Goal: Answer question/provide support: Share knowledge or assist other users

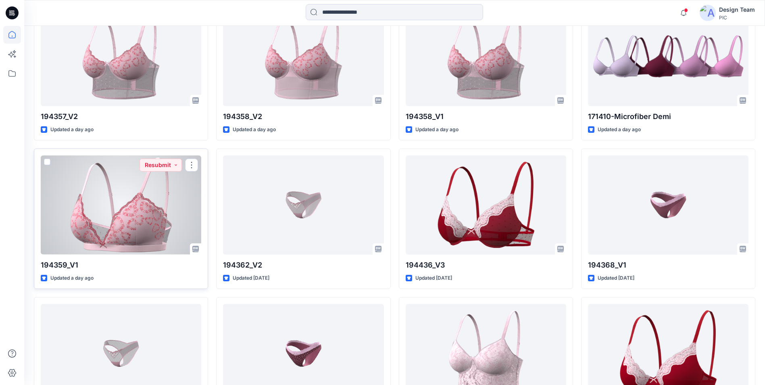
scroll to position [282, 0]
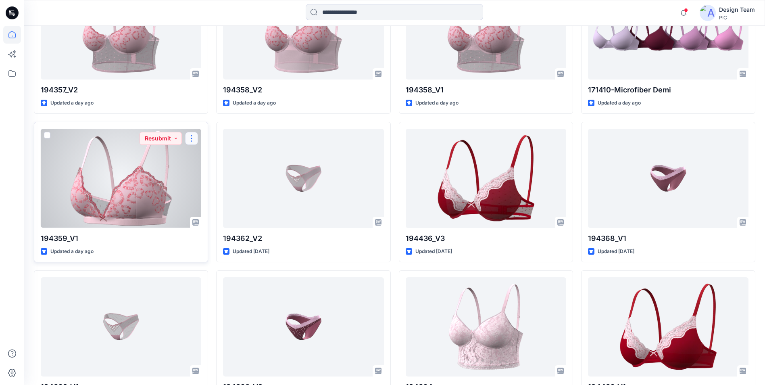
click at [190, 140] on button "button" at bounding box center [191, 138] width 13 height 13
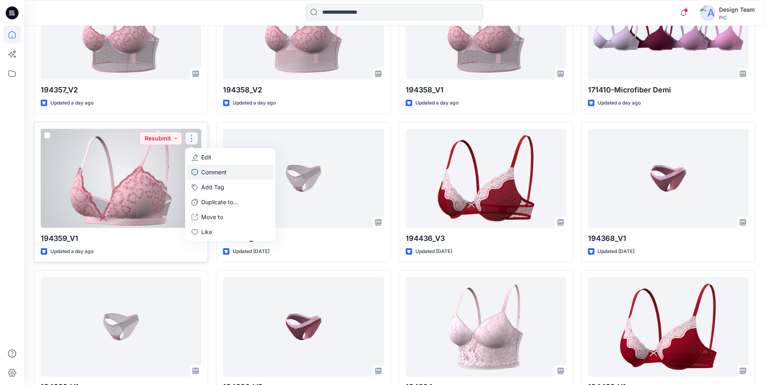
click at [214, 171] on p "Comment" at bounding box center [213, 172] width 25 height 8
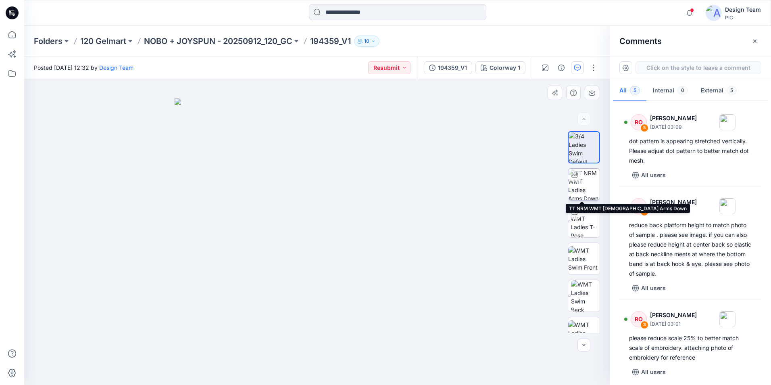
click at [580, 185] on img at bounding box center [583, 184] width 31 height 31
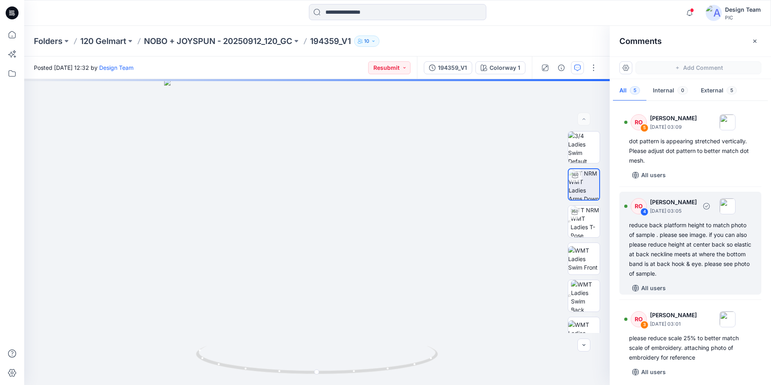
click at [686, 252] on div "reduce back platform height to match photo of sample . please see image. if you…" at bounding box center [690, 249] width 123 height 58
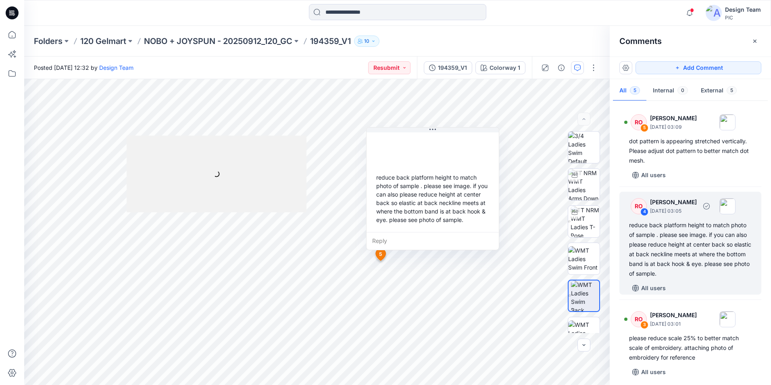
click at [735, 205] on img at bounding box center [727, 206] width 16 height 16
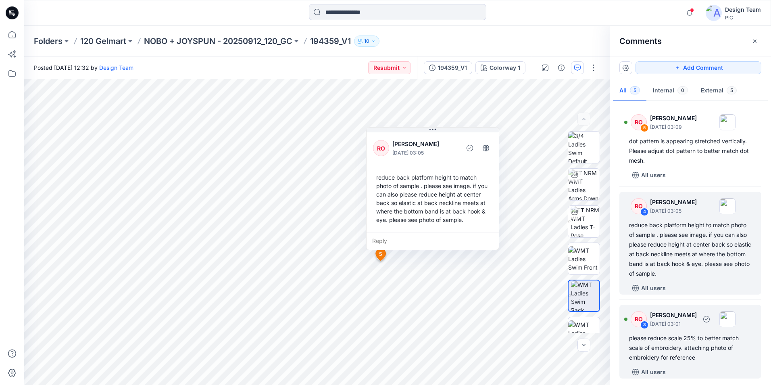
click at [699, 351] on div "please reduce scale 25% to better match scale of embroidery. attaching photo of…" at bounding box center [690, 347] width 123 height 29
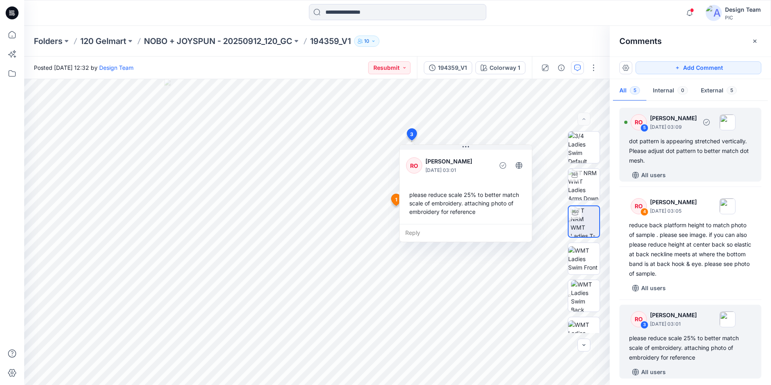
click at [706, 153] on div "dot pattern is appearing stretched vertically. Please adjust dot pattern to bet…" at bounding box center [690, 150] width 123 height 29
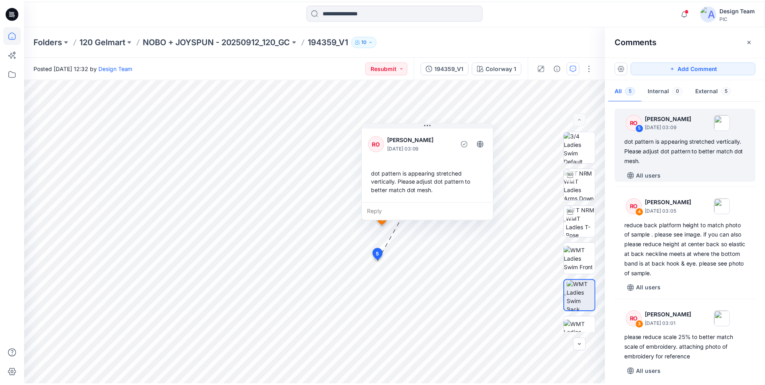
scroll to position [282, 0]
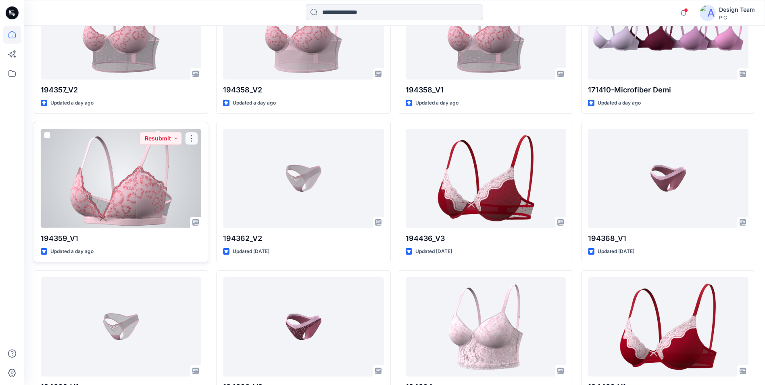
click at [189, 137] on button "button" at bounding box center [191, 138] width 13 height 13
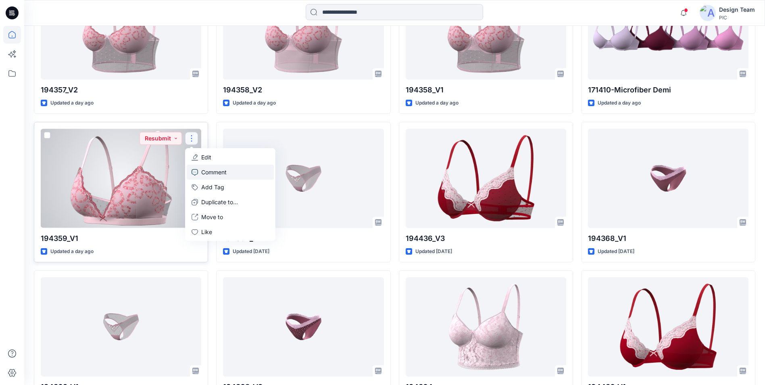
click at [212, 172] on p "Comment" at bounding box center [213, 172] width 25 height 8
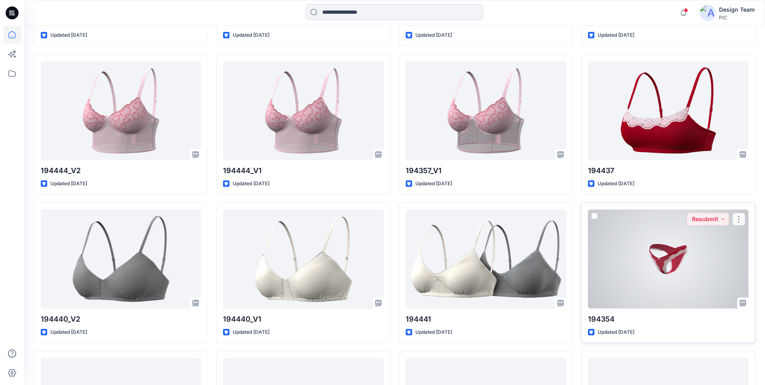
scroll to position [669, 0]
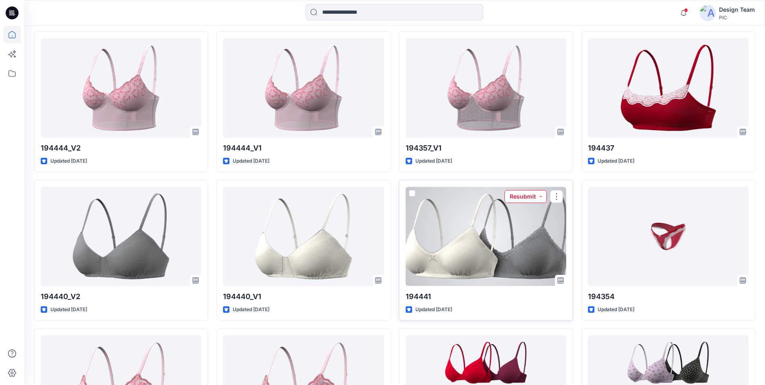
click at [516, 197] on button "Resubmit" at bounding box center [525, 196] width 42 height 13
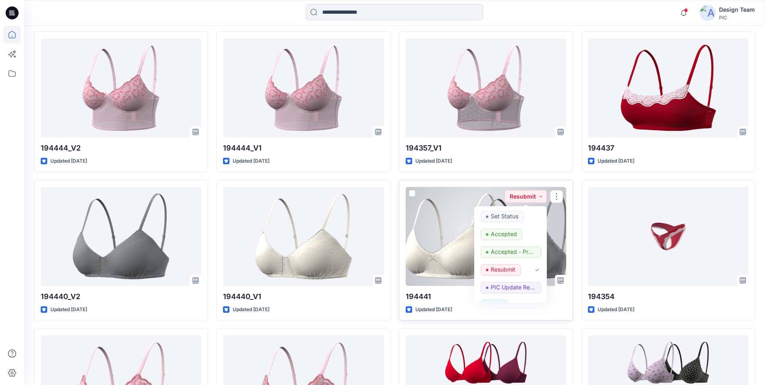
click at [451, 215] on div at bounding box center [486, 236] width 160 height 99
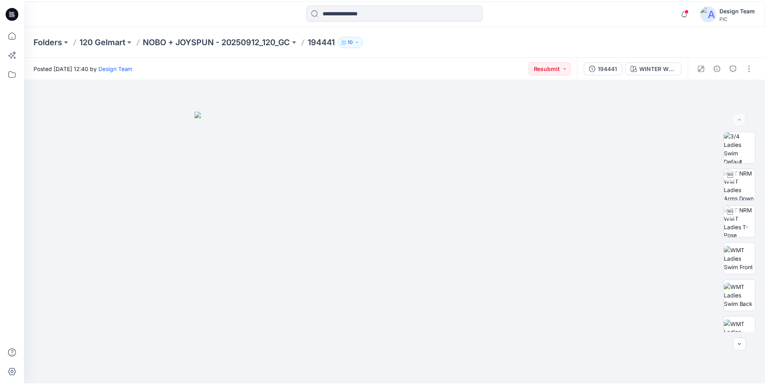
scroll to position [669, 0]
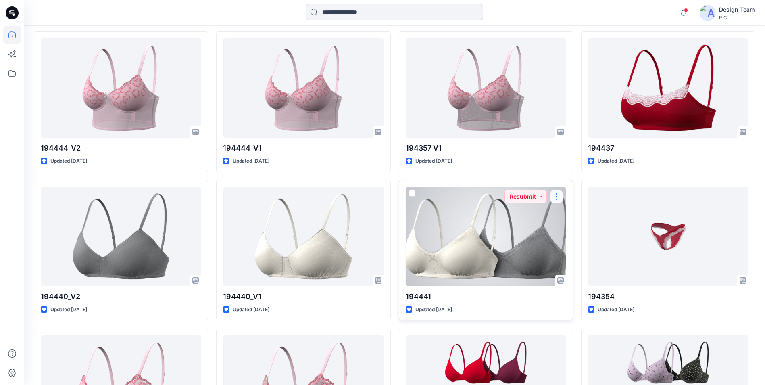
click at [556, 194] on button "button" at bounding box center [556, 196] width 13 height 13
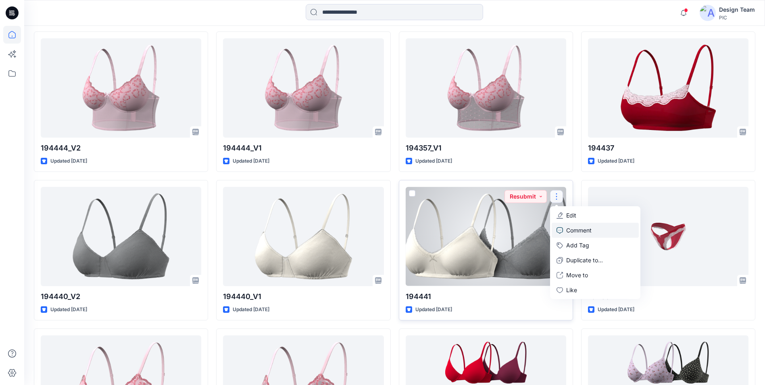
click at [577, 227] on p "Comment" at bounding box center [578, 230] width 25 height 8
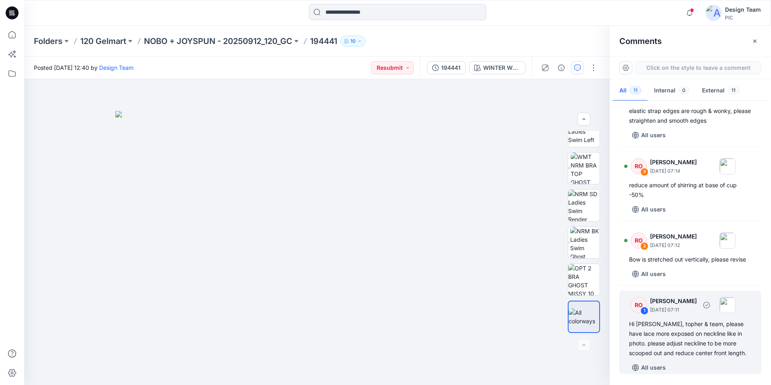
scroll to position [540, 0]
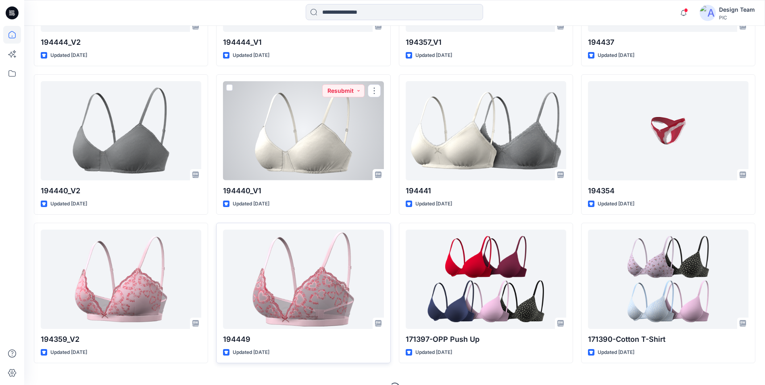
scroll to position [792, 0]
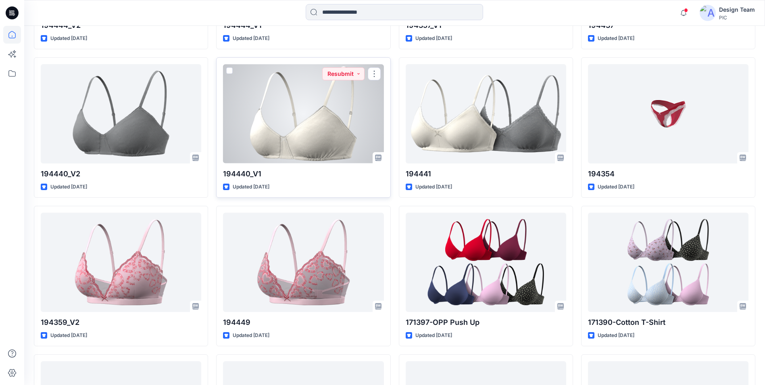
click at [289, 120] on div at bounding box center [303, 113] width 160 height 99
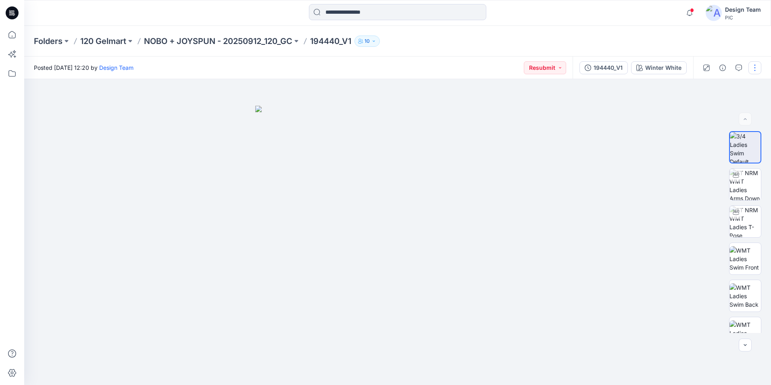
click at [752, 66] on button "button" at bounding box center [754, 67] width 13 height 13
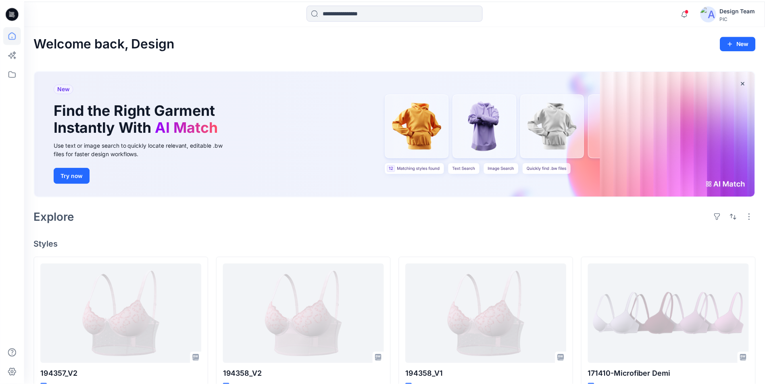
scroll to position [792, 0]
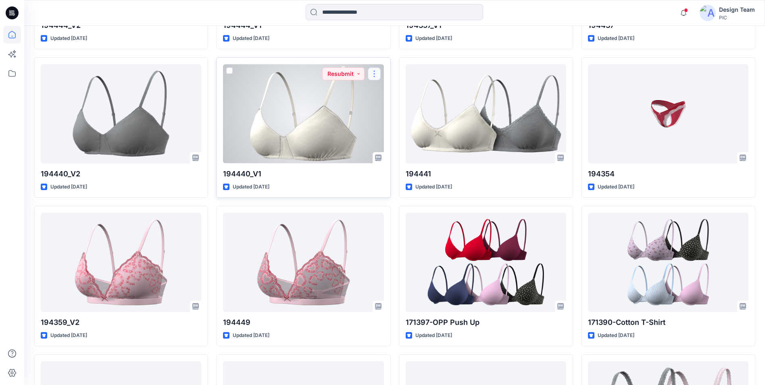
click at [375, 73] on button "button" at bounding box center [374, 73] width 13 height 13
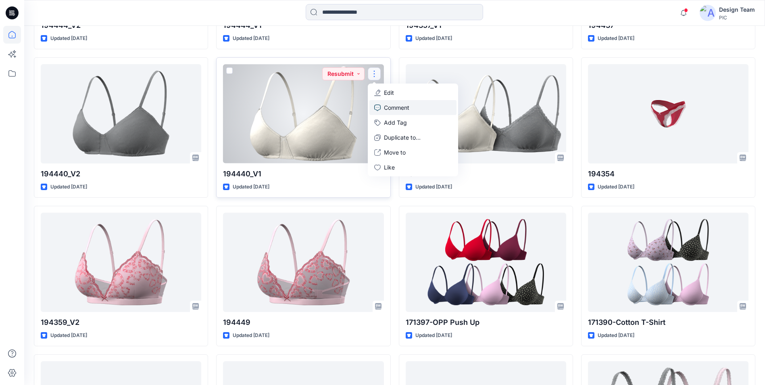
click at [389, 107] on p "Comment" at bounding box center [396, 107] width 25 height 8
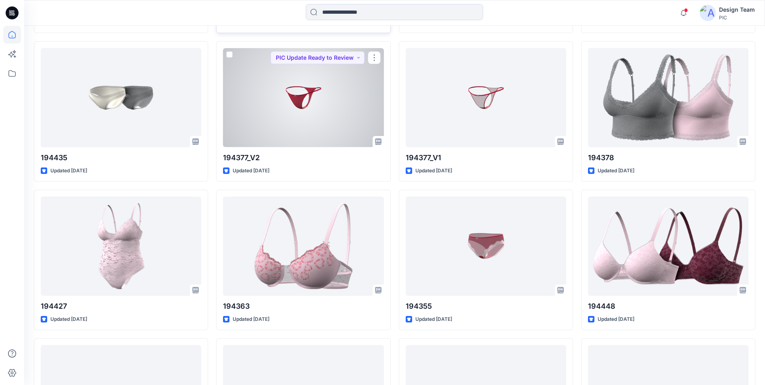
scroll to position [1114, 0]
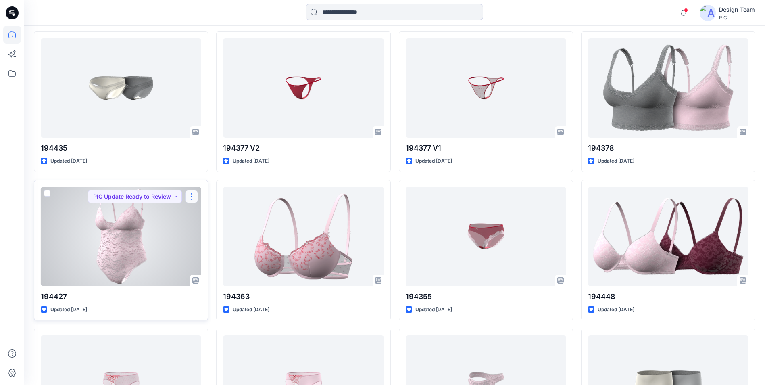
click at [193, 194] on button "button" at bounding box center [191, 196] width 13 height 13
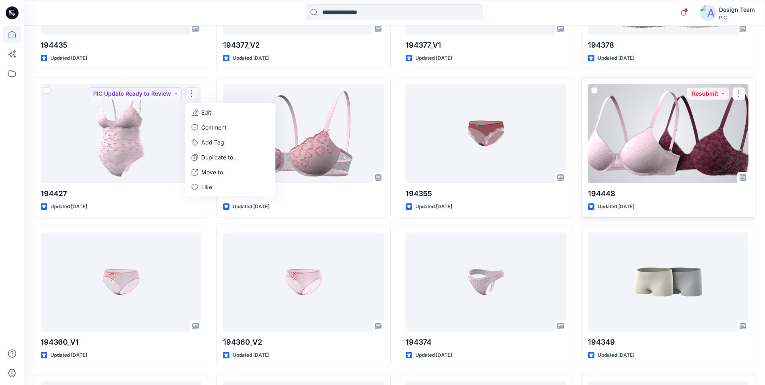
scroll to position [1195, 0]
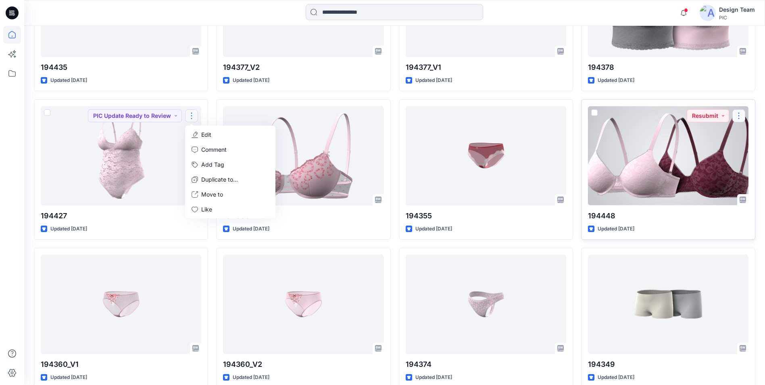
click at [737, 114] on button "button" at bounding box center [738, 115] width 13 height 13
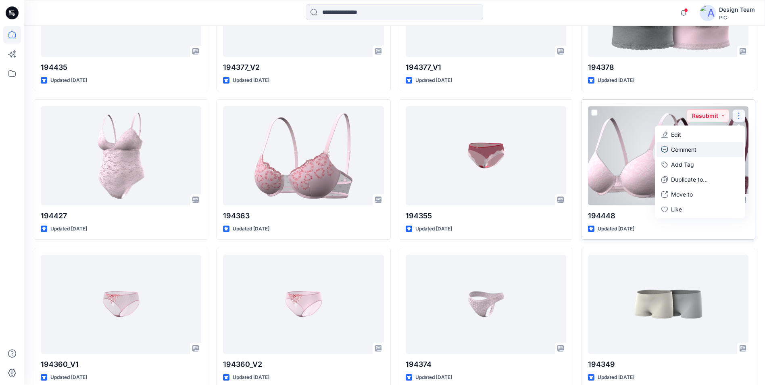
click at [692, 150] on p "Comment" at bounding box center [683, 149] width 25 height 8
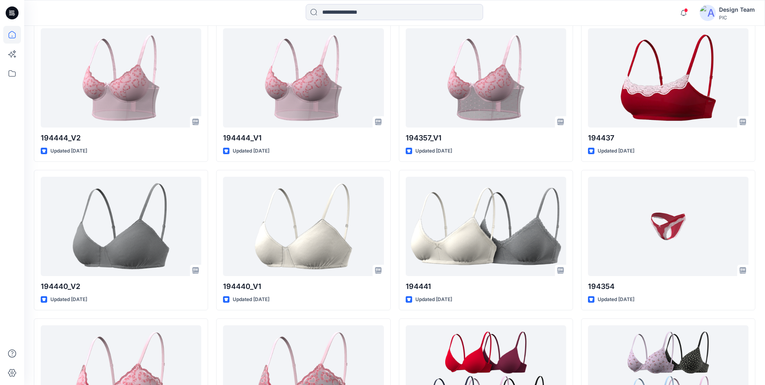
scroll to position [679, 0]
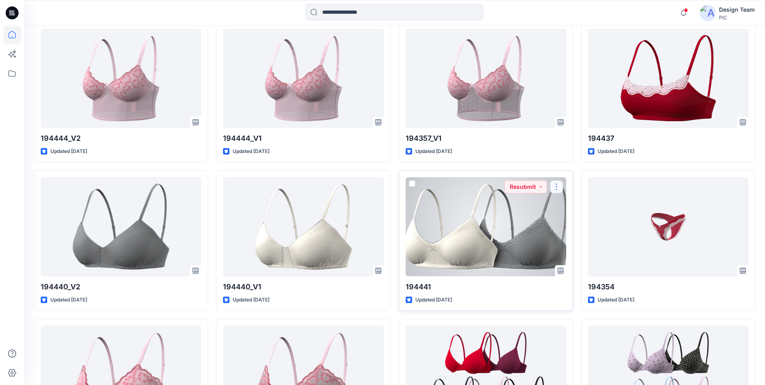
click at [556, 185] on button "button" at bounding box center [556, 186] width 13 height 13
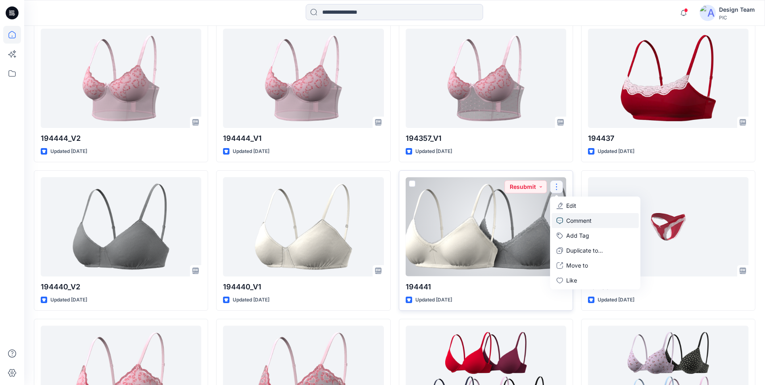
click at [578, 224] on p "Comment" at bounding box center [578, 220] width 25 height 8
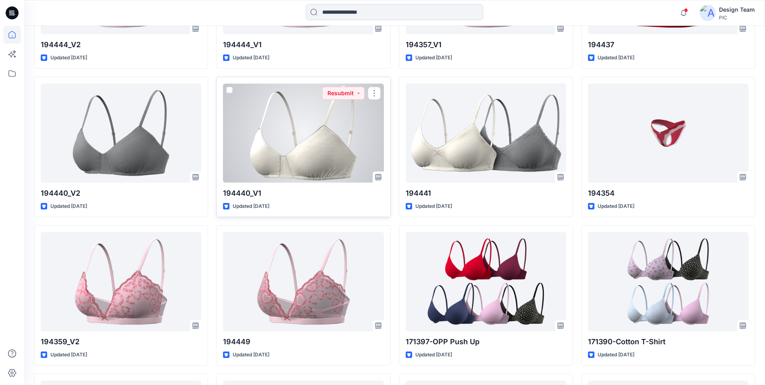
scroll to position [800, 0]
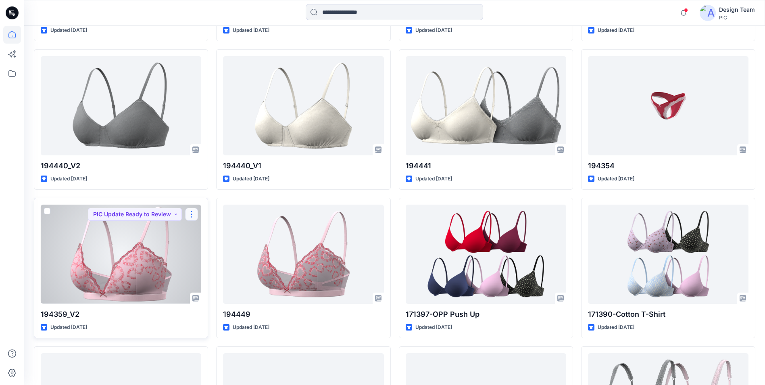
click at [191, 214] on button "button" at bounding box center [191, 214] width 13 height 13
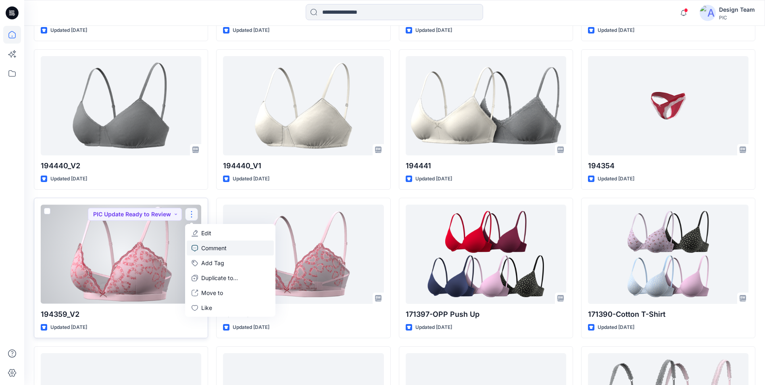
click at [222, 250] on p "Comment" at bounding box center [213, 248] width 25 height 8
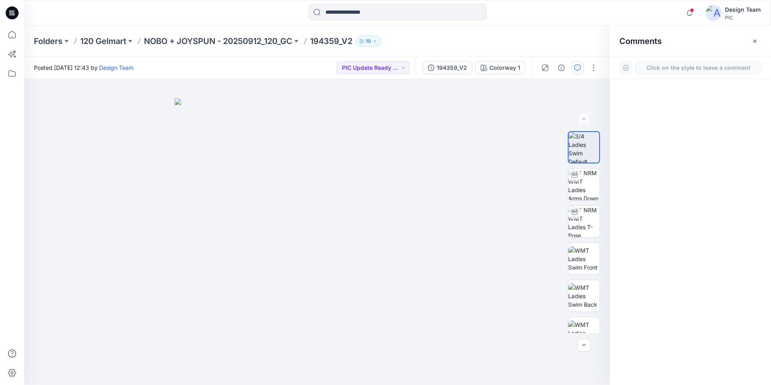
click at [653, 143] on div at bounding box center [690, 217] width 161 height 276
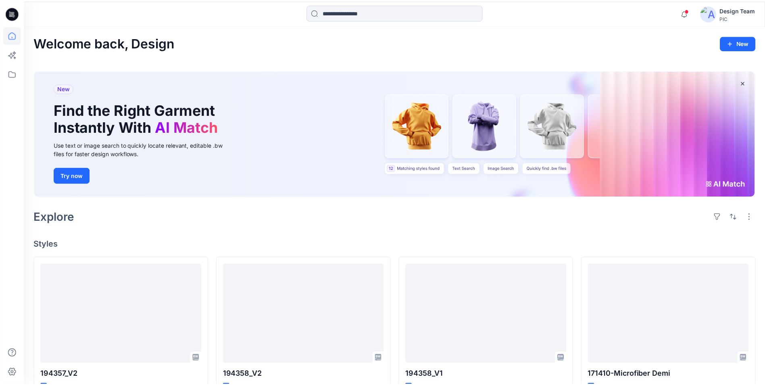
scroll to position [800, 0]
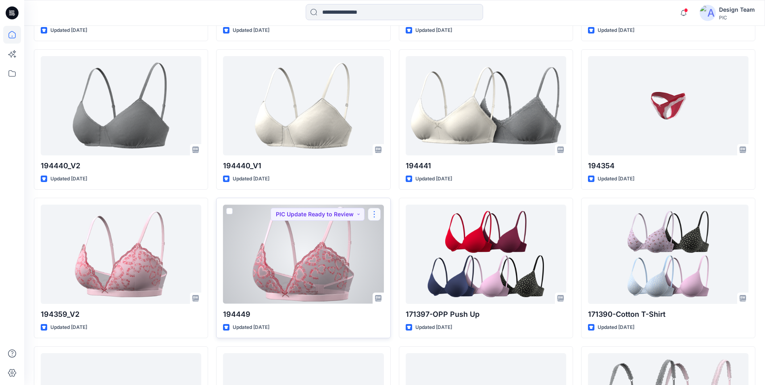
click at [372, 214] on button "button" at bounding box center [374, 214] width 13 height 13
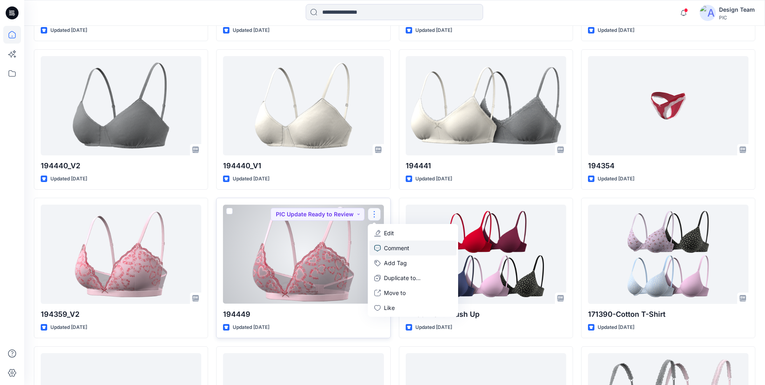
click at [399, 248] on p "Comment" at bounding box center [396, 248] width 25 height 8
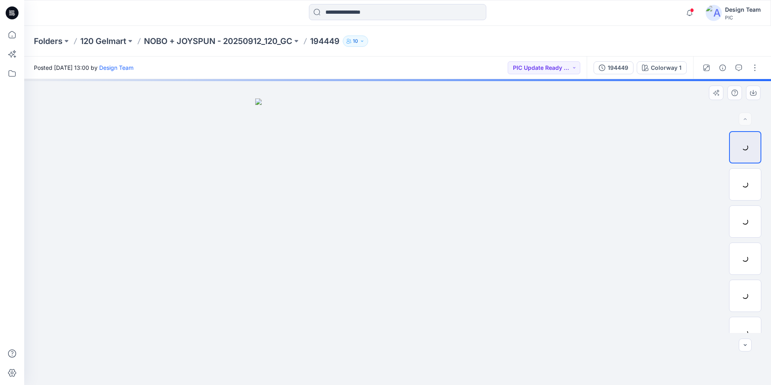
drag, startPoint x: 332, startPoint y: 265, endPoint x: 301, endPoint y: 235, distance: 42.8
click at [332, 265] on img at bounding box center [397, 241] width 285 height 286
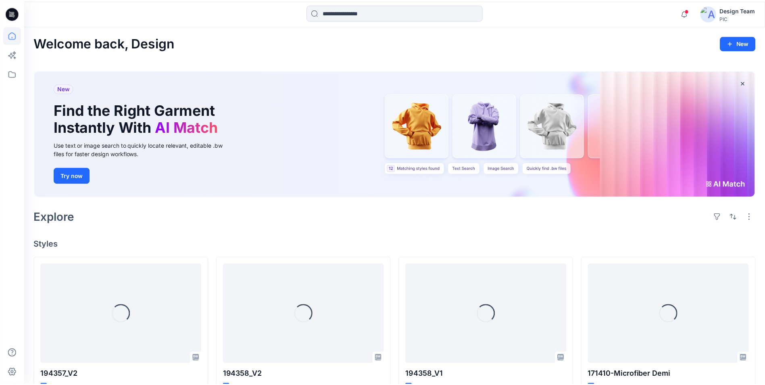
scroll to position [800, 0]
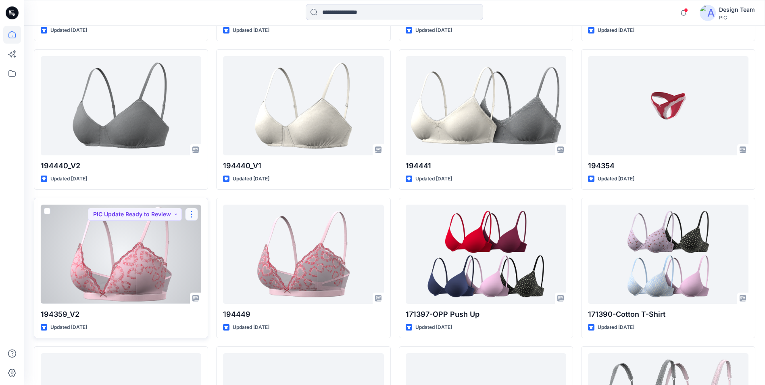
click at [194, 212] on button "button" at bounding box center [191, 214] width 13 height 13
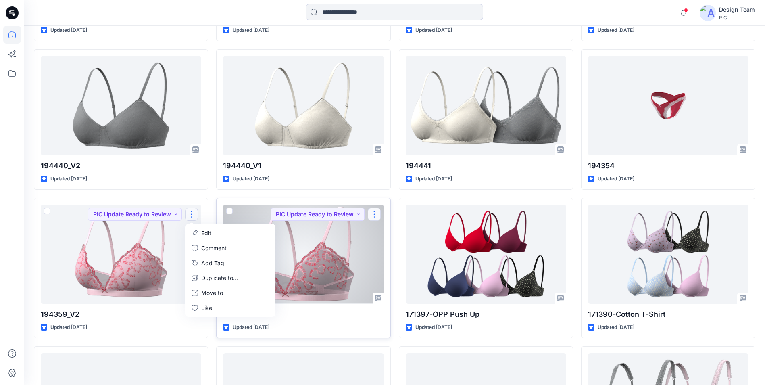
click at [371, 214] on button "button" at bounding box center [374, 214] width 13 height 13
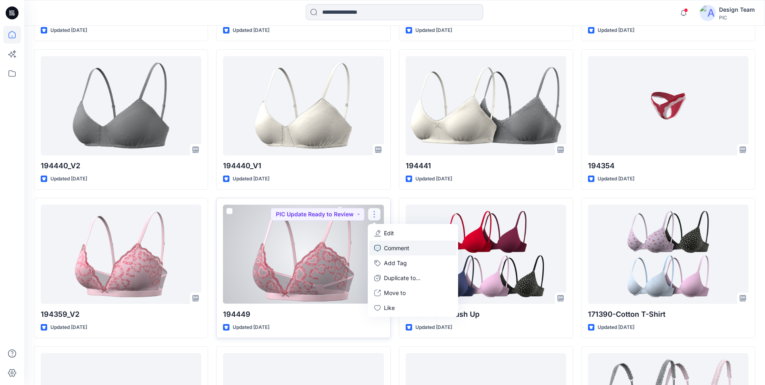
click at [381, 248] on link "Comment" at bounding box center [412, 247] width 87 height 15
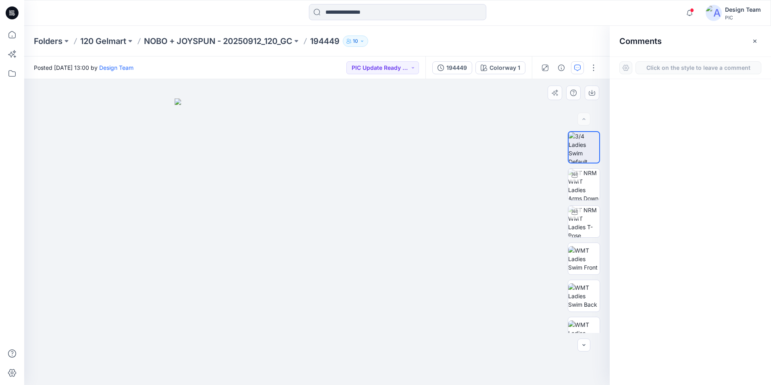
click at [110, 144] on div "1" at bounding box center [316, 232] width 585 height 306
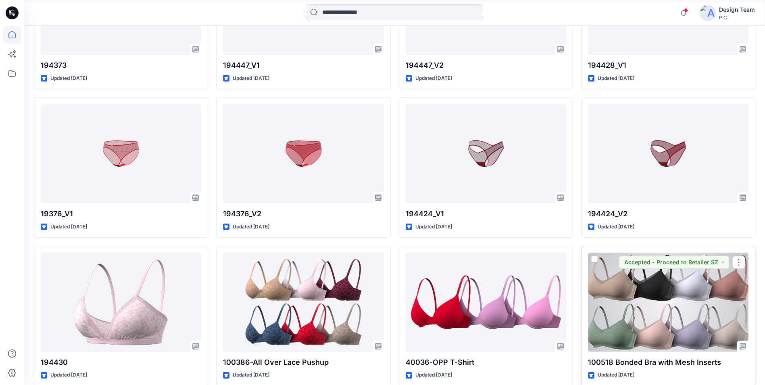
scroll to position [1647, 0]
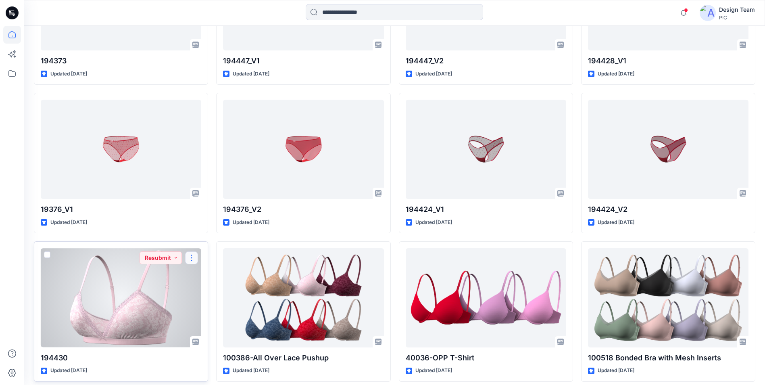
click at [190, 257] on button "button" at bounding box center [191, 257] width 13 height 13
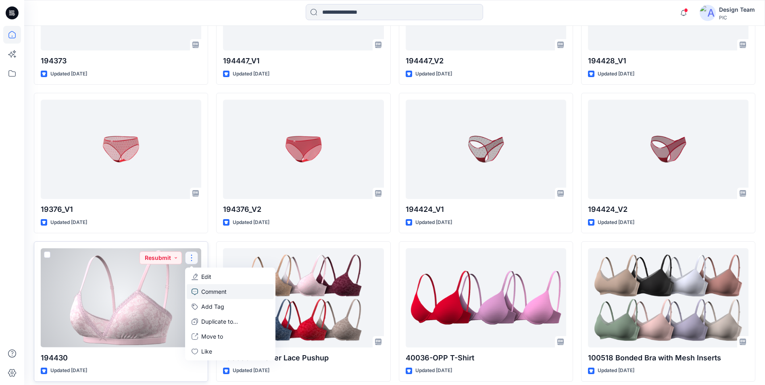
click at [227, 290] on link "Comment" at bounding box center [230, 291] width 87 height 15
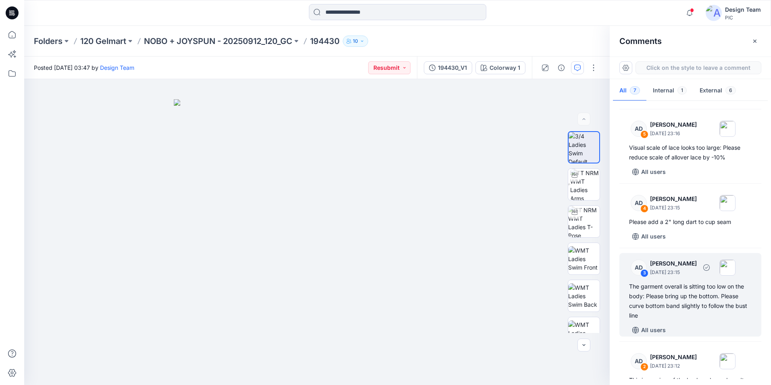
scroll to position [272, 0]
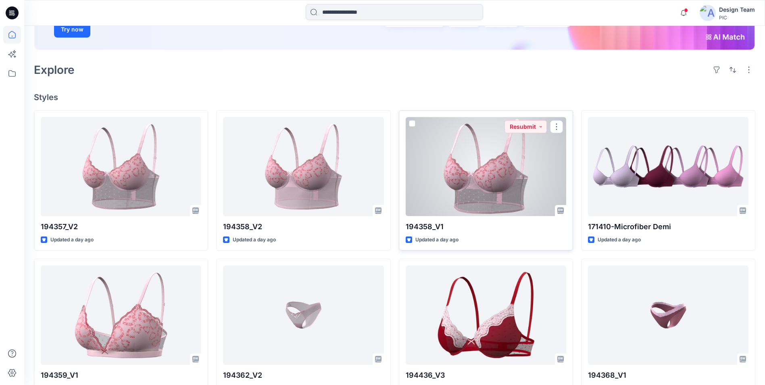
scroll to position [242, 0]
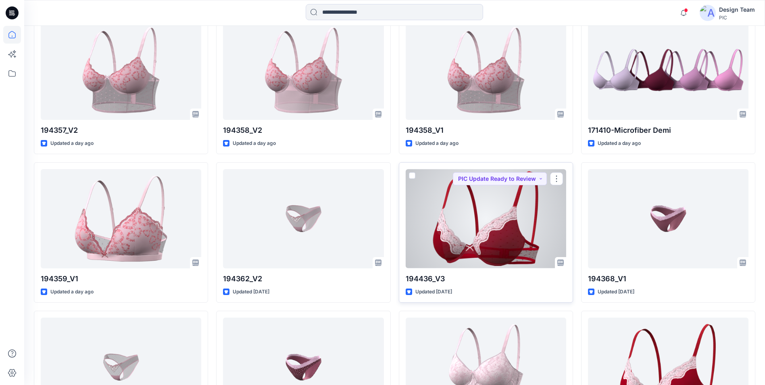
click at [513, 217] on div at bounding box center [486, 218] width 160 height 99
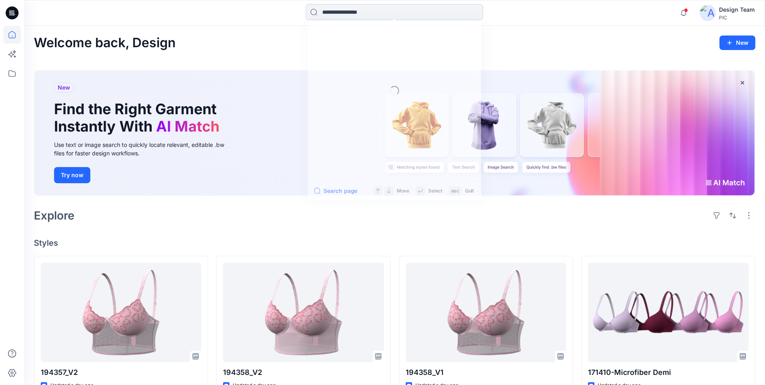
click at [359, 14] on input at bounding box center [394, 12] width 177 height 16
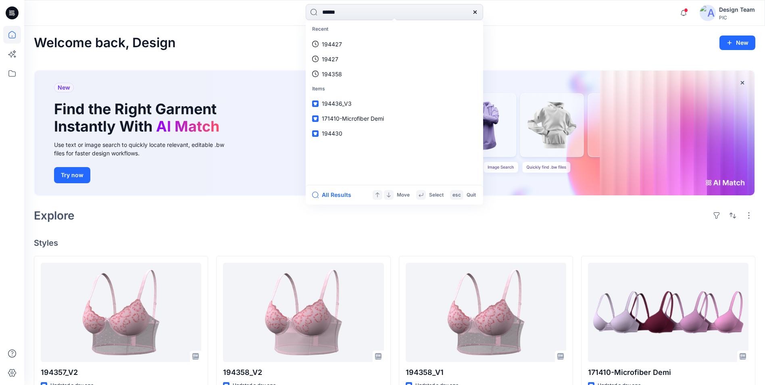
type input "******"
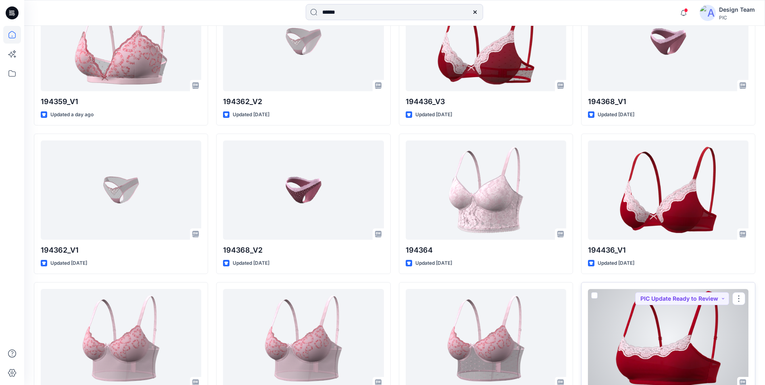
scroll to position [403, 0]
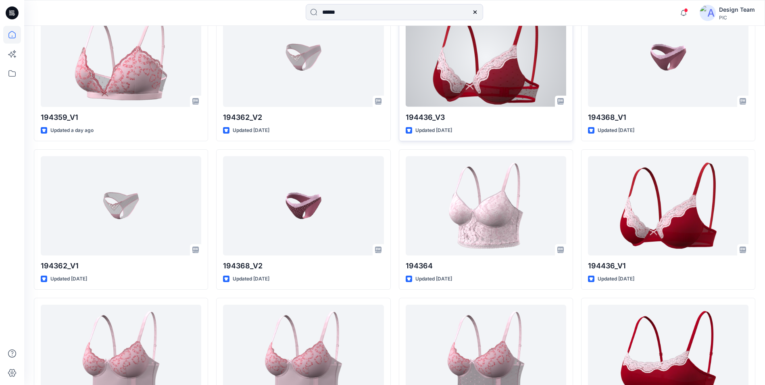
click at [516, 67] on div at bounding box center [486, 57] width 160 height 99
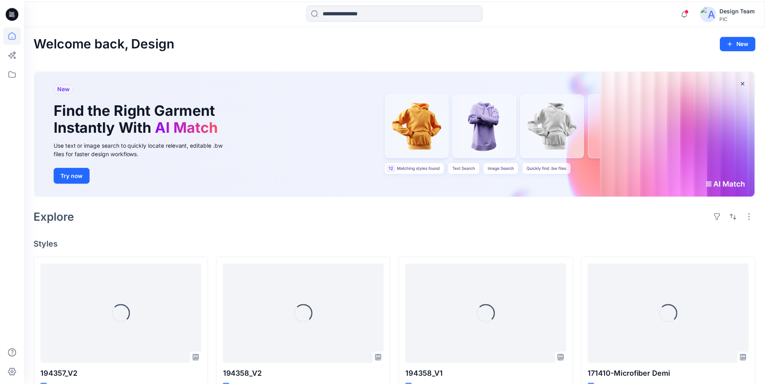
scroll to position [403, 0]
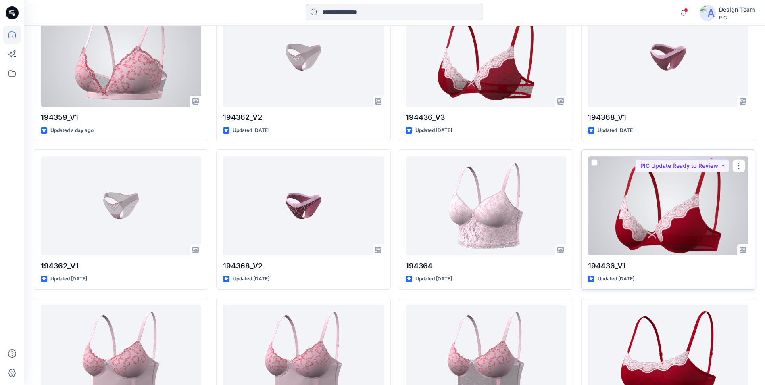
click at [675, 213] on div at bounding box center [668, 205] width 160 height 99
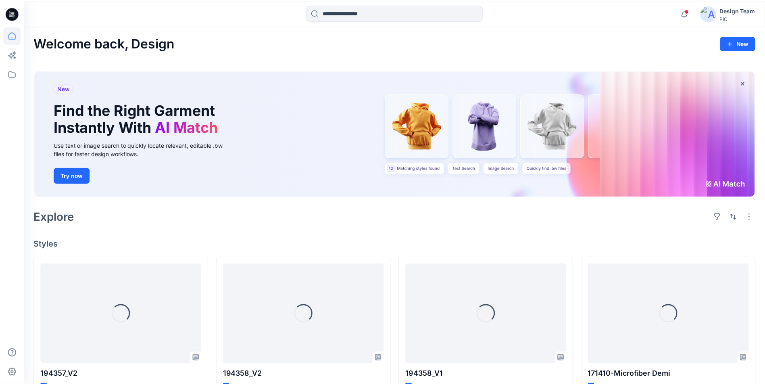
scroll to position [403, 0]
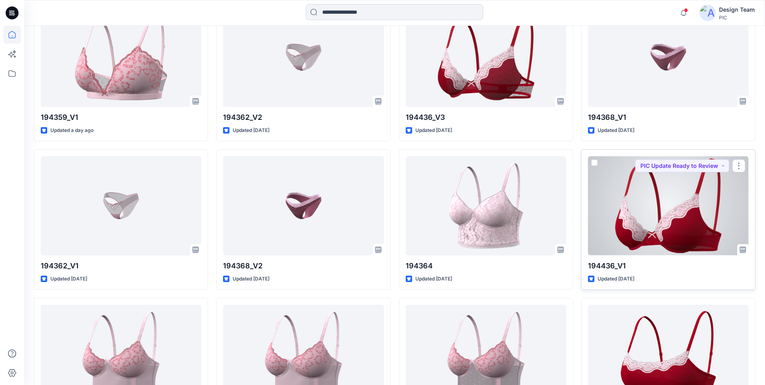
click at [702, 225] on div at bounding box center [668, 205] width 160 height 99
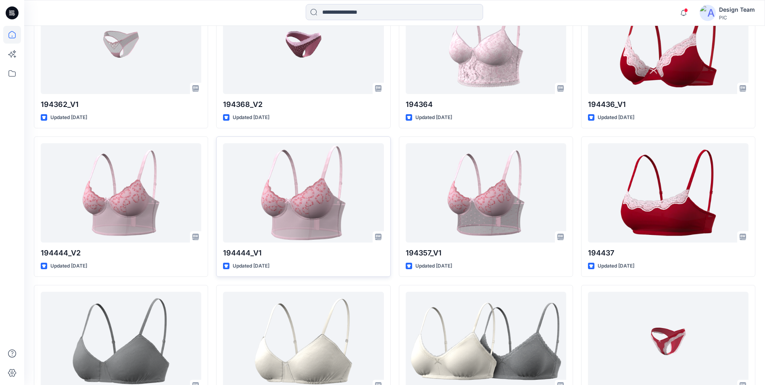
scroll to position [685, 0]
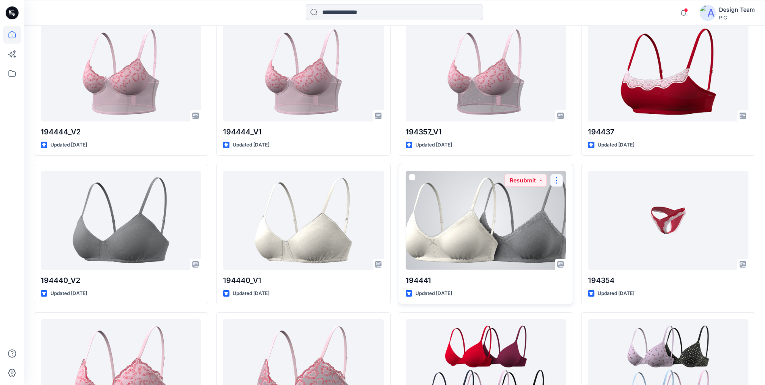
click at [556, 182] on button "button" at bounding box center [556, 180] width 13 height 13
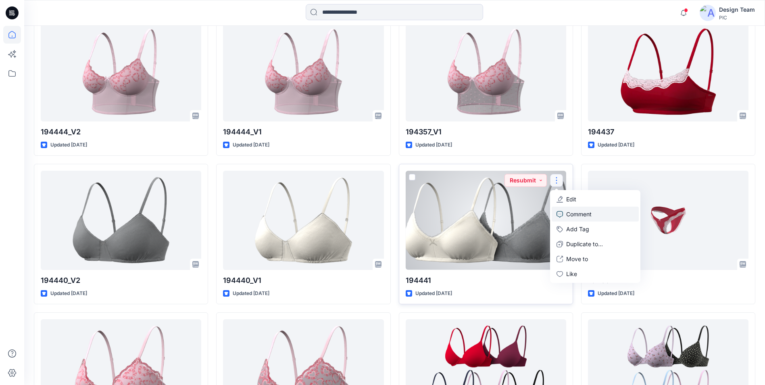
click at [567, 216] on p "Comment" at bounding box center [578, 214] width 25 height 8
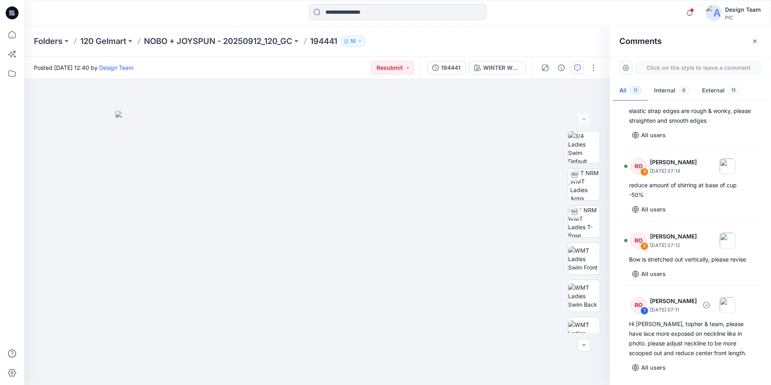
scroll to position [540, 0]
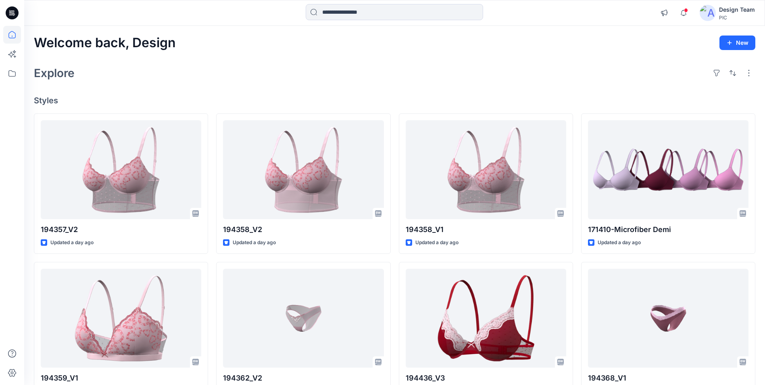
click at [271, 71] on div "Explore" at bounding box center [394, 72] width 721 height 19
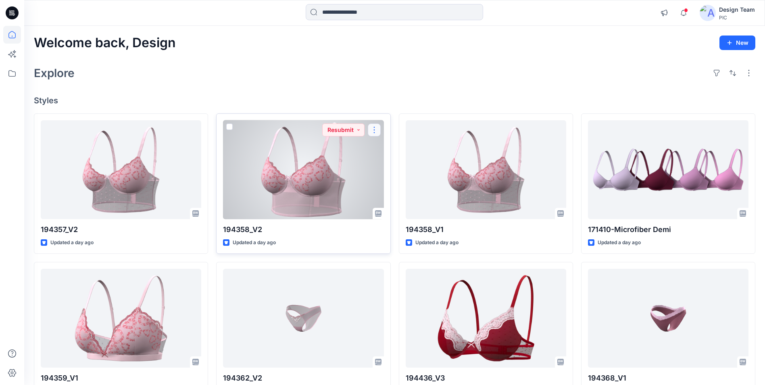
click at [271, 131] on button "button" at bounding box center [374, 129] width 13 height 13
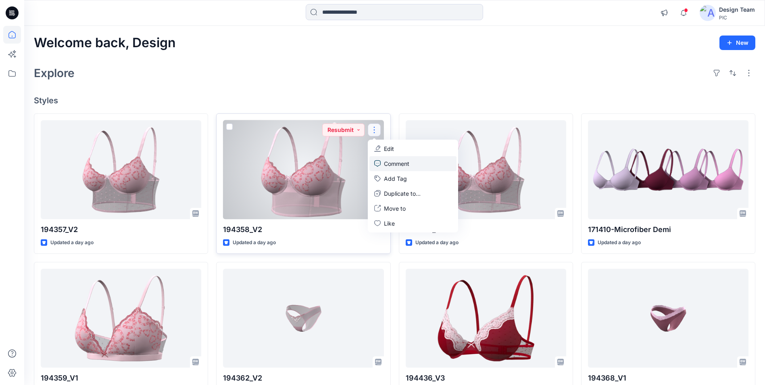
click at [271, 161] on p "Comment" at bounding box center [396, 163] width 25 height 8
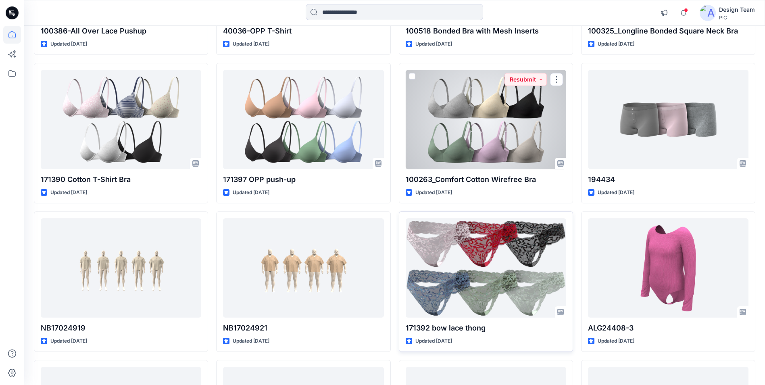
scroll to position [1781, 0]
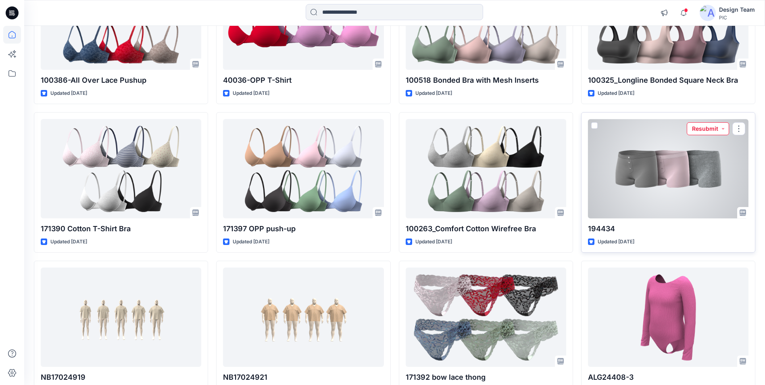
click at [271, 131] on button "Resubmit" at bounding box center [708, 128] width 42 height 13
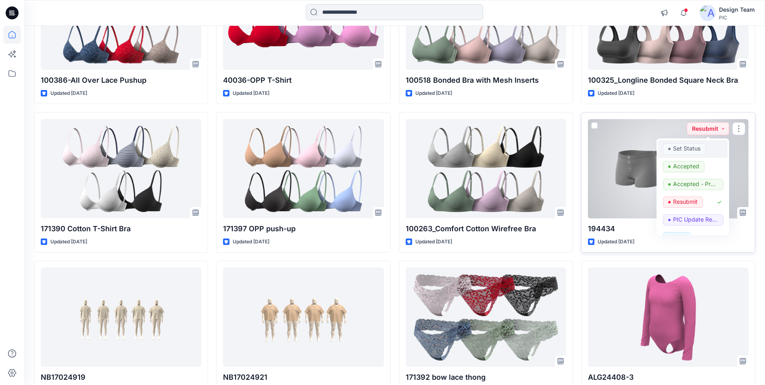
click at [271, 148] on p "Set Status" at bounding box center [686, 148] width 27 height 10
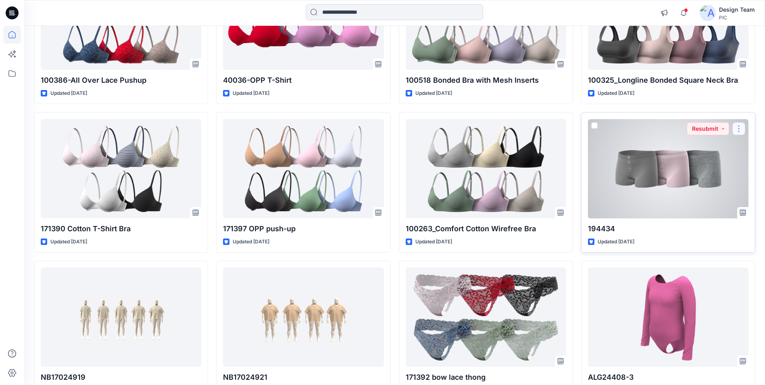
click at [271, 130] on button "button" at bounding box center [738, 128] width 13 height 13
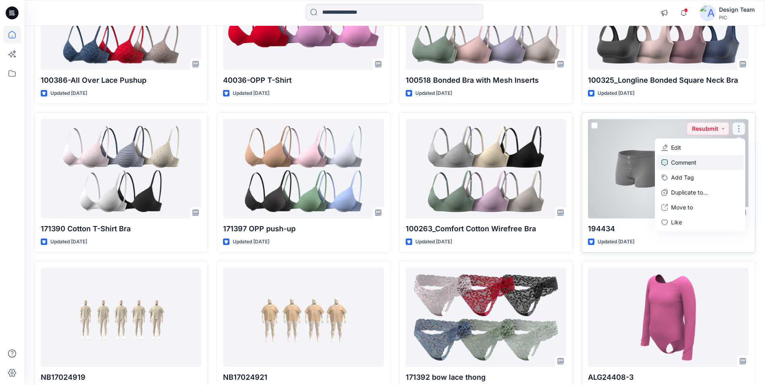
click at [271, 159] on link "Comment" at bounding box center [699, 162] width 87 height 15
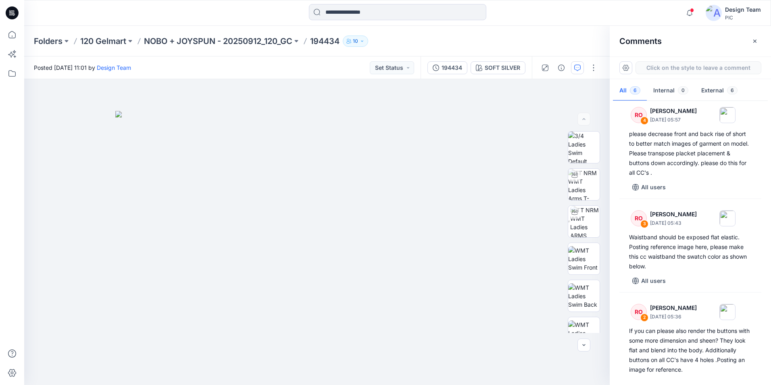
scroll to position [275, 0]
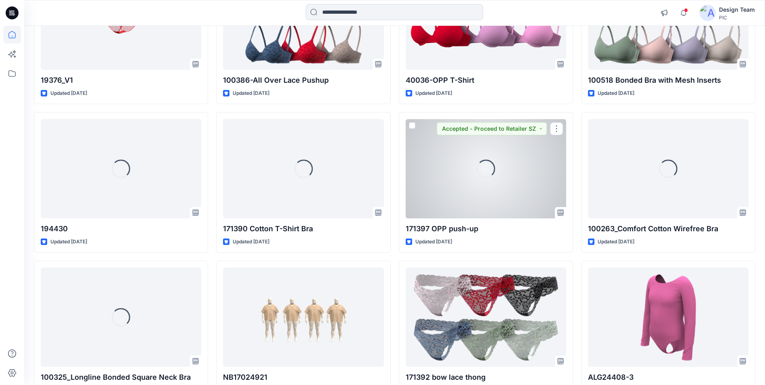
scroll to position [1822, 0]
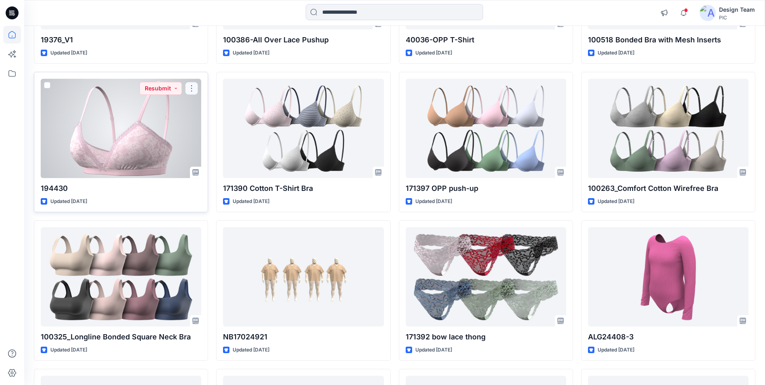
click at [192, 87] on button "button" at bounding box center [191, 88] width 13 height 13
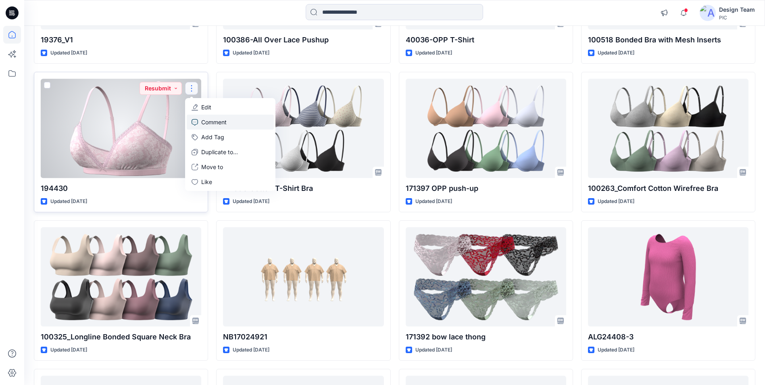
click at [213, 122] on p "Comment" at bounding box center [213, 122] width 25 height 8
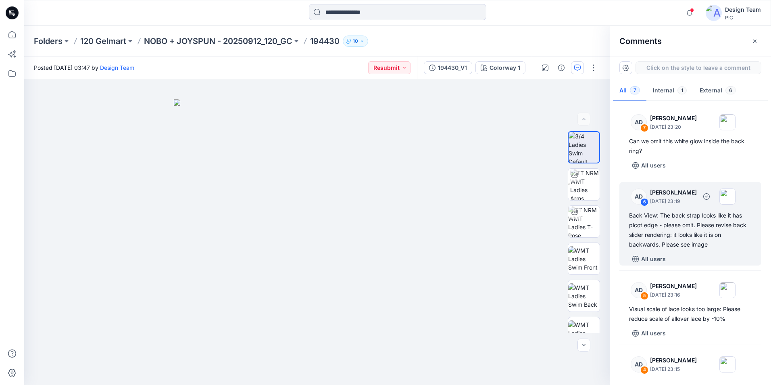
click at [271, 230] on div "Back View: The back strap looks like it has picot edge - please omit. Please re…" at bounding box center [690, 229] width 123 height 39
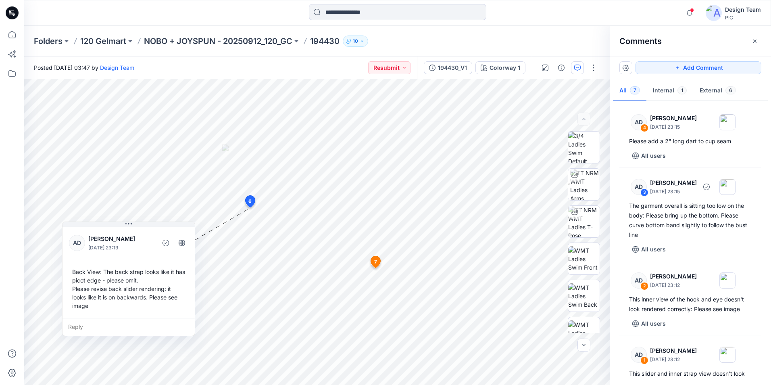
scroll to position [272, 0]
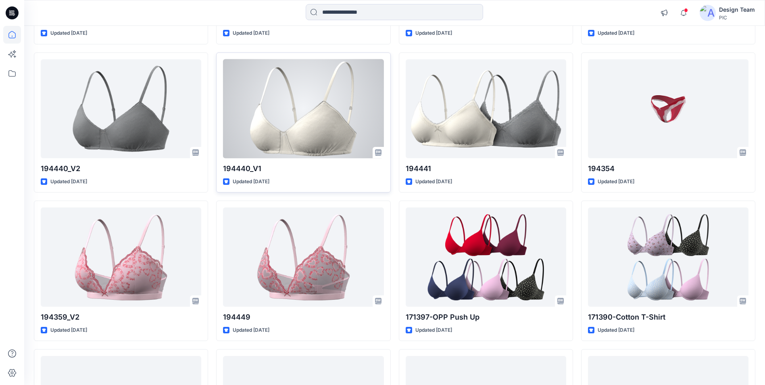
scroll to position [656, 0]
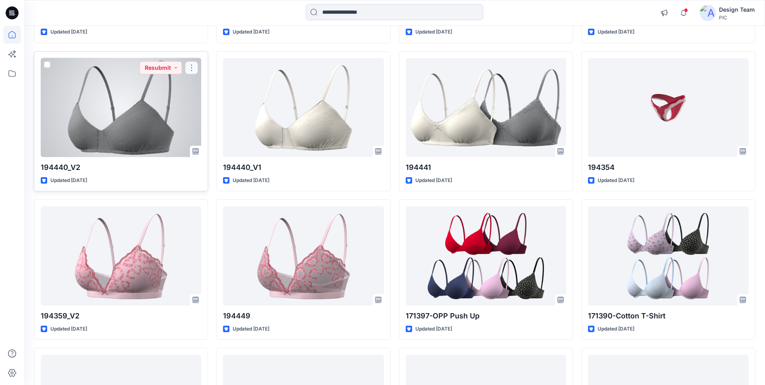
click at [195, 67] on button "button" at bounding box center [191, 67] width 13 height 13
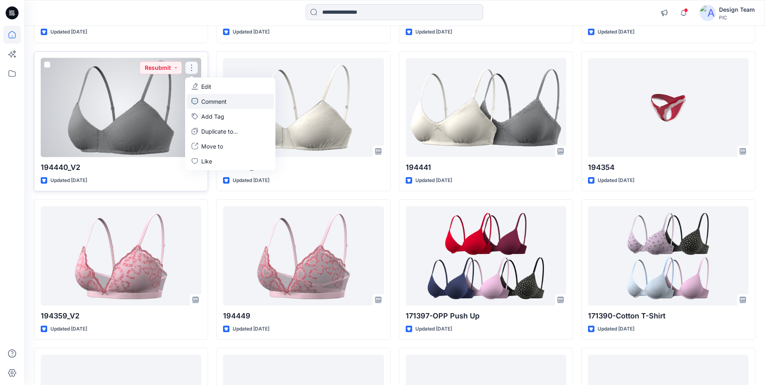
click at [205, 99] on p "Comment" at bounding box center [213, 101] width 25 height 8
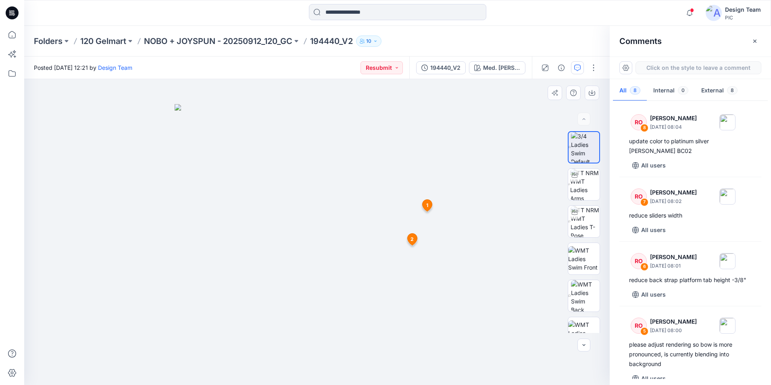
click at [271, 240] on span "2" at bounding box center [411, 238] width 3 height 7
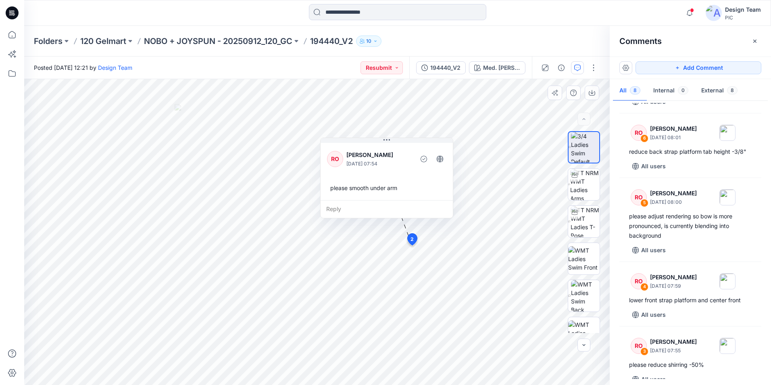
scroll to position [200, 0]
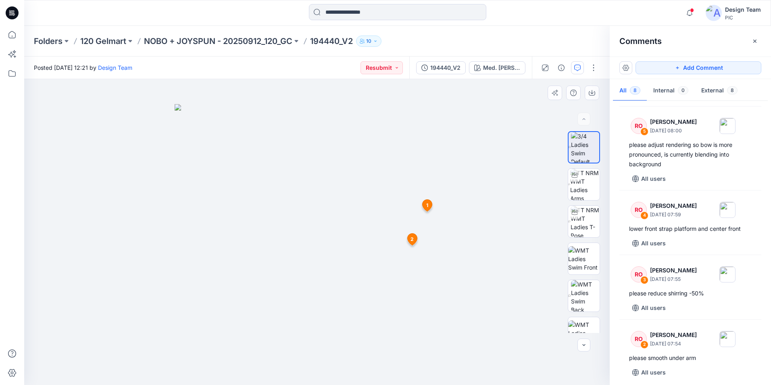
click at [271, 189] on div at bounding box center [316, 232] width 585 height 306
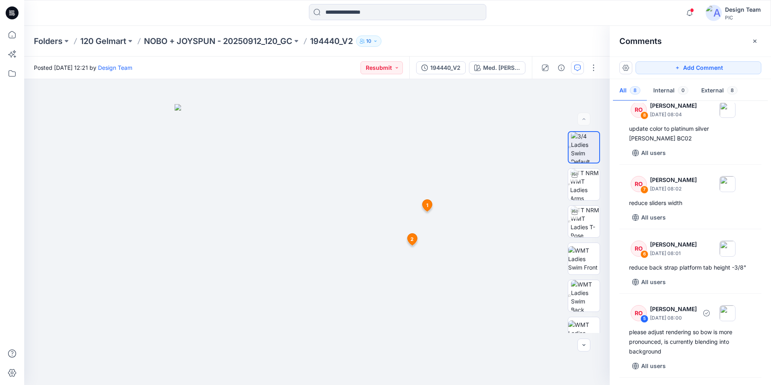
scroll to position [0, 0]
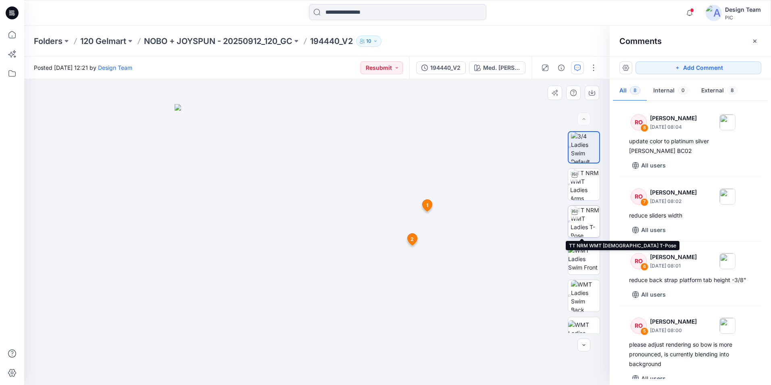
click at [271, 220] on img at bounding box center [585, 221] width 29 height 31
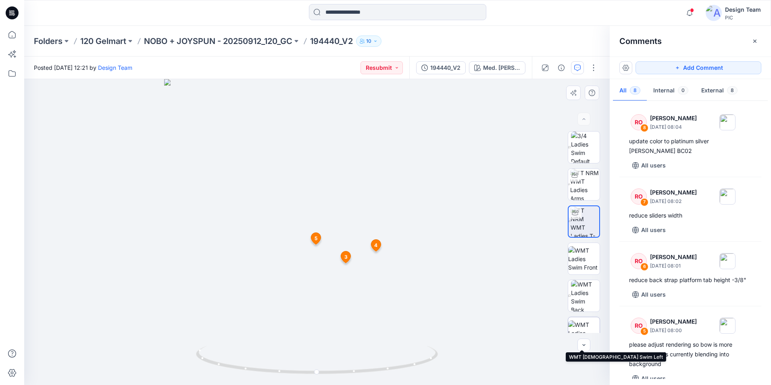
click at [271, 327] on img at bounding box center [583, 332] width 31 height 25
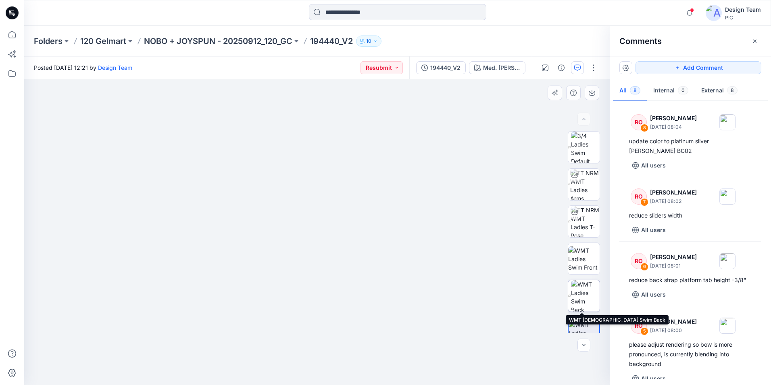
click at [271, 299] on img at bounding box center [585, 295] width 29 height 31
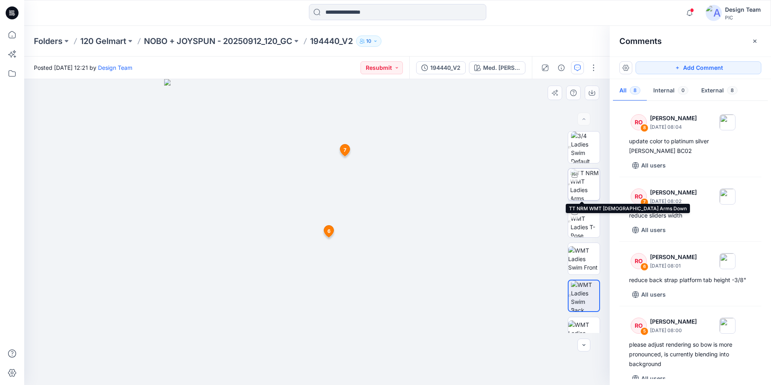
click at [271, 178] on img at bounding box center [584, 184] width 29 height 31
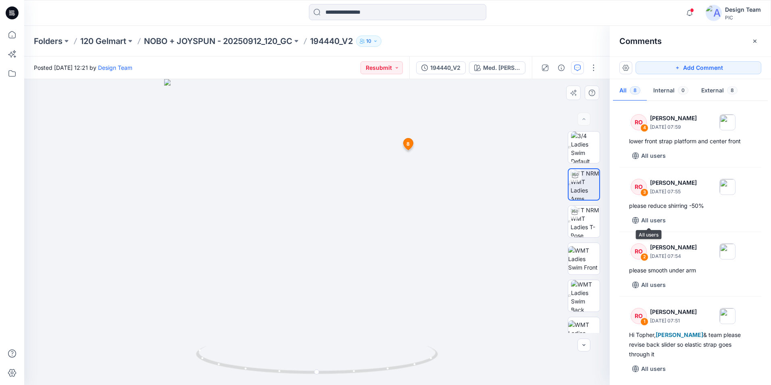
scroll to position [288, 0]
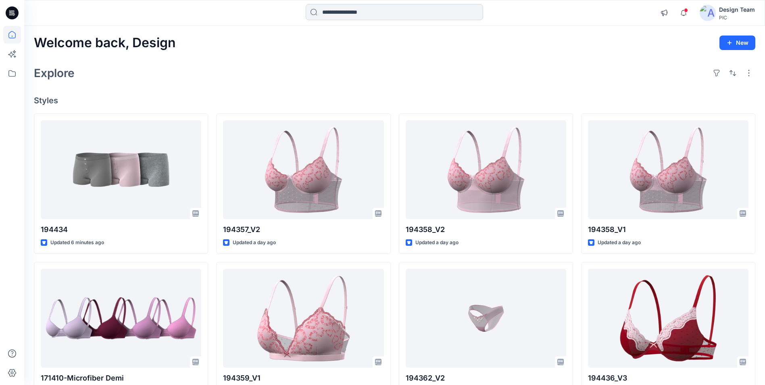
click at [379, 10] on input at bounding box center [394, 12] width 177 height 16
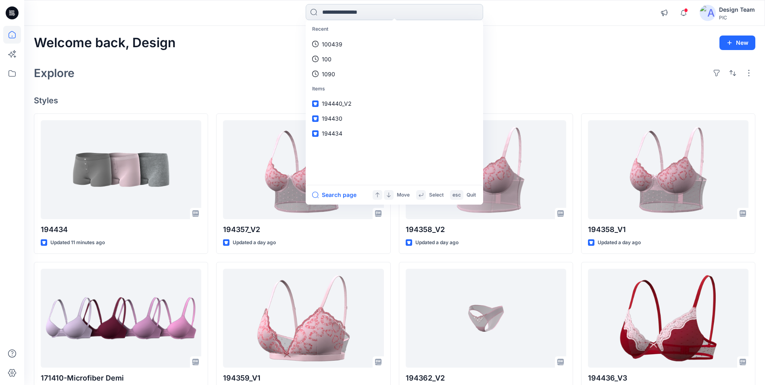
click at [378, 15] on input at bounding box center [394, 12] width 177 height 16
type input "******"
click at [363, 44] on link "194374" at bounding box center [394, 44] width 174 height 15
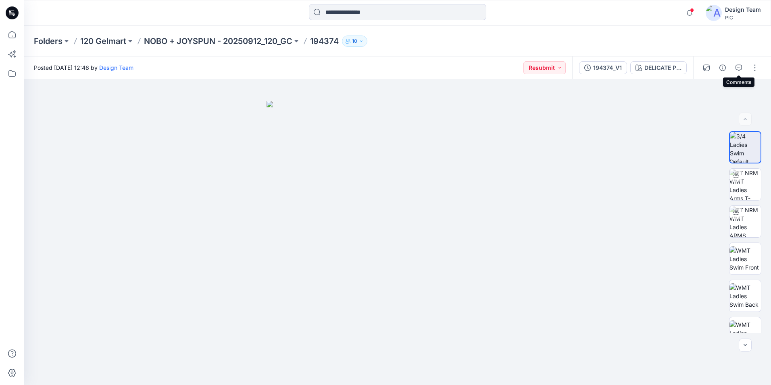
click at [737, 65] on icon "button" at bounding box center [738, 68] width 6 height 6
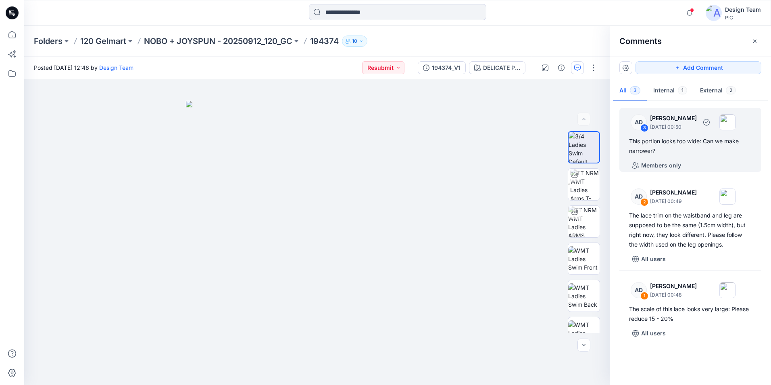
click at [704, 149] on div "This portion looks too wide: Can we make narrower?" at bounding box center [690, 145] width 123 height 19
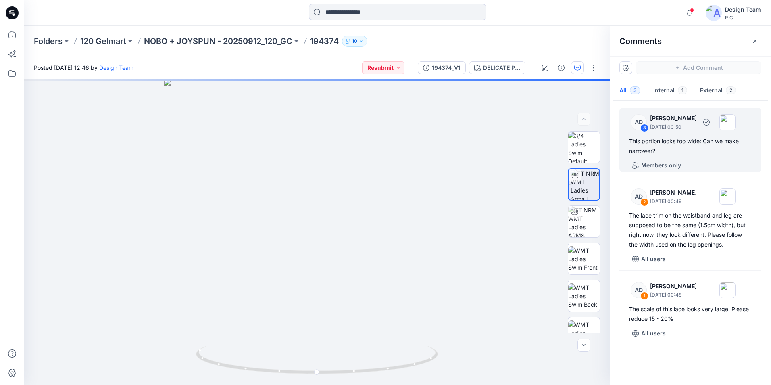
click at [704, 148] on div "This portion looks too wide: Can we make narrower?" at bounding box center [690, 145] width 123 height 19
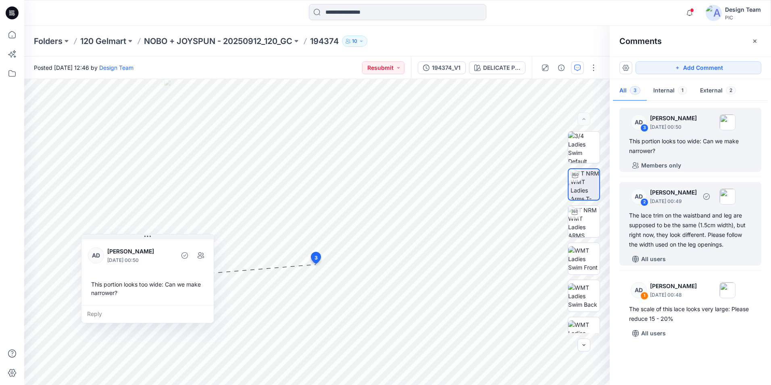
click at [676, 236] on div "The lace trim on the waistband and leg are supposed to be the same (1.5cm width…" at bounding box center [690, 229] width 123 height 39
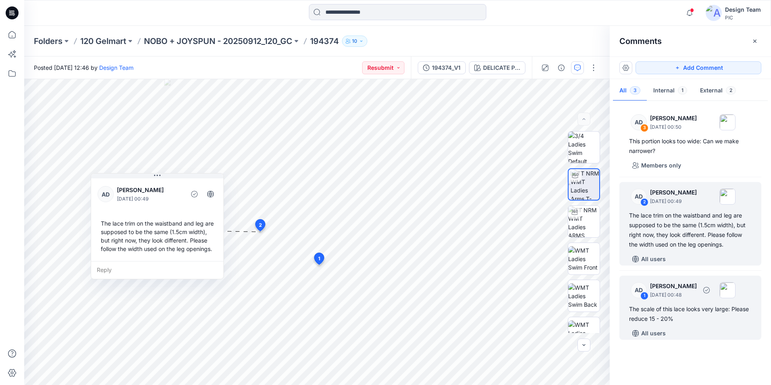
click at [696, 303] on div "AD 1 Alex Degner September 26, 2025 00:48 The scale of this lace looks very lar…" at bounding box center [690, 307] width 142 height 64
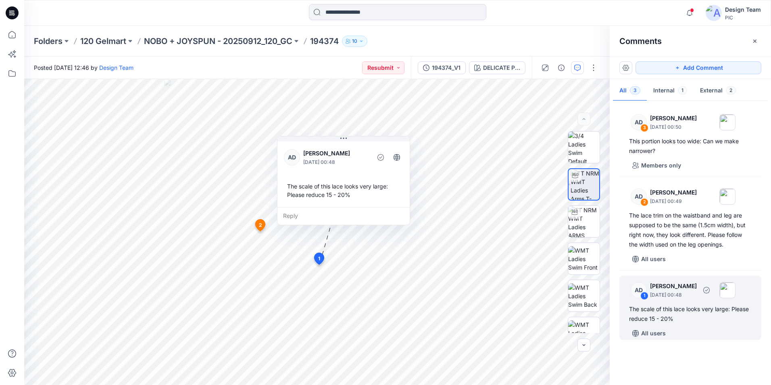
click at [707, 321] on div "The scale of this lace looks very large: Please reduce 15 - 20%" at bounding box center [690, 313] width 123 height 19
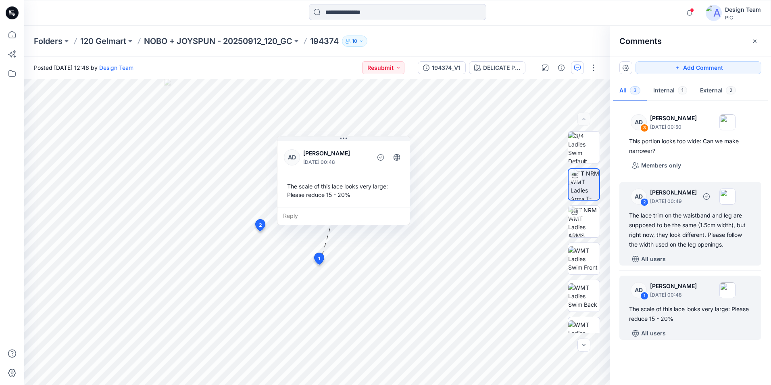
click at [687, 247] on div "The lace trim on the waistband and leg are supposed to be the same (1.5cm width…" at bounding box center [690, 229] width 123 height 39
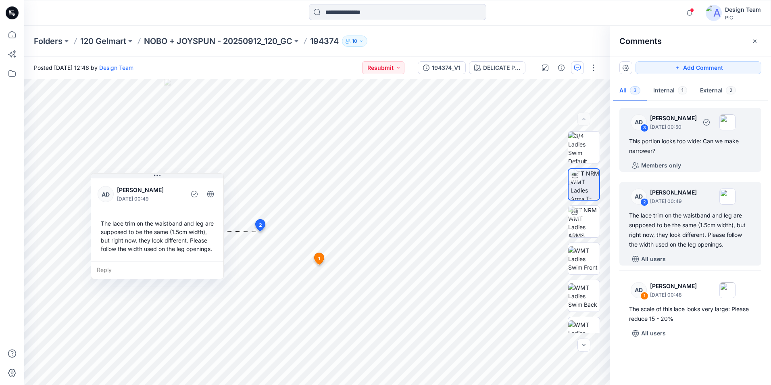
click at [675, 153] on div "This portion looks too wide: Can we make narrower?" at bounding box center [690, 145] width 123 height 19
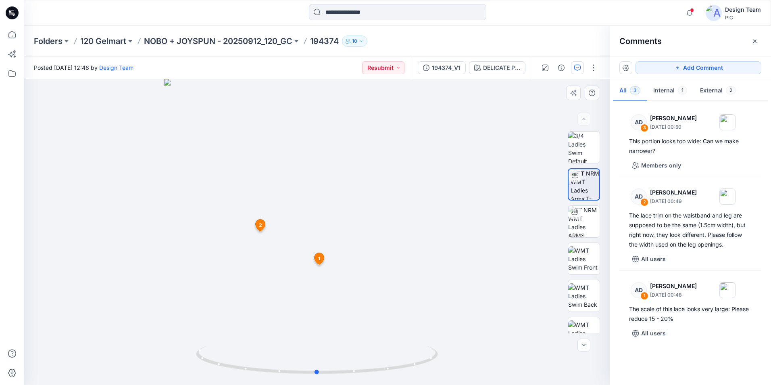
click at [323, 275] on div at bounding box center [316, 232] width 585 height 306
click at [260, 228] on span "2" at bounding box center [260, 224] width 3 height 7
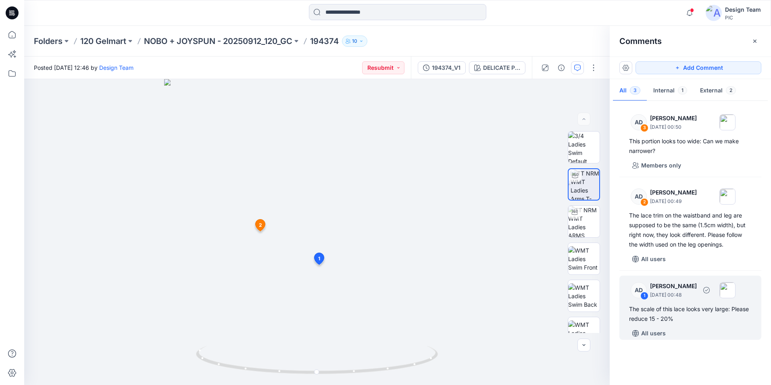
click at [673, 320] on div "The scale of this lace looks very large: Please reduce 15 - 20%" at bounding box center [690, 313] width 123 height 19
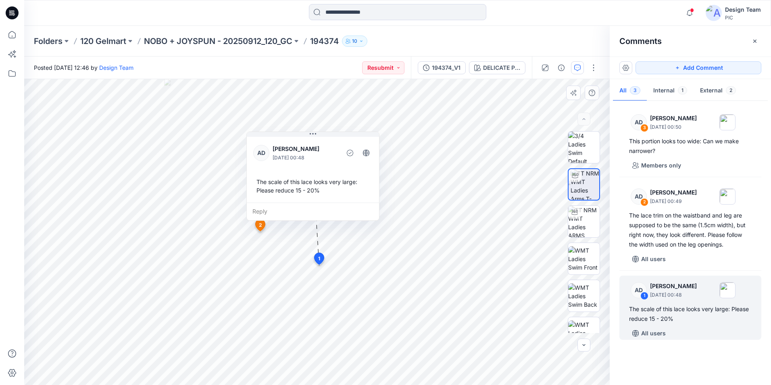
drag, startPoint x: 354, startPoint y: 198, endPoint x: 323, endPoint y: 193, distance: 31.4
click at [323, 193] on div "The scale of this lace looks very large: Please reduce 15 - 20%" at bounding box center [312, 185] width 119 height 23
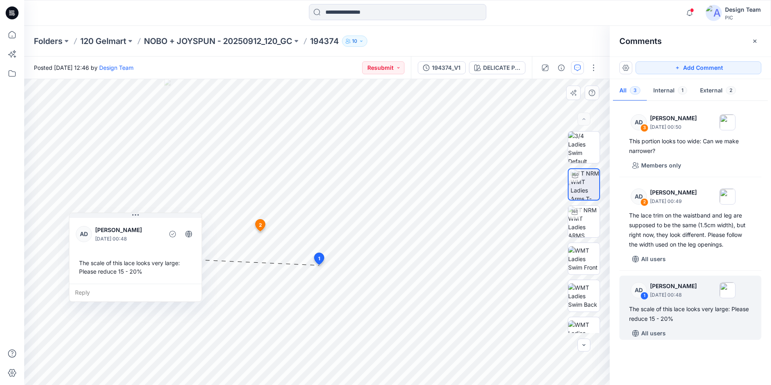
drag, startPoint x: 323, startPoint y: 193, endPoint x: 146, endPoint y: 274, distance: 194.7
click at [146, 274] on div "The scale of this lace looks very large: Please reduce 15 - 20%" at bounding box center [135, 266] width 119 height 23
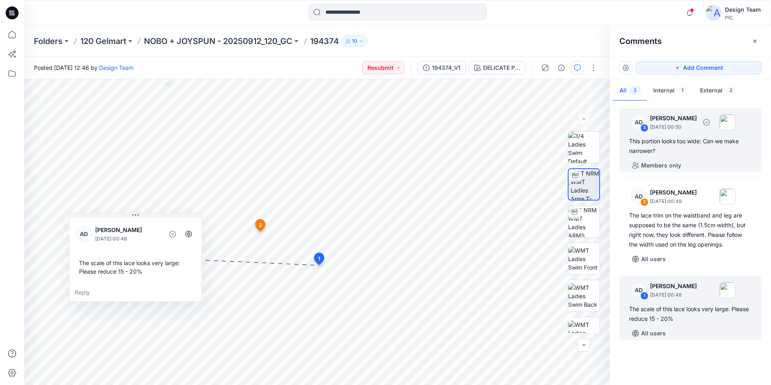
click at [715, 154] on div "This portion looks too wide: Can we make narrower?" at bounding box center [690, 145] width 123 height 19
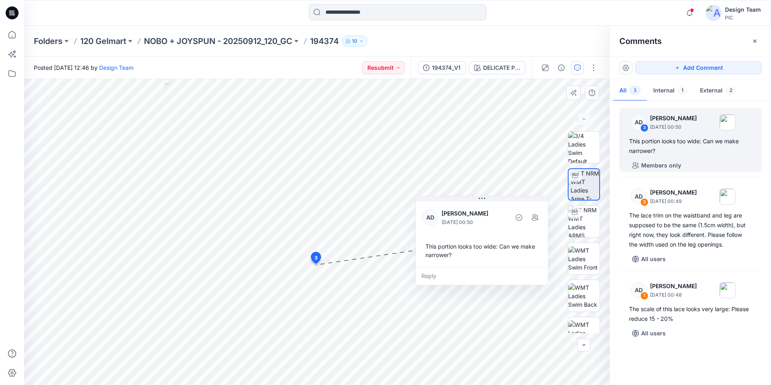
drag, startPoint x: 159, startPoint y: 274, endPoint x: 499, endPoint y: 242, distance: 341.0
click at [499, 242] on div "This portion looks too wide: Can we make narrower?" at bounding box center [481, 250] width 119 height 23
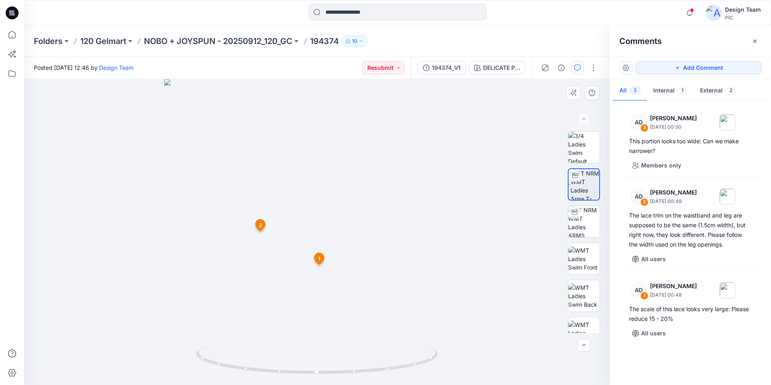
click at [259, 229] on icon at bounding box center [261, 225] width 10 height 12
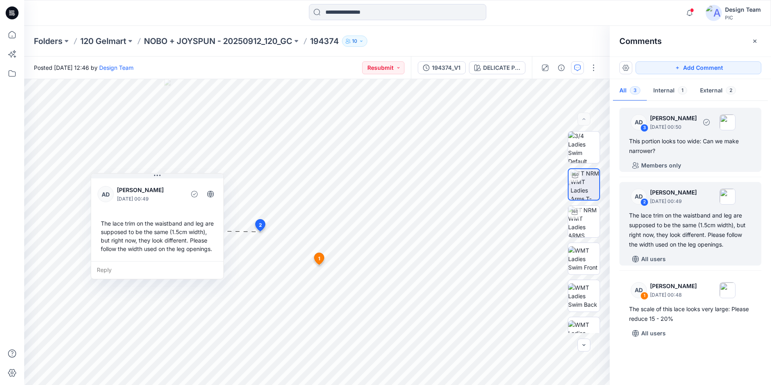
click at [705, 154] on div "This portion looks too wide: Can we make narrower?" at bounding box center [690, 145] width 123 height 19
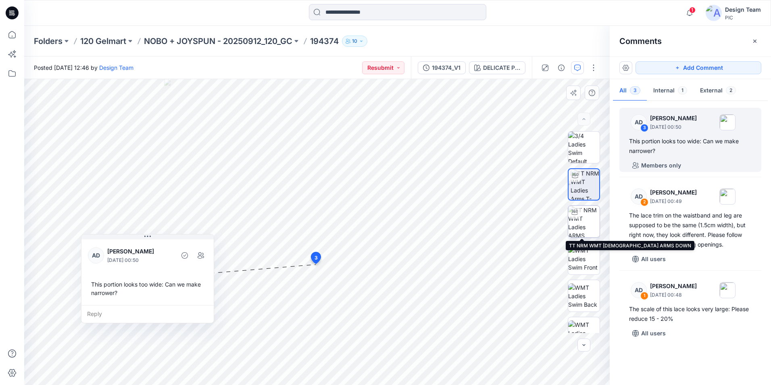
click at [590, 224] on img at bounding box center [583, 221] width 31 height 31
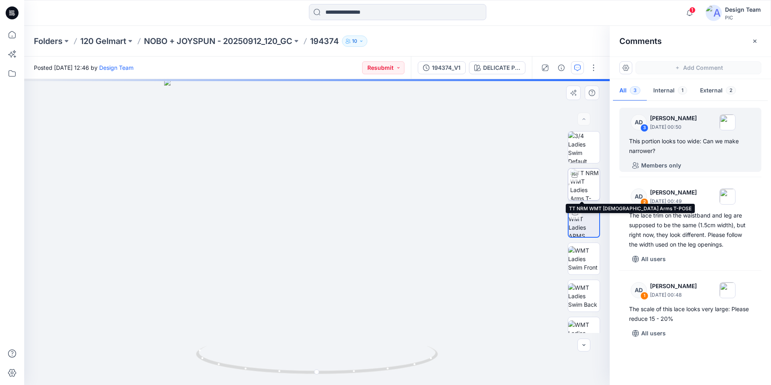
click at [589, 185] on img at bounding box center [584, 184] width 29 height 31
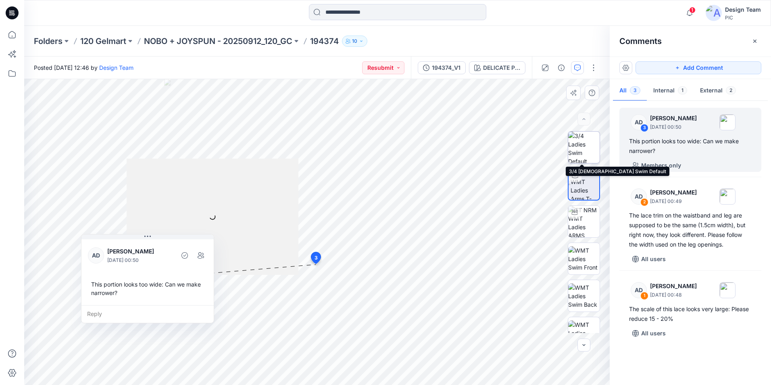
click at [589, 148] on img at bounding box center [583, 146] width 31 height 31
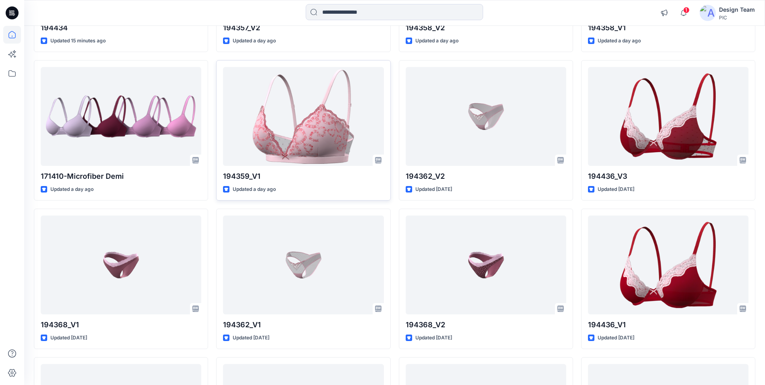
scroll to position [242, 0]
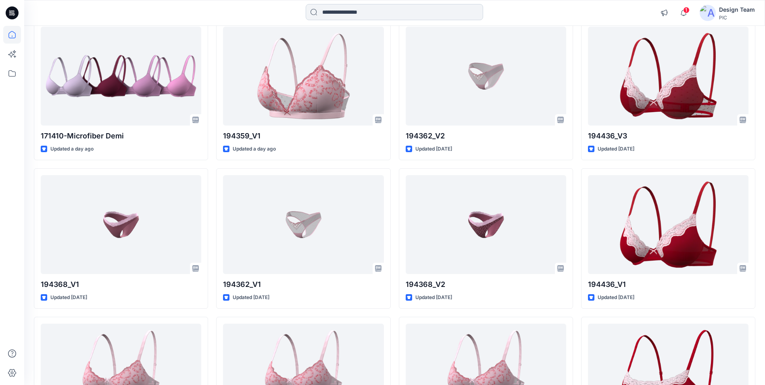
click at [348, 13] on input at bounding box center [394, 12] width 177 height 16
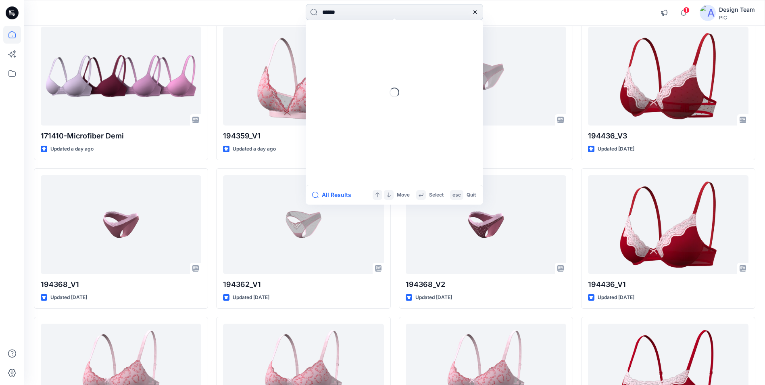
type input "******"
click at [337, 42] on mark "194374" at bounding box center [333, 44] width 22 height 9
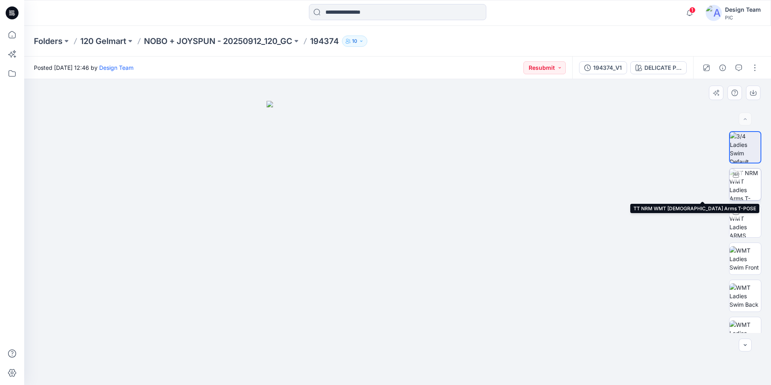
click at [746, 179] on img at bounding box center [744, 184] width 31 height 31
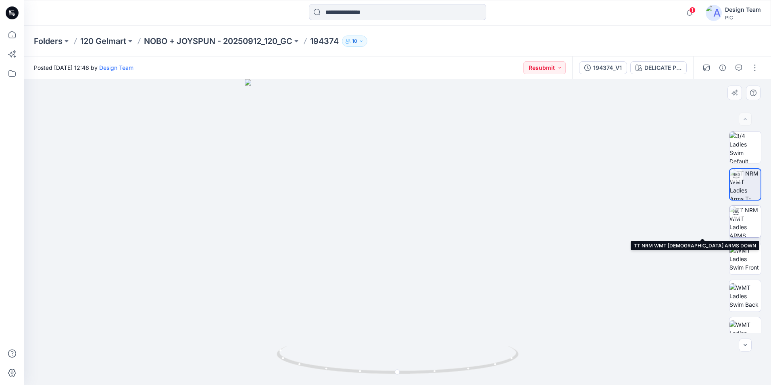
click at [750, 222] on img at bounding box center [744, 221] width 31 height 31
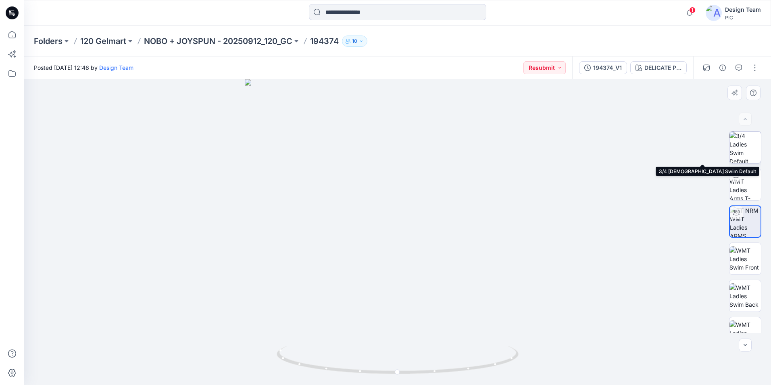
click at [746, 148] on img at bounding box center [744, 146] width 31 height 31
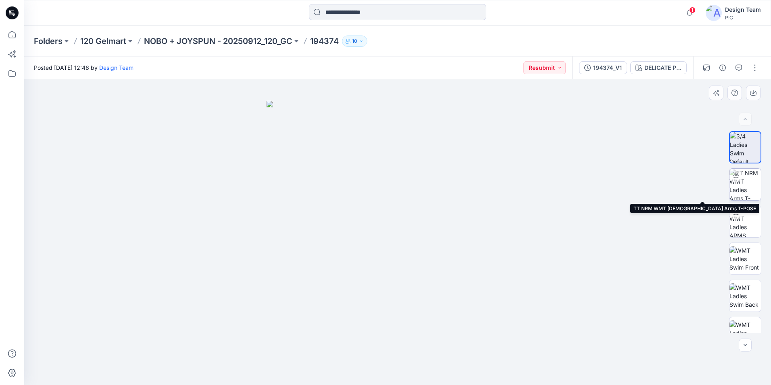
click at [745, 189] on img at bounding box center [744, 184] width 31 height 31
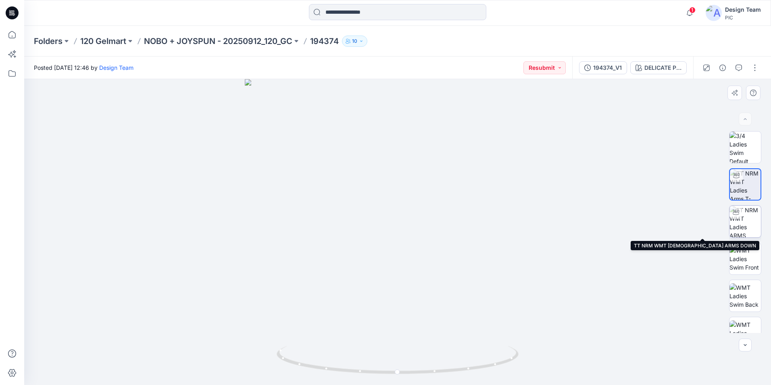
click at [744, 222] on img at bounding box center [744, 221] width 31 height 31
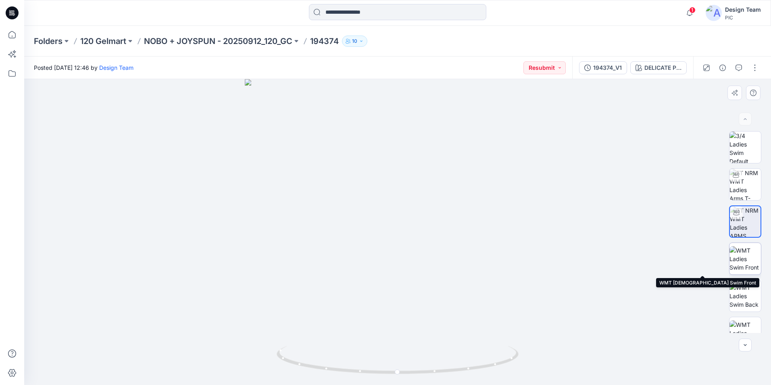
click at [745, 259] on img at bounding box center [744, 258] width 31 height 25
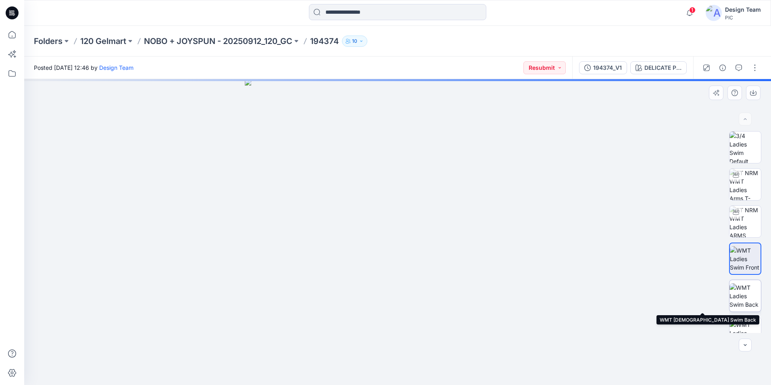
click at [745, 301] on img at bounding box center [744, 295] width 31 height 25
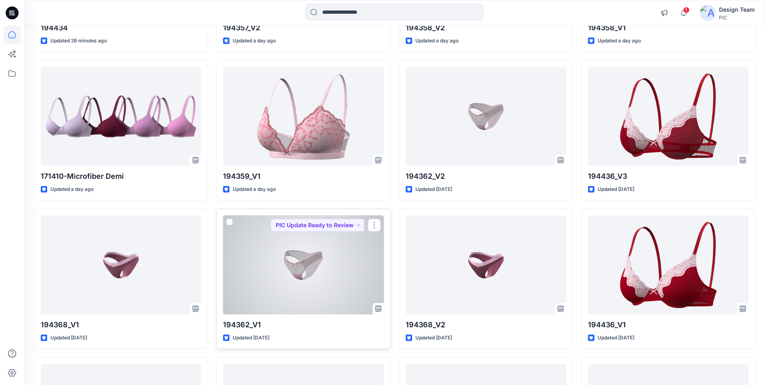
scroll to position [403, 0]
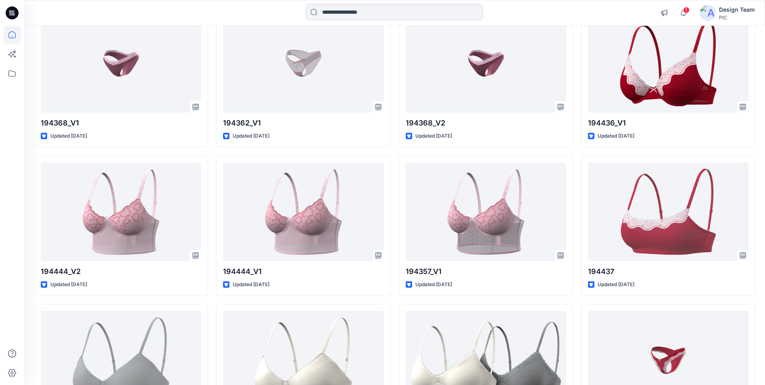
click at [358, 15] on input at bounding box center [394, 12] width 177 height 16
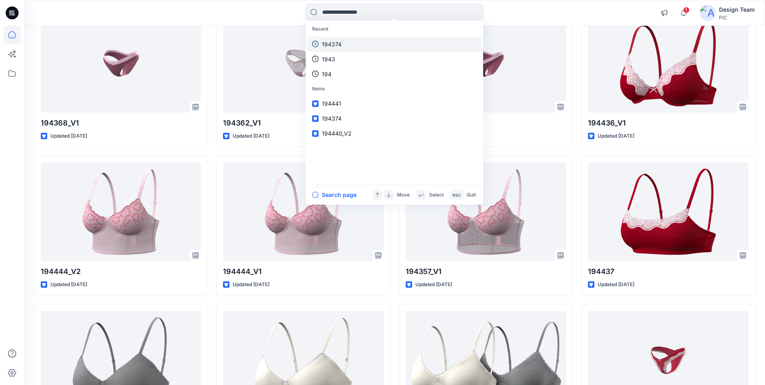
click at [353, 42] on link "194374" at bounding box center [394, 44] width 174 height 15
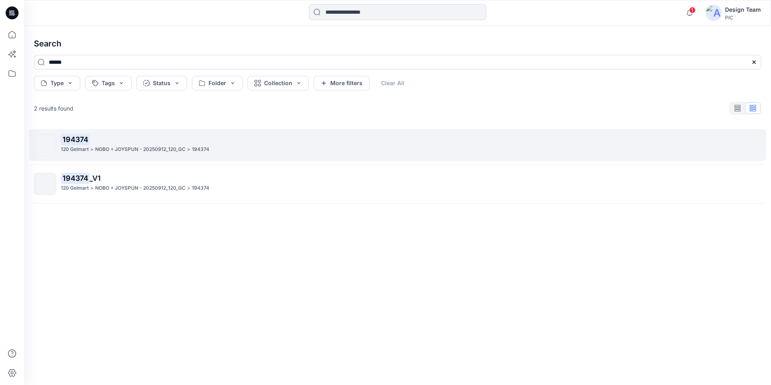
click at [161, 148] on p "NOBO + JOYSPUN - 20250912_120_GC" at bounding box center [140, 149] width 90 height 8
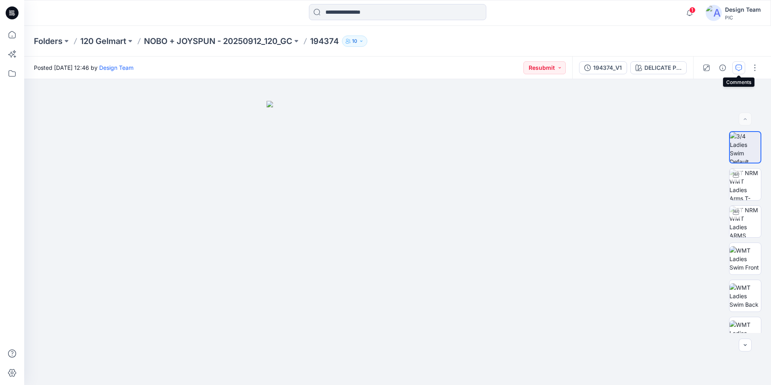
click at [742, 69] on button "button" at bounding box center [738, 67] width 13 height 13
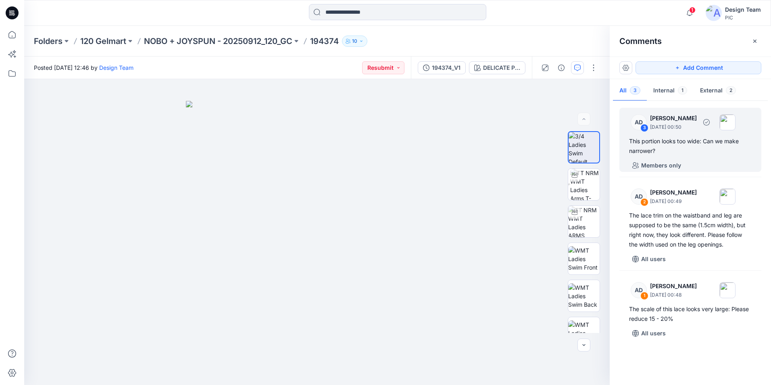
click at [696, 150] on div "This portion looks too wide: Can we make narrower?" at bounding box center [690, 145] width 123 height 19
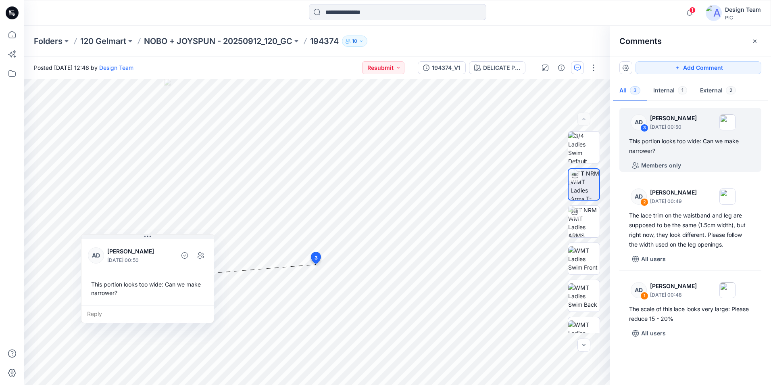
click at [307, 8] on div at bounding box center [397, 13] width 373 height 18
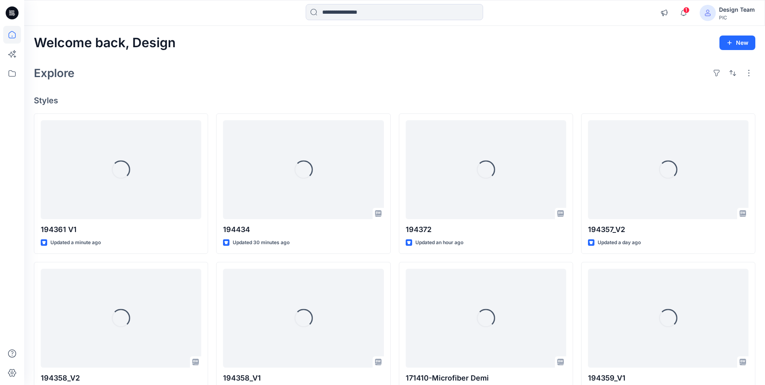
click at [360, 17] on input at bounding box center [394, 12] width 177 height 16
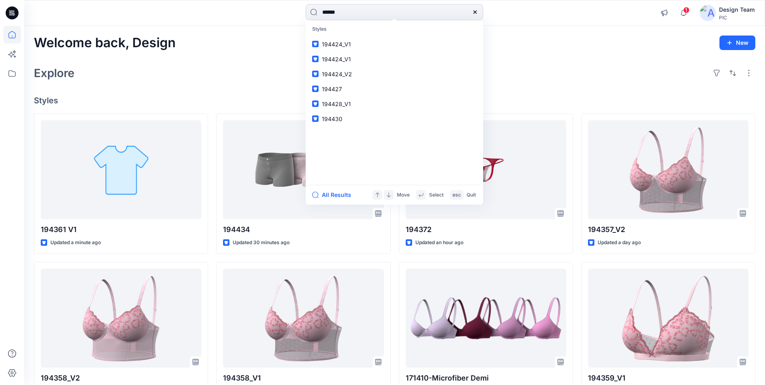
type input "******"
click at [523, 74] on div "Explore" at bounding box center [394, 72] width 721 height 19
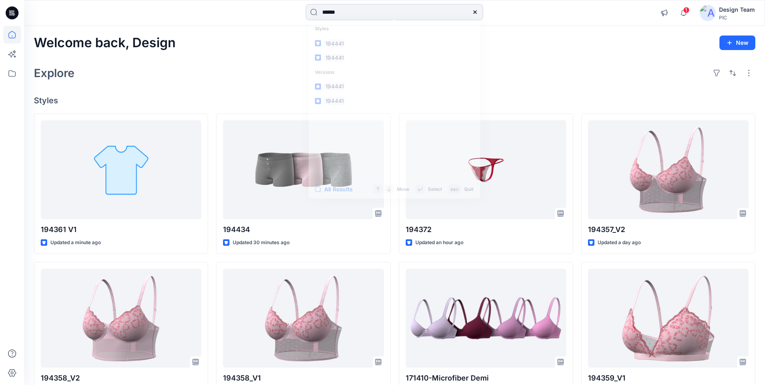
click at [384, 14] on input "******" at bounding box center [394, 12] width 177 height 16
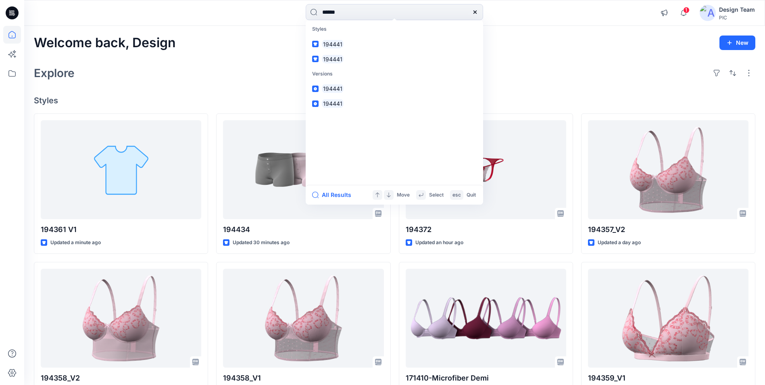
click at [525, 33] on div "Welcome back, Design New Explore Styles 194361 V1 Updated a minute ago 194358_V…" at bounding box center [394, 307] width 741 height 563
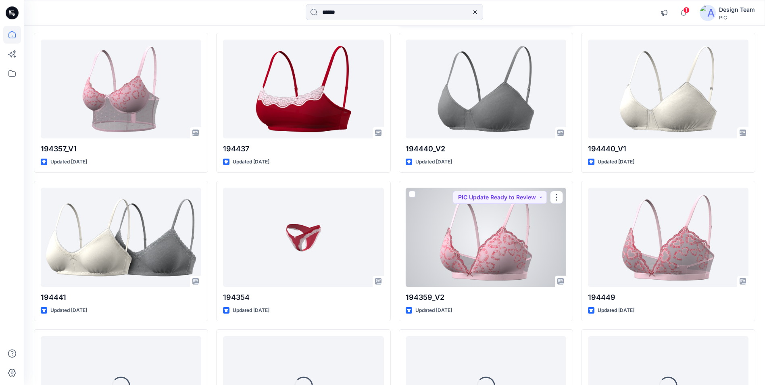
scroll to position [688, 0]
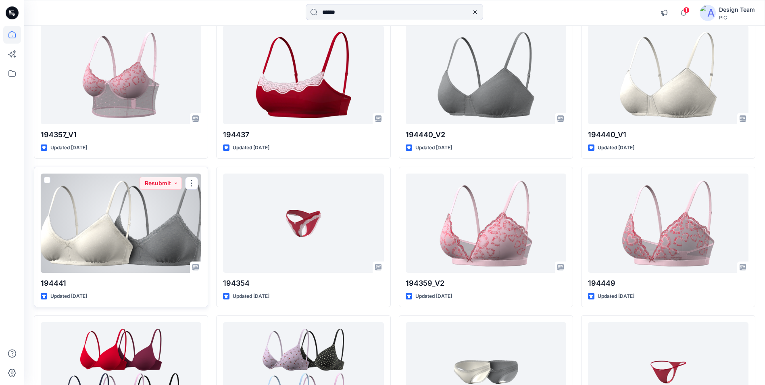
click at [113, 237] on div at bounding box center [121, 222] width 160 height 99
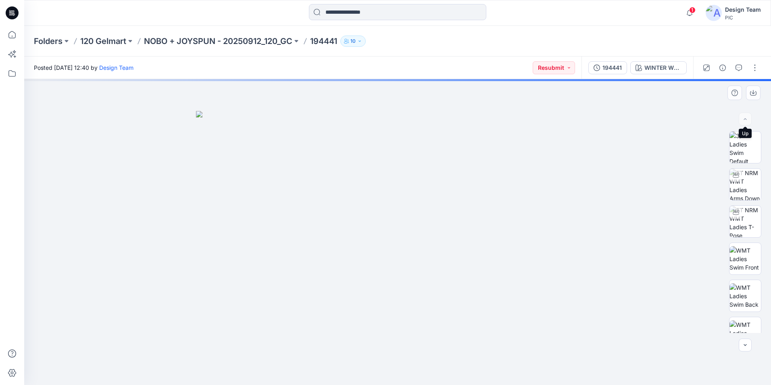
click at [744, 119] on div at bounding box center [745, 118] width 13 height 13
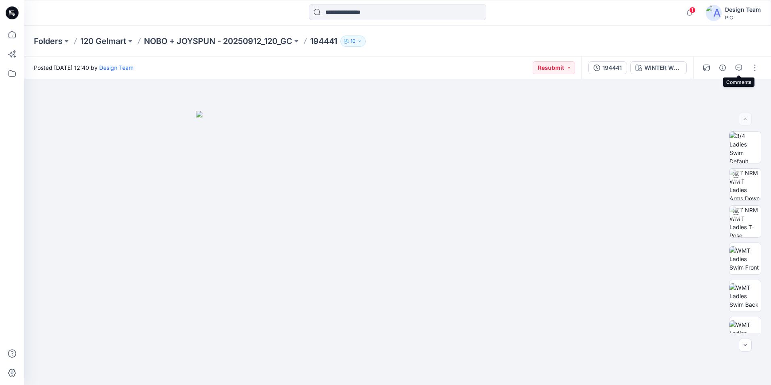
click at [739, 67] on icon "button" at bounding box center [738, 68] width 6 height 6
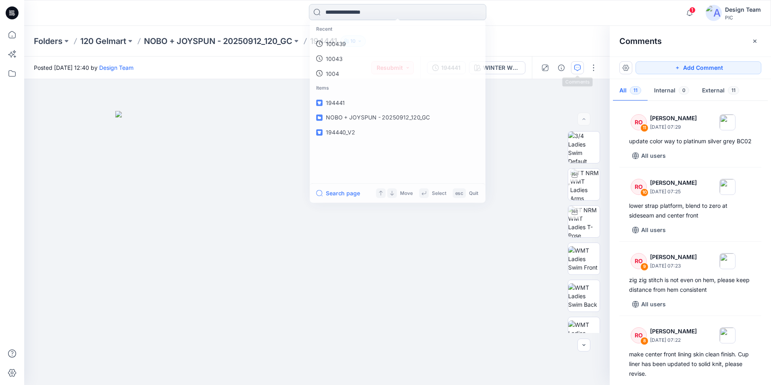
click at [356, 16] on input at bounding box center [397, 12] width 177 height 16
type input "******"
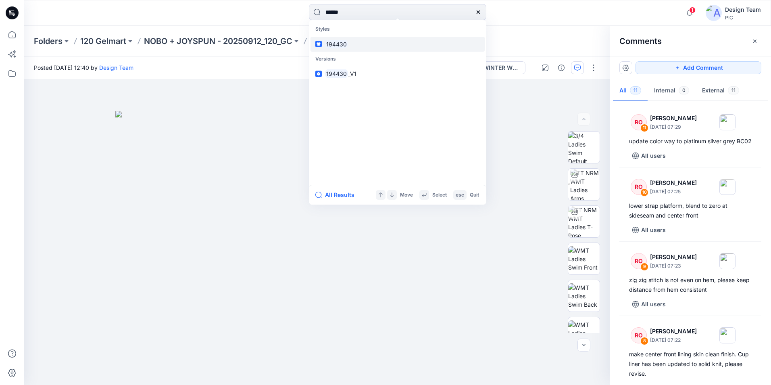
click at [348, 46] on link "194430" at bounding box center [397, 44] width 174 height 15
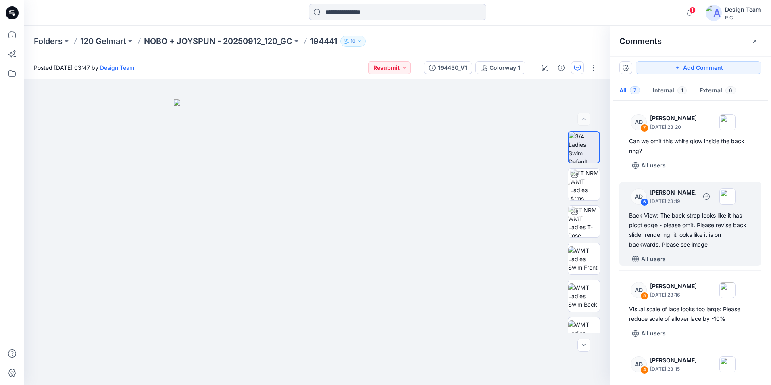
click at [732, 233] on div "Back View: The back strap looks like it has picot edge - please omit. Please re…" at bounding box center [690, 229] width 123 height 39
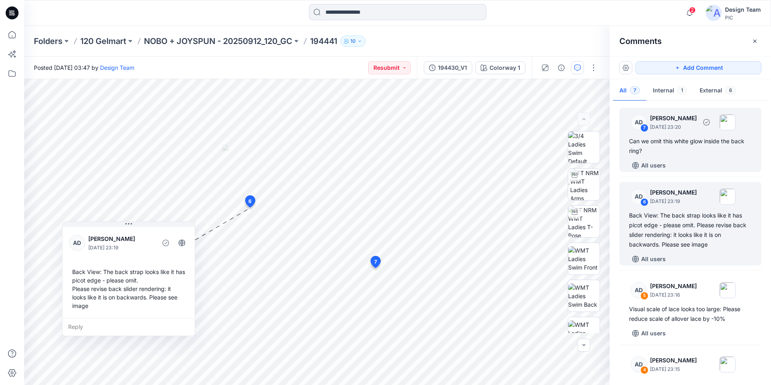
click at [686, 158] on div "AD 7 Alex Degner September 25, 2025 23:20 Can we omit this white glow inside th…" at bounding box center [690, 140] width 142 height 64
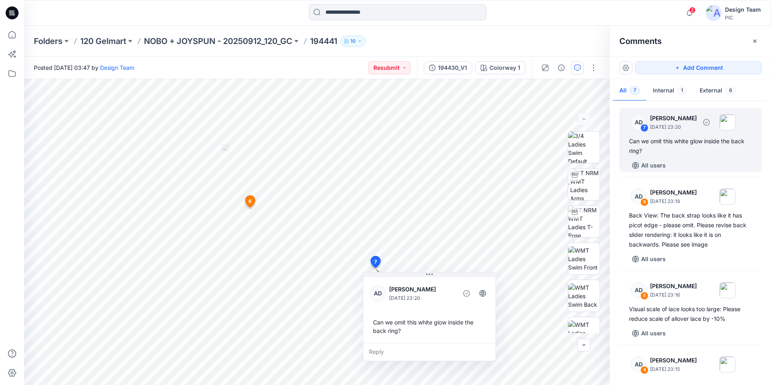
click at [687, 158] on div "AD 7 Alex Degner September 25, 2025 23:20 Can we omit this white glow inside th…" at bounding box center [690, 140] width 142 height 64
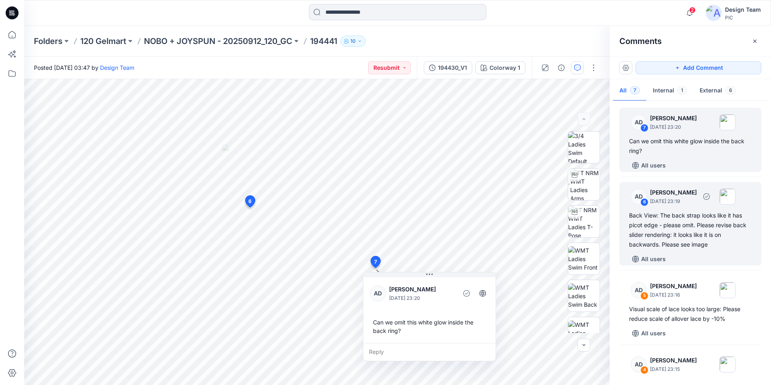
click at [696, 221] on div "Back View: The back strap looks like it has picot edge - please omit. Please re…" at bounding box center [690, 229] width 123 height 39
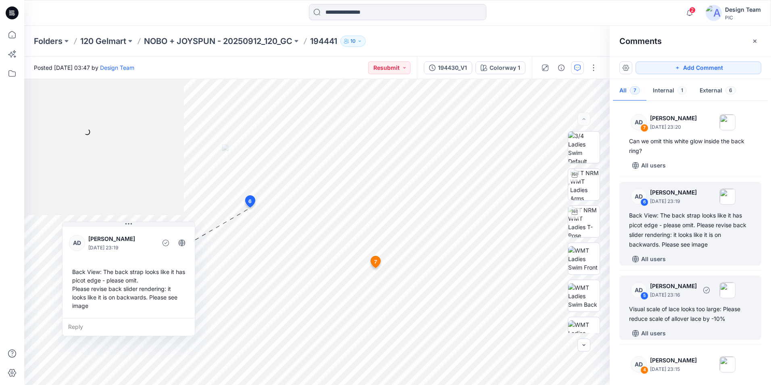
click at [693, 278] on div "AD 5 Alex Degner September 25, 2025 23:16 Visual scale of lace looks too large:…" at bounding box center [690, 307] width 142 height 64
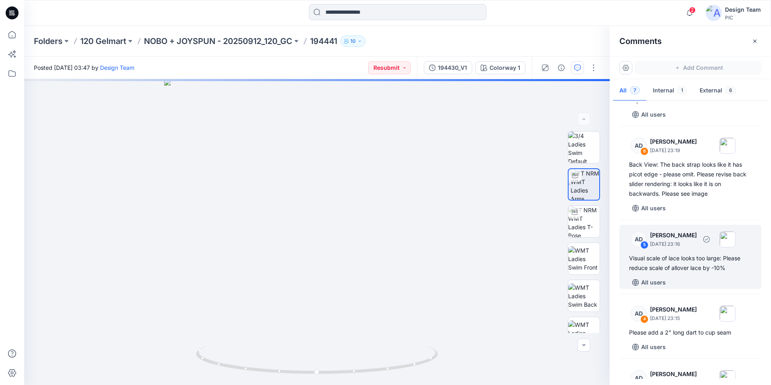
scroll to position [81, 0]
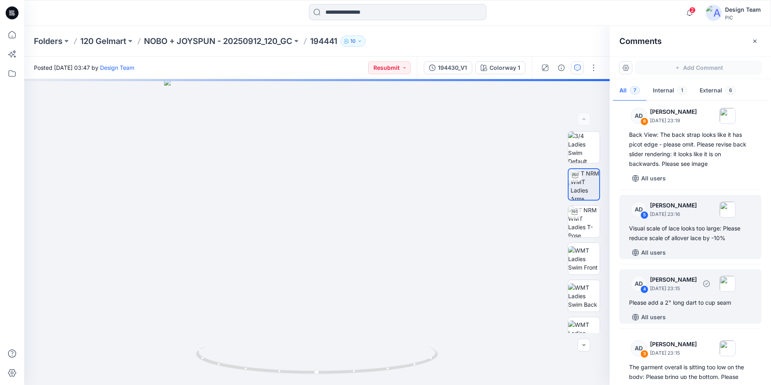
click at [729, 314] on div "All users" at bounding box center [695, 316] width 132 height 13
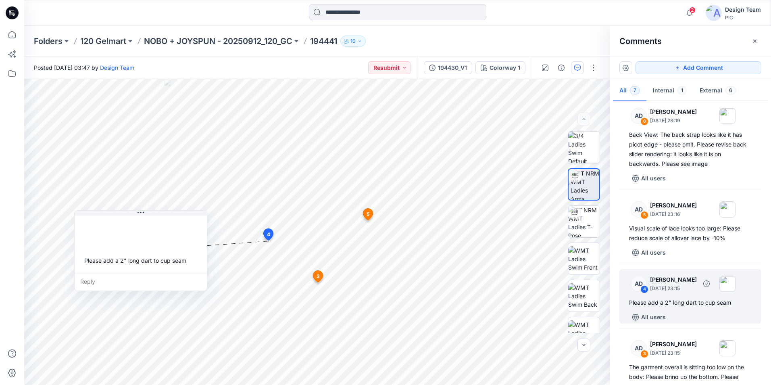
click at [707, 305] on div "Please add a 2" long dart to cup seam" at bounding box center [690, 303] width 123 height 10
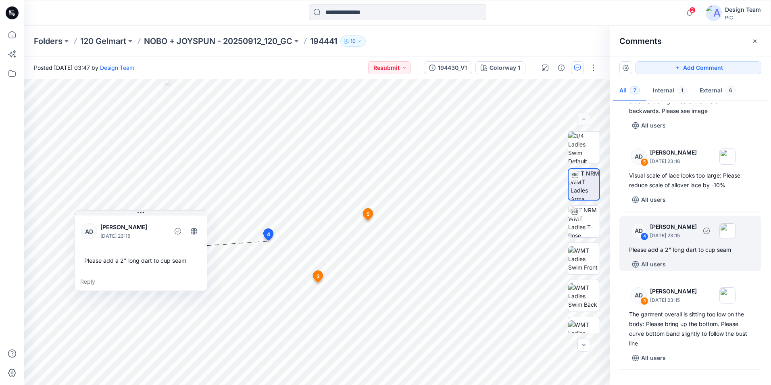
scroll to position [202, 0]
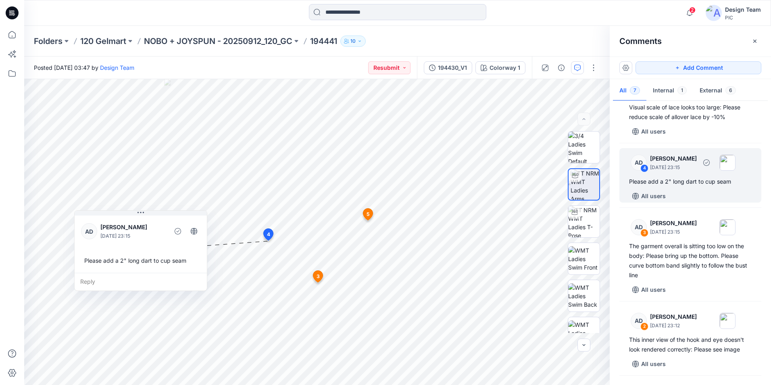
click at [702, 188] on div "AD 4 Alex Degner September 25, 2025 23:15 Please add a 2" long dart to cup seam…" at bounding box center [690, 175] width 142 height 54
drag, startPoint x: 702, startPoint y: 188, endPoint x: 689, endPoint y: 189, distance: 12.5
click at [689, 189] on div "AD 4 Alex Degner September 25, 2025 23:15 Please add a 2" long dart to cup seam…" at bounding box center [690, 175] width 142 height 54
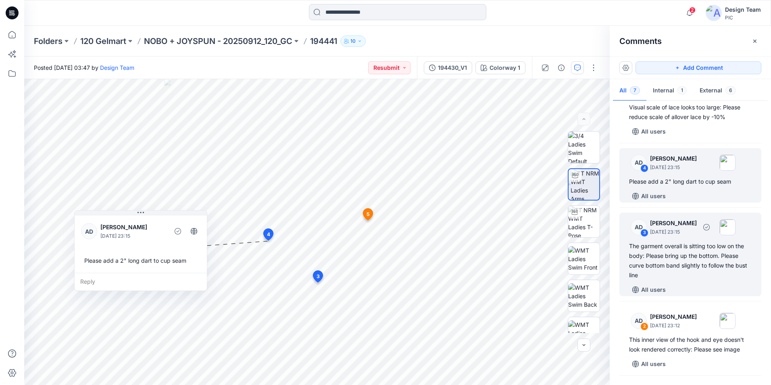
click at [695, 269] on div "The garment overall is sitting too low on the body: Please bring up the bottom.…" at bounding box center [690, 260] width 123 height 39
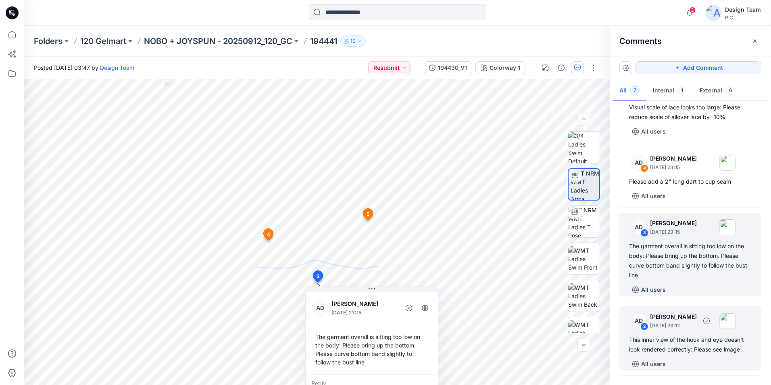
click at [689, 345] on div "This inner view of the hook and eye doesn't look rendered correctly: Please see…" at bounding box center [690, 344] width 123 height 19
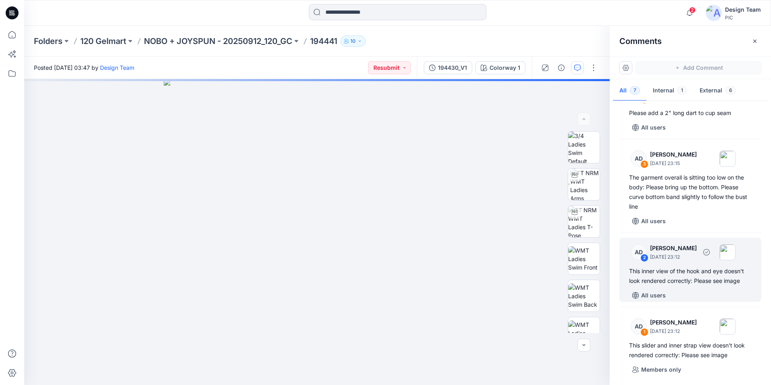
scroll to position [272, 0]
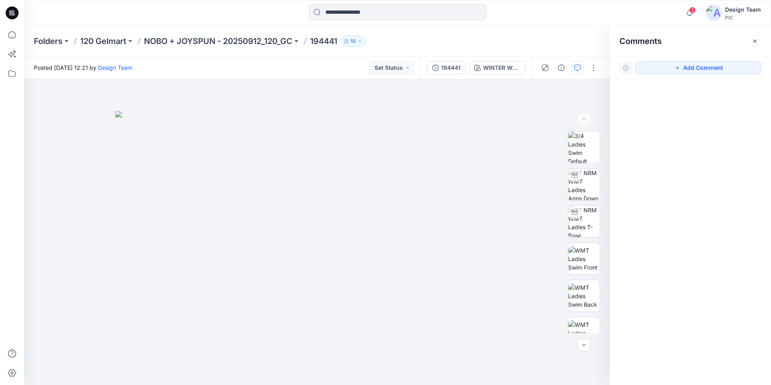
click at [729, 66] on button "Add Comment" at bounding box center [698, 67] width 126 height 13
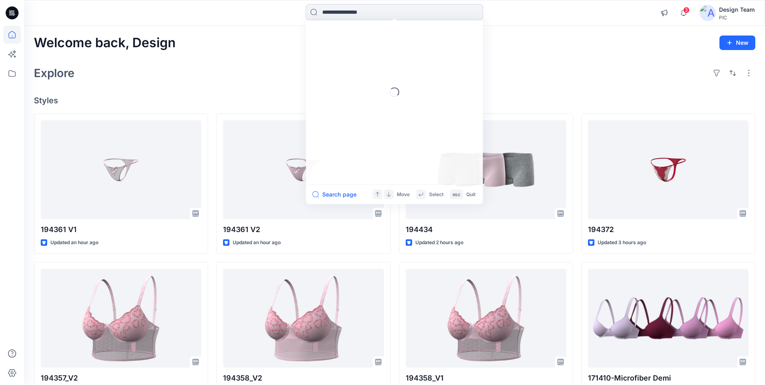
click at [446, 17] on input at bounding box center [394, 12] width 177 height 16
type input "******"
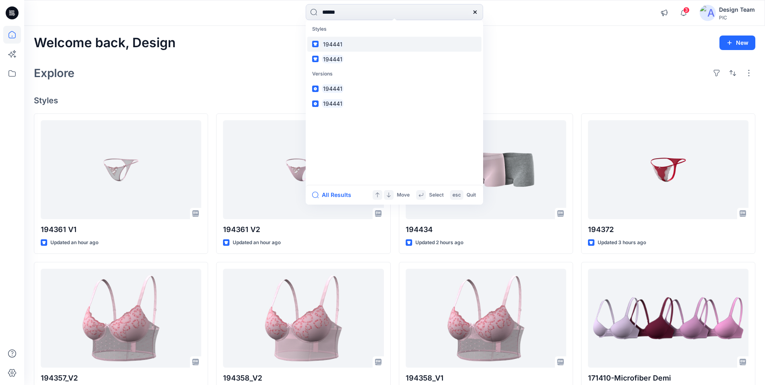
click at [360, 44] on link "194441" at bounding box center [394, 44] width 174 height 15
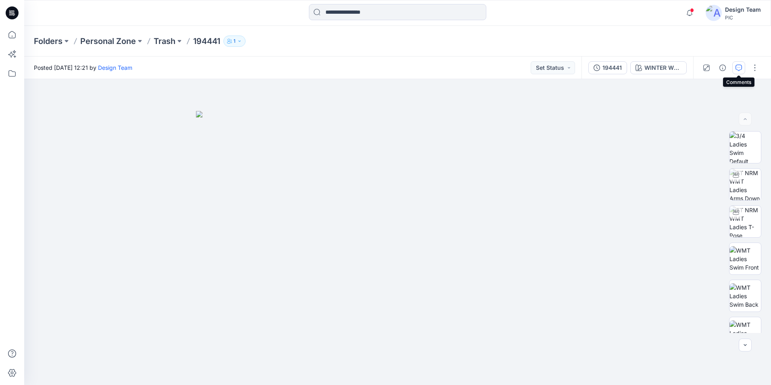
click at [739, 68] on icon "button" at bounding box center [738, 68] width 6 height 6
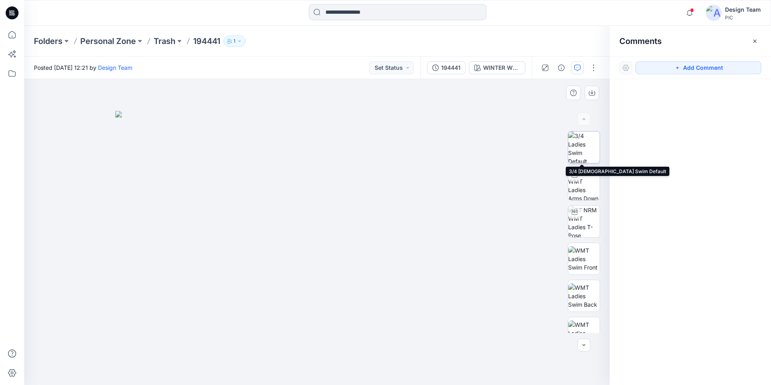
click at [590, 144] on img at bounding box center [583, 146] width 31 height 31
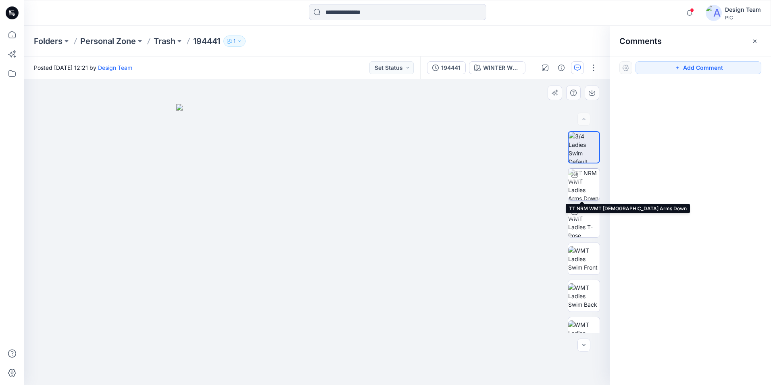
click at [583, 189] on img at bounding box center [583, 184] width 31 height 31
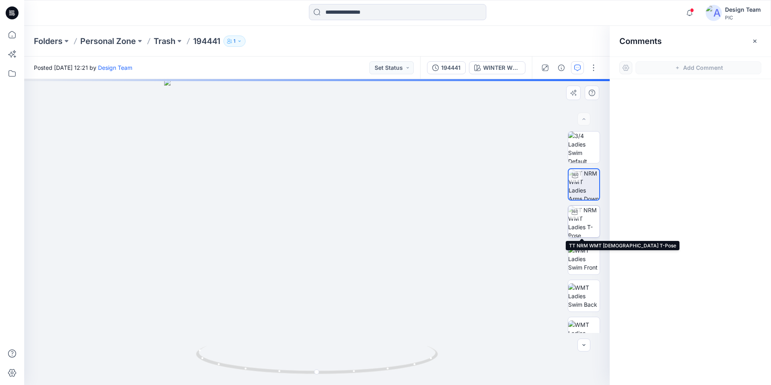
click at [582, 218] on img at bounding box center [583, 221] width 31 height 31
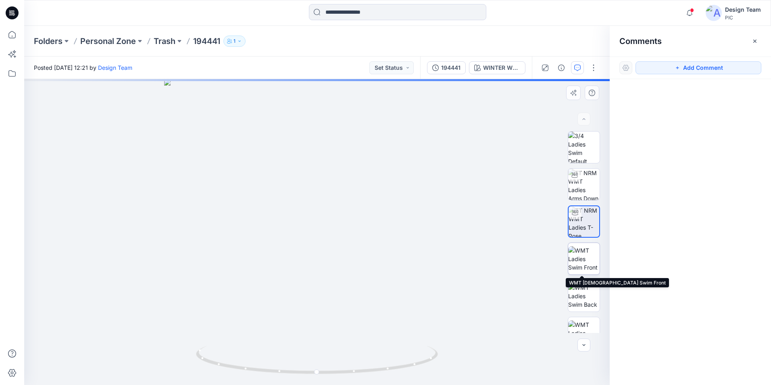
click at [584, 249] on img at bounding box center [583, 258] width 31 height 25
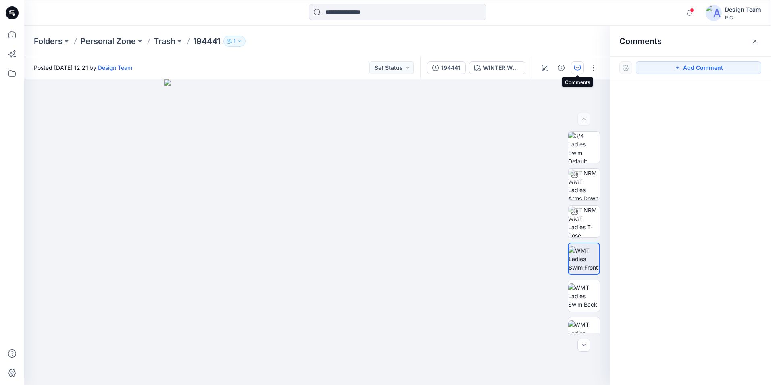
click at [577, 68] on icon "button" at bounding box center [577, 68] width 6 height 6
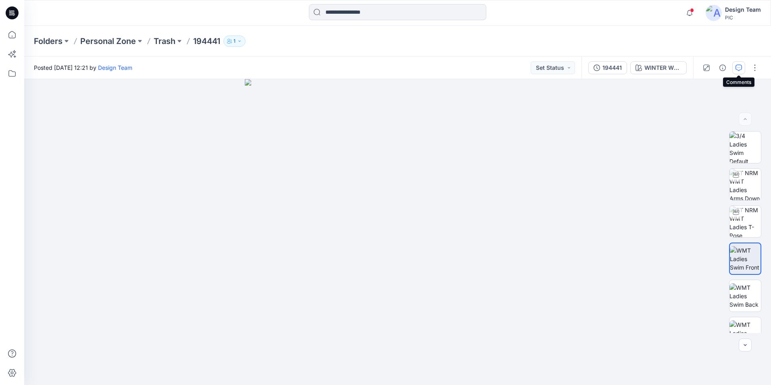
click at [736, 68] on icon "button" at bounding box center [738, 68] width 6 height 6
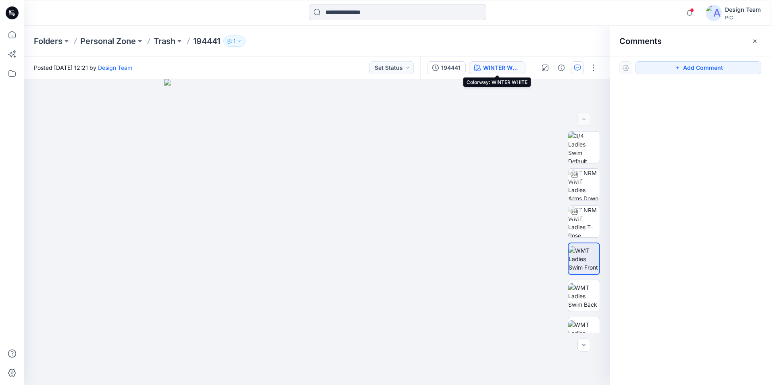
click at [488, 67] on div "WINTER WHITE" at bounding box center [501, 67] width 37 height 9
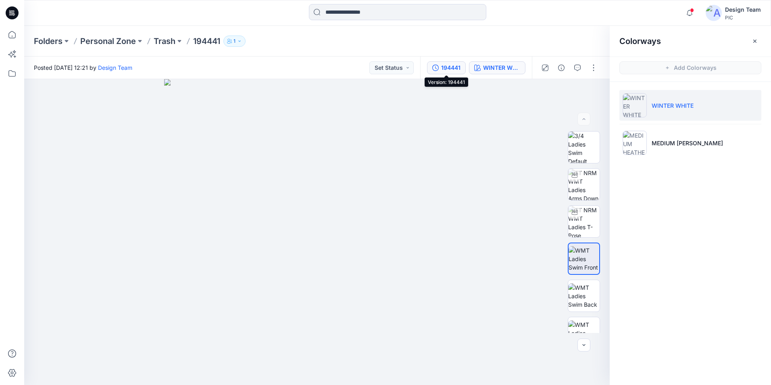
click at [458, 69] on div "194441" at bounding box center [450, 67] width 19 height 9
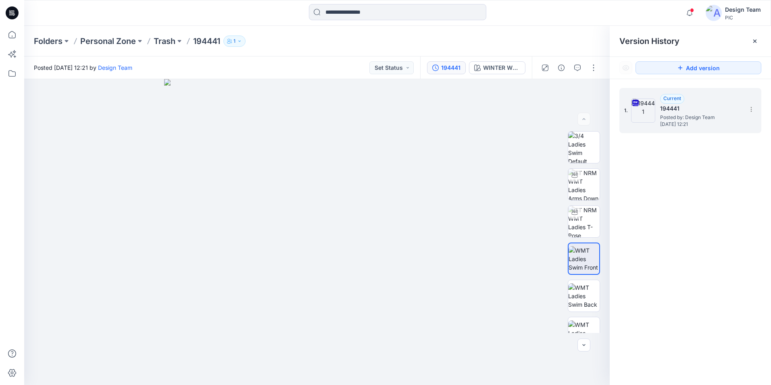
click at [707, 117] on span "Posted by: Design Team" at bounding box center [700, 117] width 81 height 8
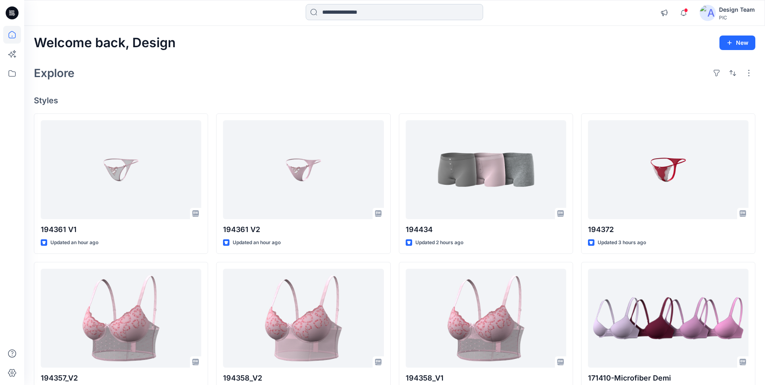
click at [419, 16] on input at bounding box center [394, 12] width 177 height 16
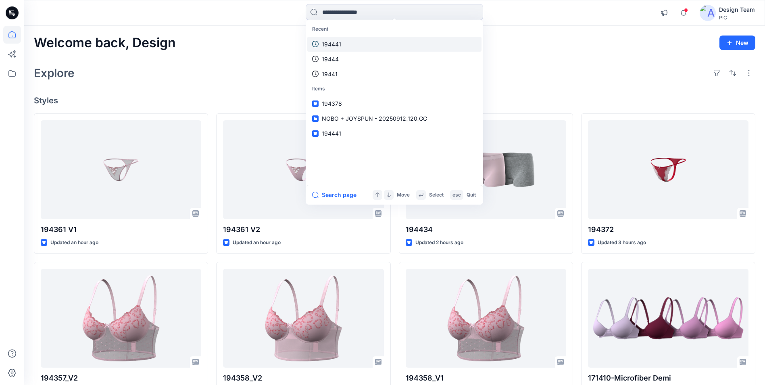
click at [377, 41] on link "194441" at bounding box center [394, 44] width 174 height 15
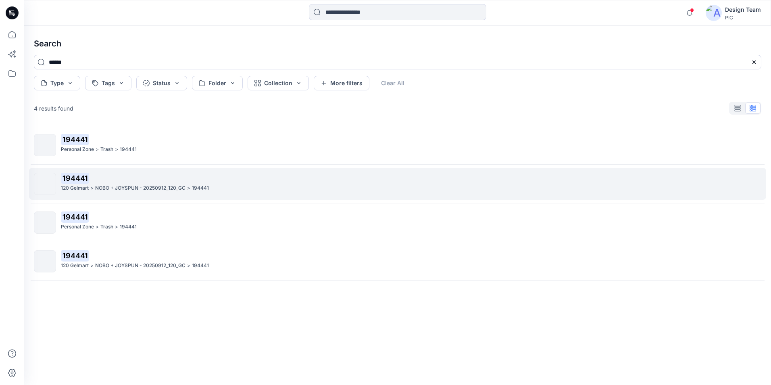
click at [248, 177] on p "194441" at bounding box center [411, 178] width 700 height 11
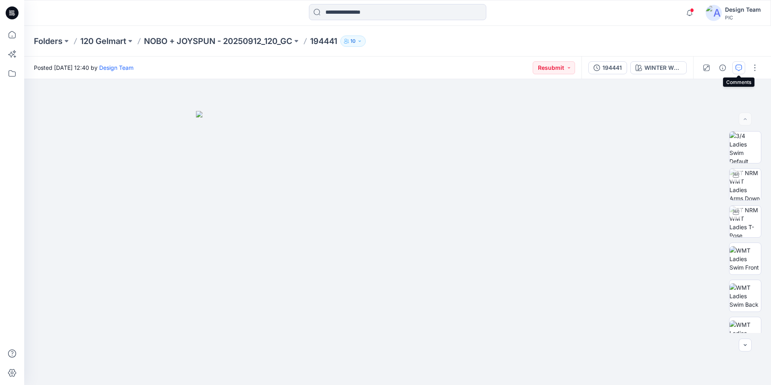
click at [742, 70] on button "button" at bounding box center [738, 67] width 13 height 13
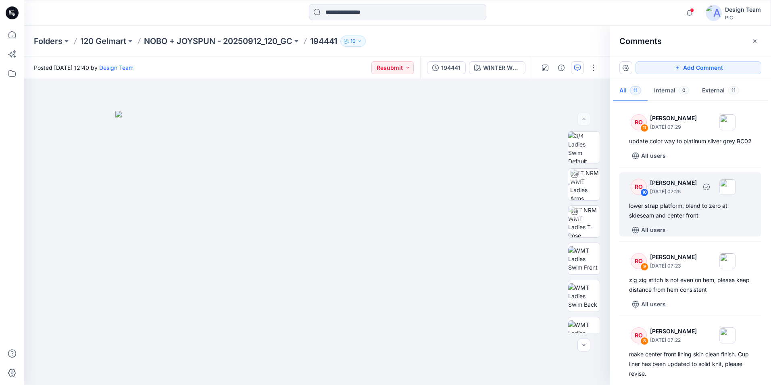
click at [734, 220] on div "lower strap platform, blend to zero at sideseam and center front" at bounding box center [690, 210] width 123 height 19
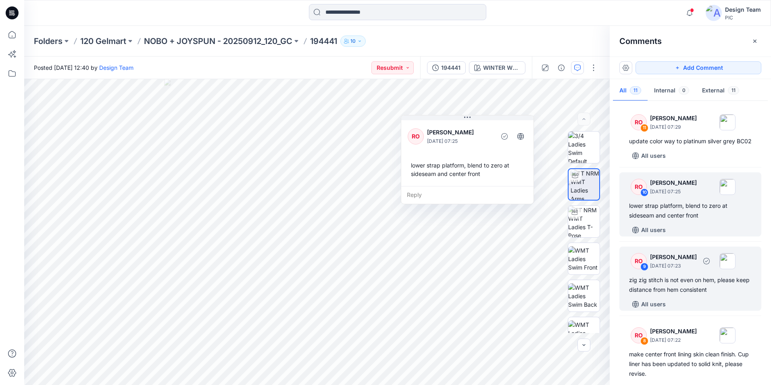
click at [730, 294] on div "zig zig stitch is not even on hem, please keep distance from hem consistent" at bounding box center [690, 284] width 123 height 19
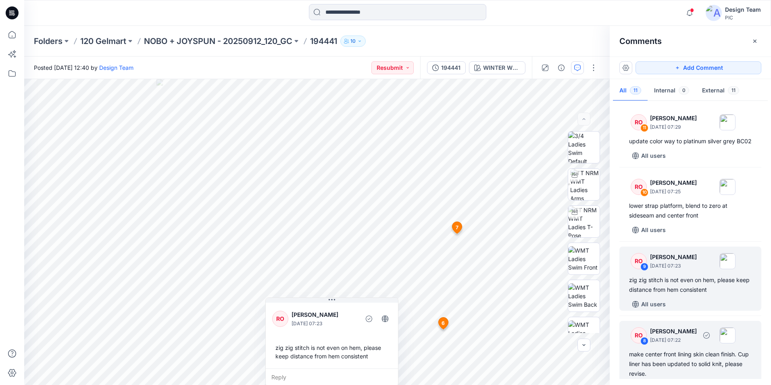
click at [680, 336] on p "[PERSON_NAME]" at bounding box center [673, 331] width 47 height 10
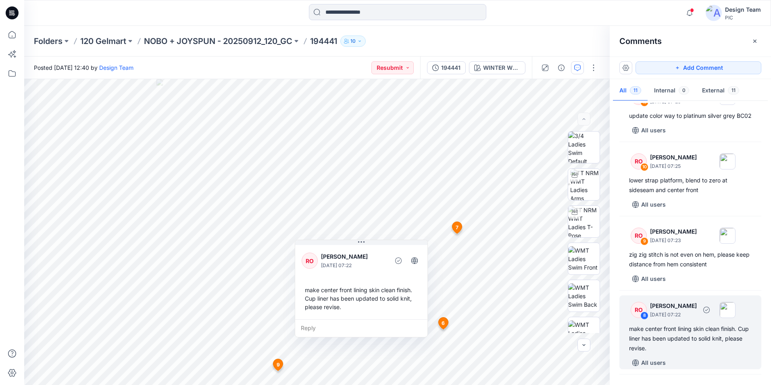
scroll to position [66, 0]
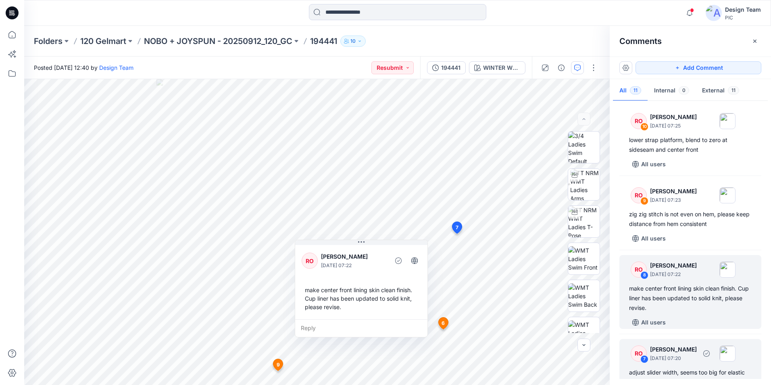
click at [668, 354] on p "[PERSON_NAME]" at bounding box center [673, 349] width 47 height 10
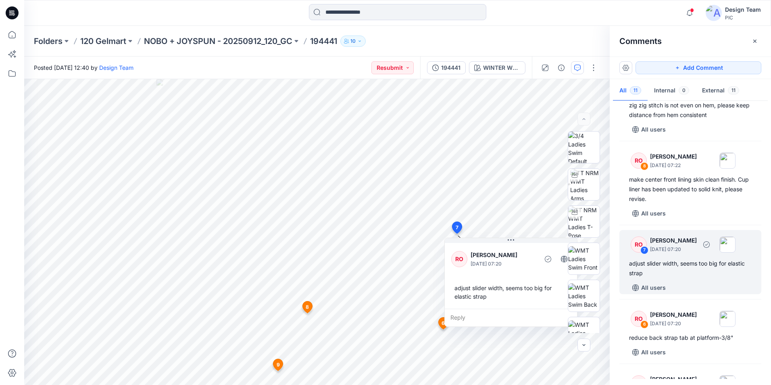
scroll to position [180, 0]
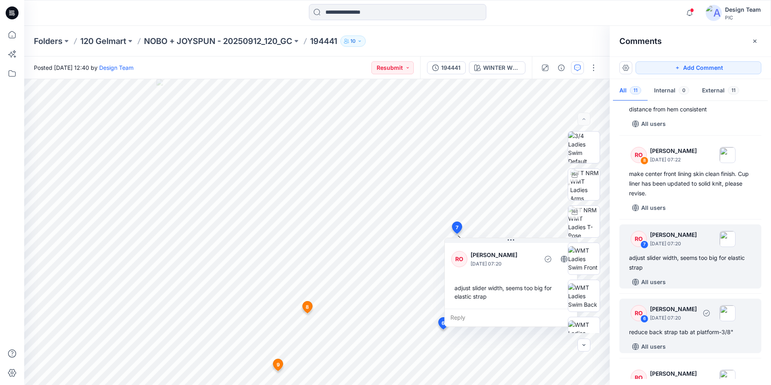
click at [677, 337] on div "reduce back strap tab at platform-3/8"" at bounding box center [690, 332] width 123 height 10
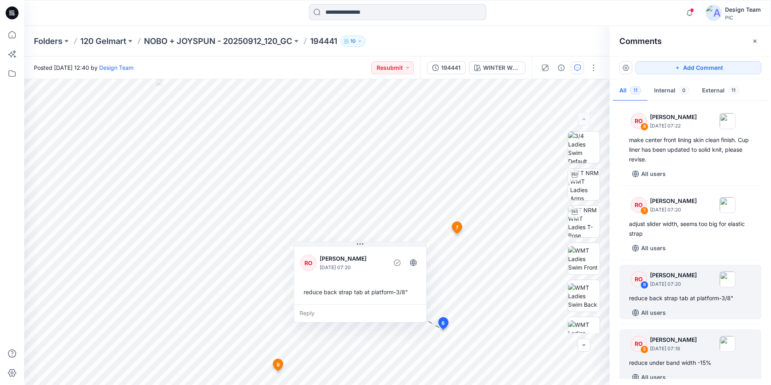
scroll to position [341, 0]
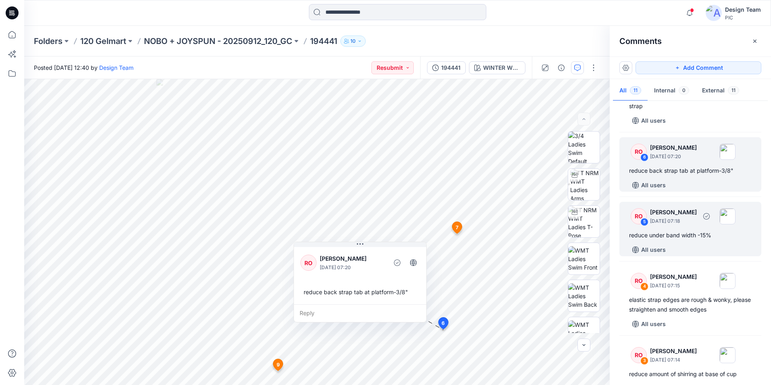
click at [705, 239] on div "RO 5 [PERSON_NAME] [DATE] 07:18 reduce under band width -15% All users" at bounding box center [690, 229] width 142 height 54
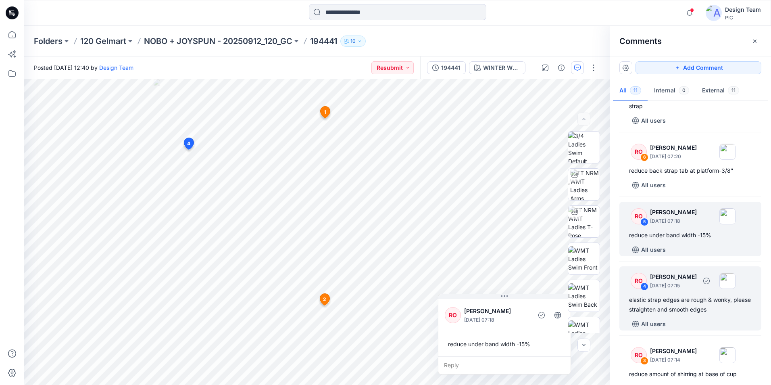
scroll to position [382, 0]
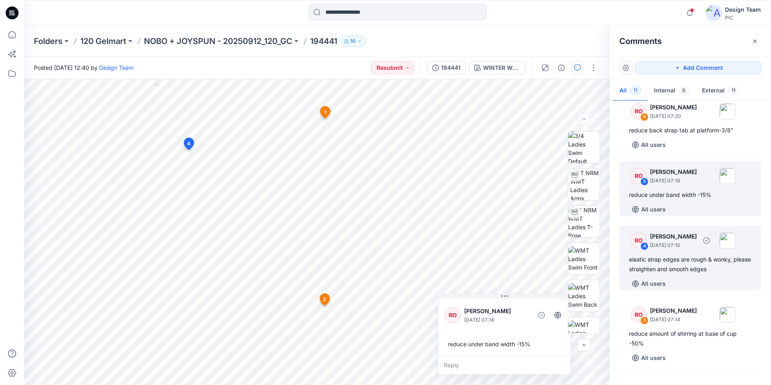
click at [721, 274] on div "elastic strap edges are rough & wonky, please straighten and smooth edges" at bounding box center [690, 263] width 123 height 19
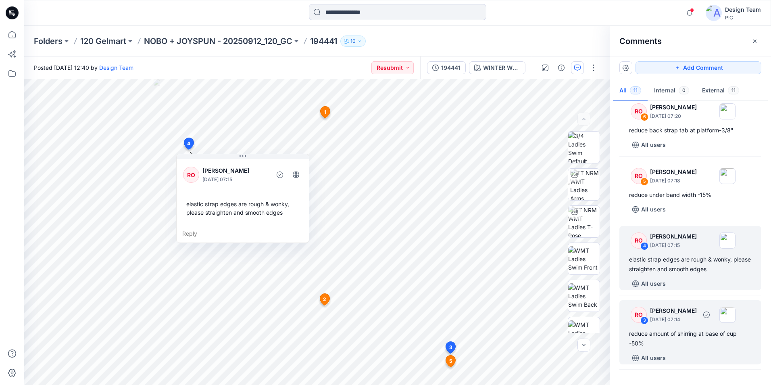
click at [698, 335] on div "RO 3 [PERSON_NAME] [DATE] 07:14 reduce amount of shirring at base of cup -50% A…" at bounding box center [690, 332] width 142 height 64
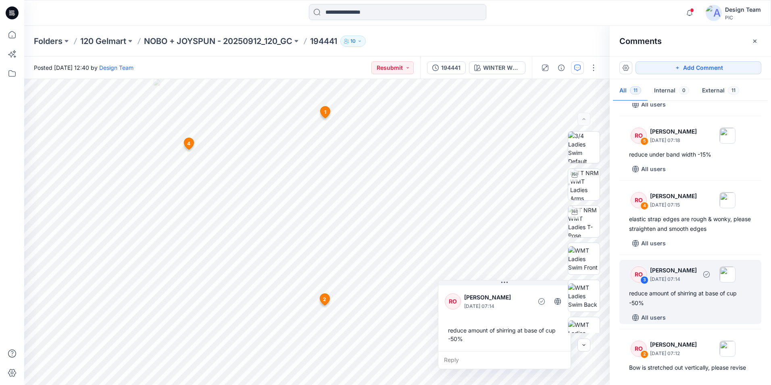
scroll to position [462, 0]
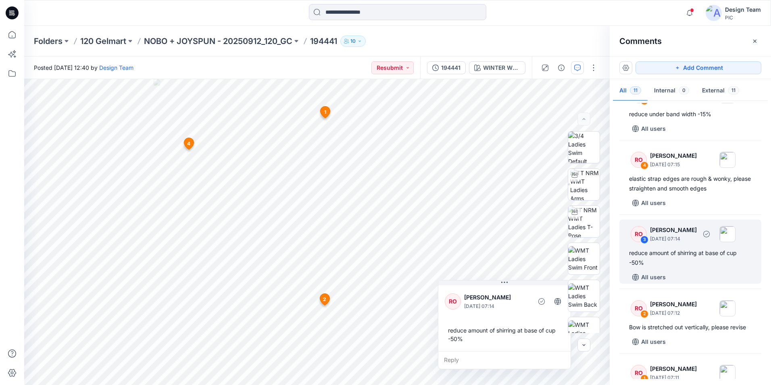
click at [698, 264] on div "reduce amount of shirring at base of cup -50%" at bounding box center [690, 257] width 123 height 19
click at [645, 244] on div "3" at bounding box center [644, 239] width 8 height 8
click at [492, 327] on div "reduce amount of shirring at base of cup -50%" at bounding box center [504, 334] width 119 height 23
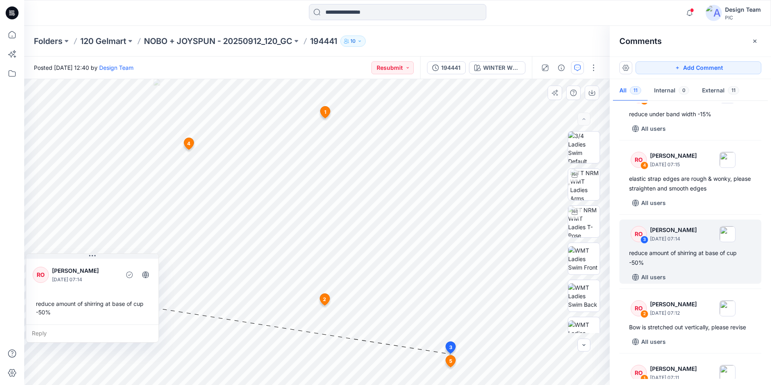
drag, startPoint x: 514, startPoint y: 343, endPoint x: 85, endPoint y: 316, distance: 429.5
click at [85, 316] on div "reduce amount of shirring at base of cup -50%" at bounding box center [92, 307] width 119 height 23
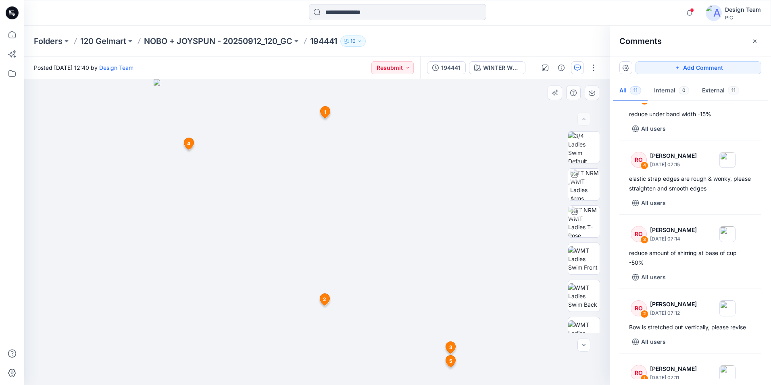
click at [435, 361] on img at bounding box center [317, 232] width 327 height 306
click at [450, 348] on span "3" at bounding box center [450, 347] width 3 height 7
click at [454, 361] on icon at bounding box center [451, 361] width 10 height 12
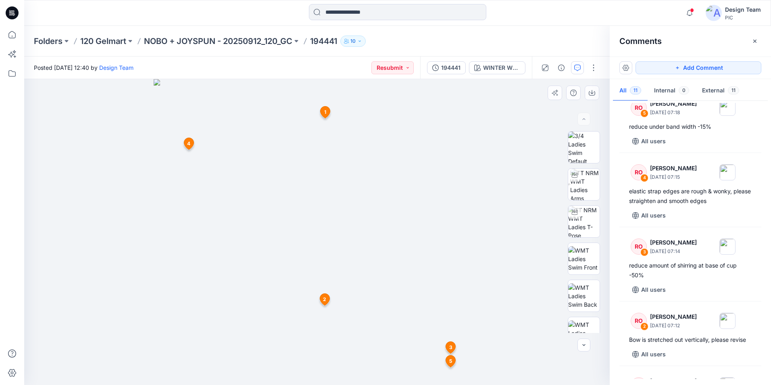
click at [450, 348] on span "3" at bounding box center [450, 347] width 3 height 7
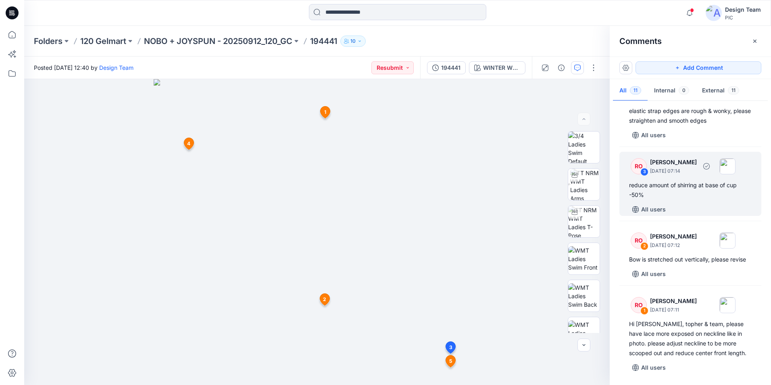
scroll to position [500, 0]
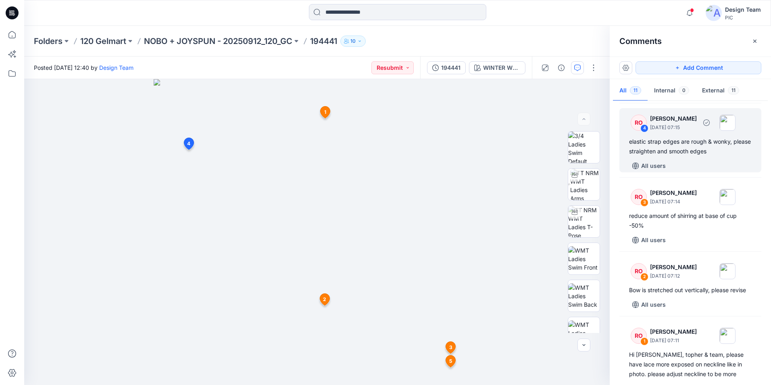
click at [694, 172] on div "All users" at bounding box center [695, 165] width 132 height 13
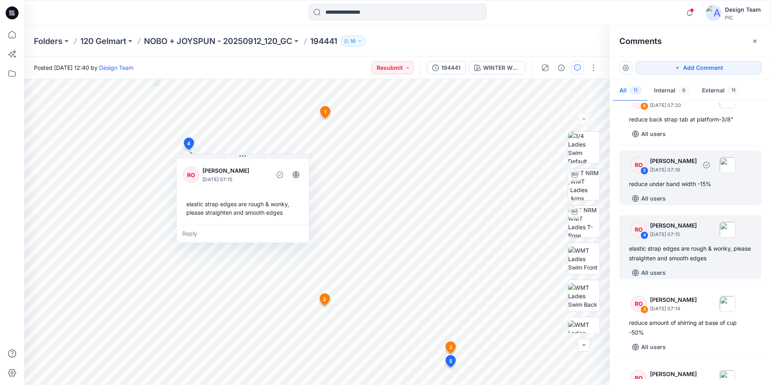
scroll to position [338, 0]
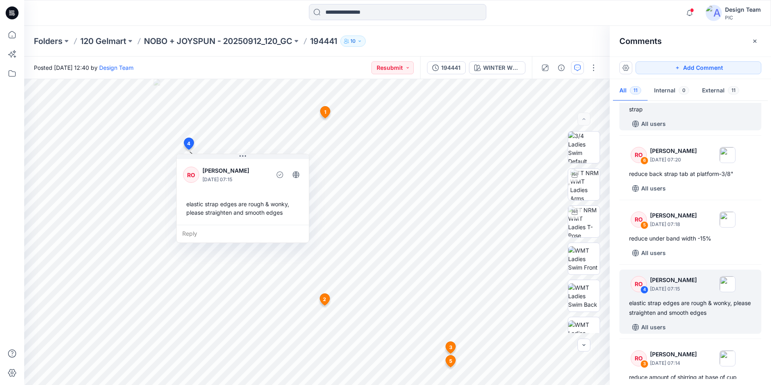
click at [704, 130] on div "All users" at bounding box center [695, 123] width 132 height 13
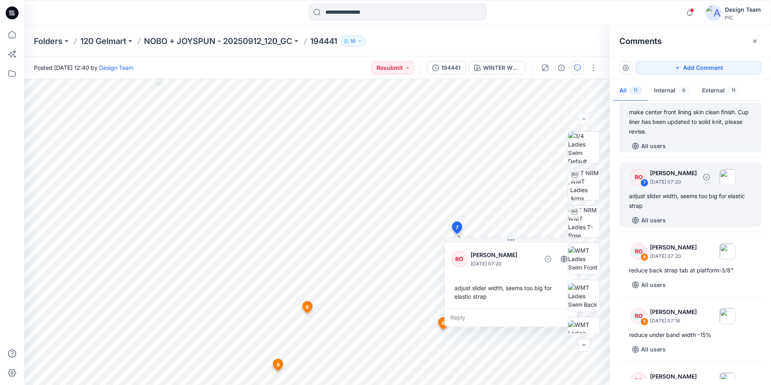
scroll to position [282, 0]
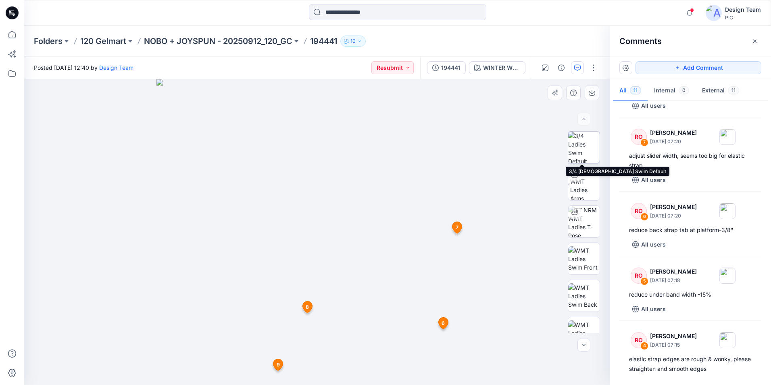
click at [579, 152] on img at bounding box center [583, 146] width 31 height 31
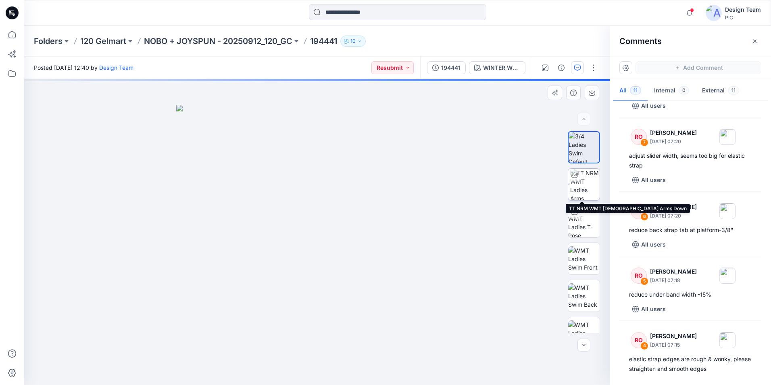
click at [580, 184] on img at bounding box center [584, 184] width 29 height 31
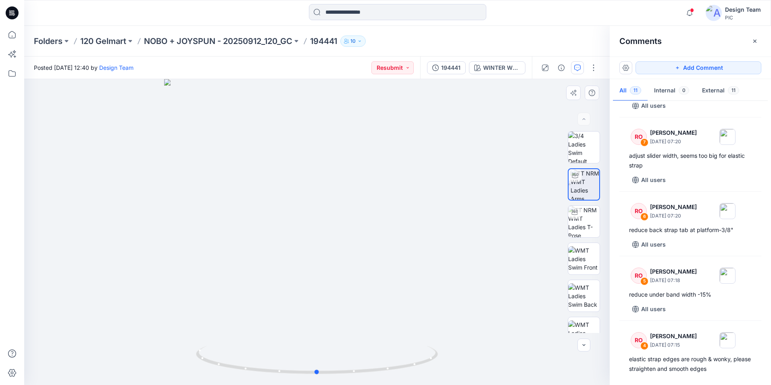
click at [300, 243] on div at bounding box center [316, 232] width 585 height 306
click at [268, 260] on div at bounding box center [316, 232] width 585 height 306
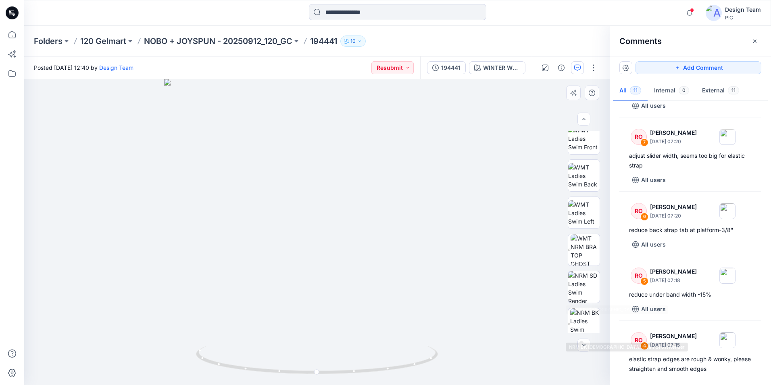
scroll to position [121, 0]
click at [586, 250] on img at bounding box center [585, 248] width 29 height 31
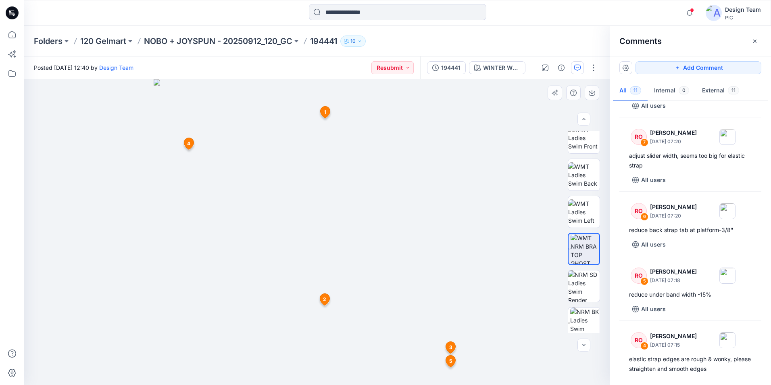
click at [325, 298] on span "2" at bounding box center [324, 299] width 3 height 7
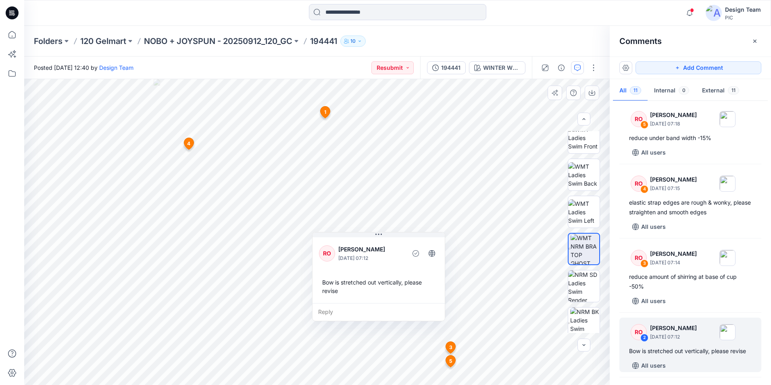
scroll to position [441, 0]
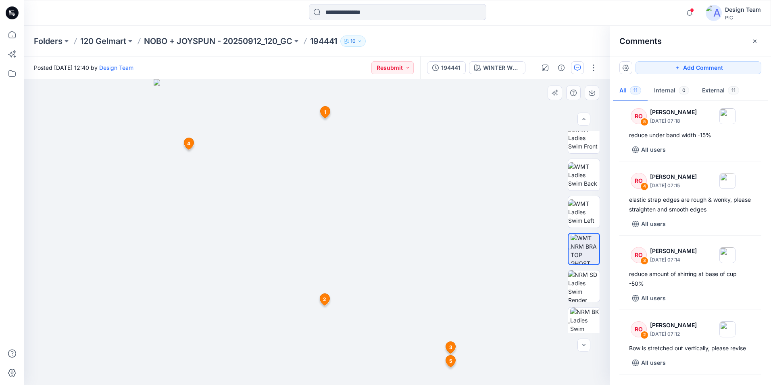
click at [187, 144] on span "4" at bounding box center [188, 143] width 3 height 7
click at [329, 110] on icon at bounding box center [326, 112] width 10 height 12
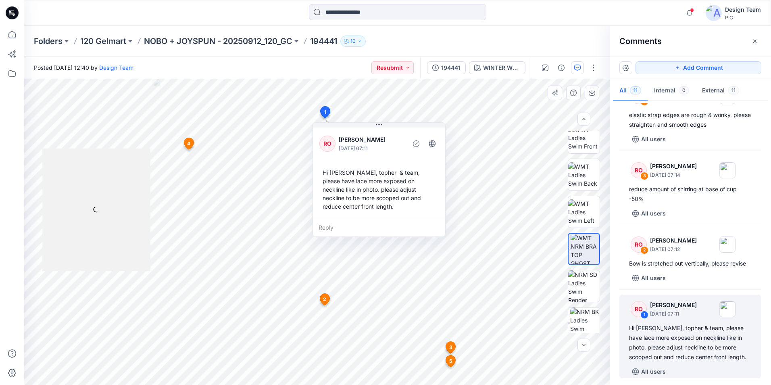
scroll to position [535, 0]
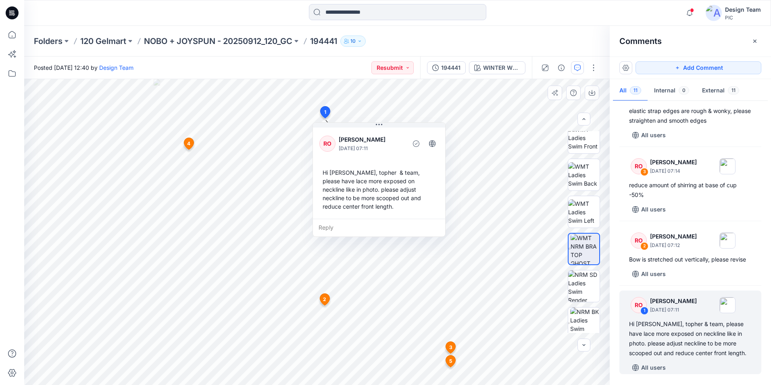
click at [322, 111] on icon at bounding box center [326, 112] width 10 height 12
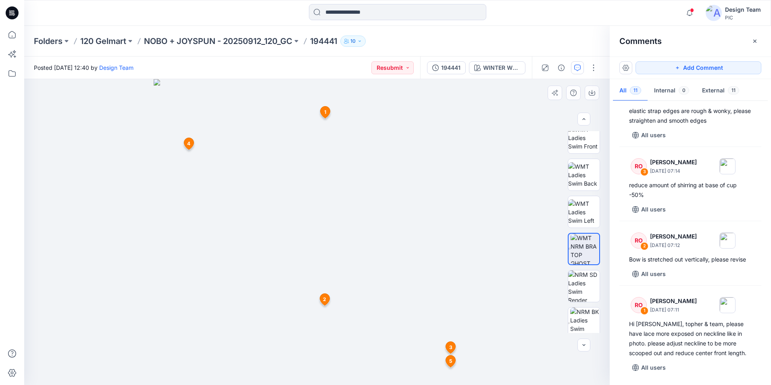
click at [325, 111] on span "1" at bounding box center [325, 111] width 2 height 7
click at [325, 110] on span "1" at bounding box center [325, 111] width 2 height 7
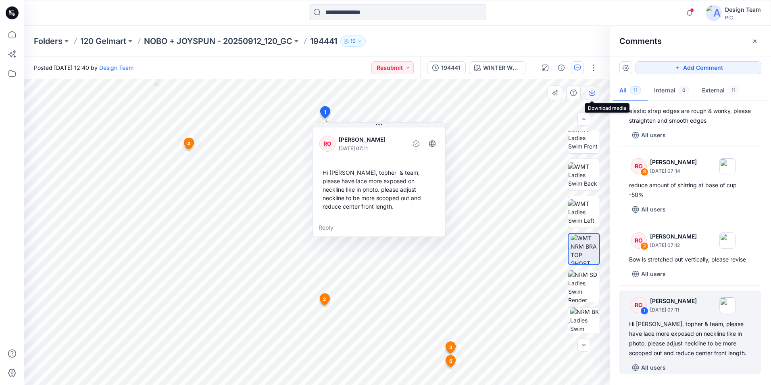
click at [595, 90] on icon "button" at bounding box center [592, 93] width 6 height 6
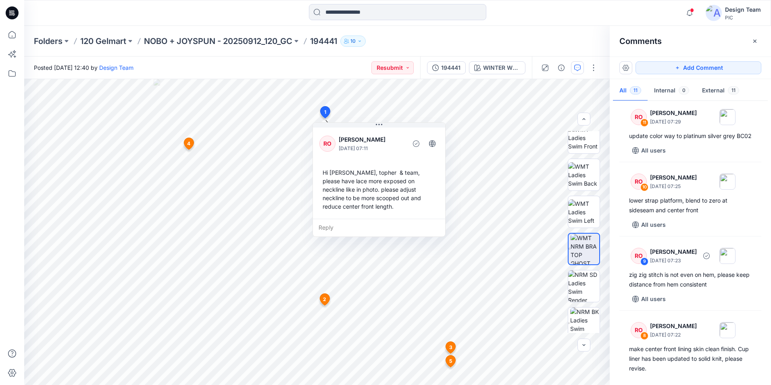
scroll to position [0, 0]
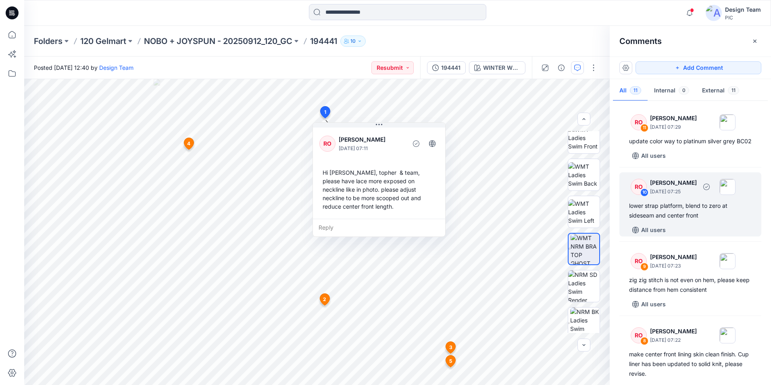
click at [686, 220] on div "lower strap platform, blend to zero at sideseam and center front" at bounding box center [690, 210] width 123 height 19
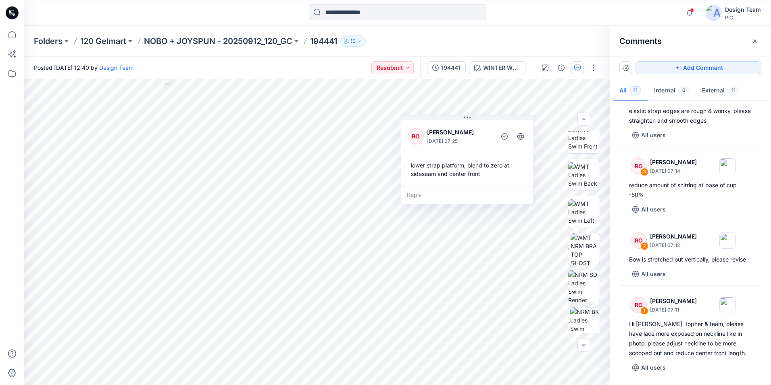
scroll to position [540, 0]
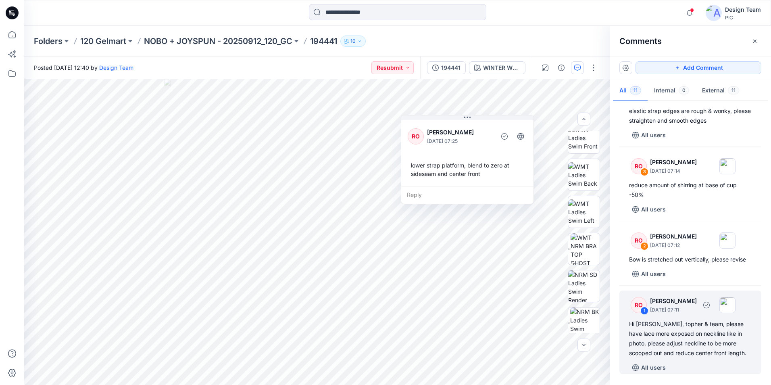
click at [672, 324] on div "Hi [PERSON_NAME], topher & team, please have lace more exposed on neckline like…" at bounding box center [690, 338] width 123 height 39
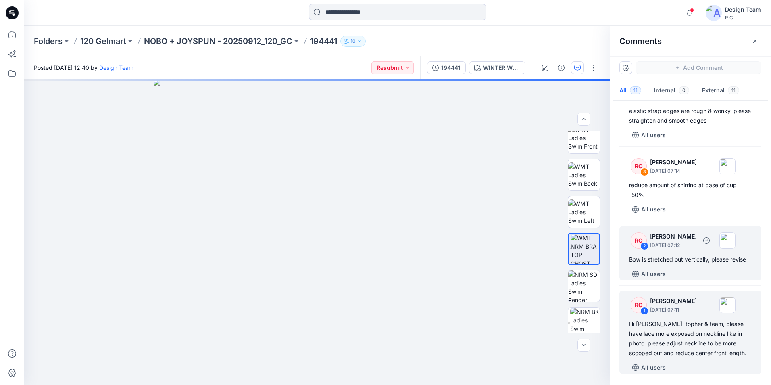
click at [683, 264] on div "Bow is stretched out vertically, please revise" at bounding box center [690, 259] width 123 height 10
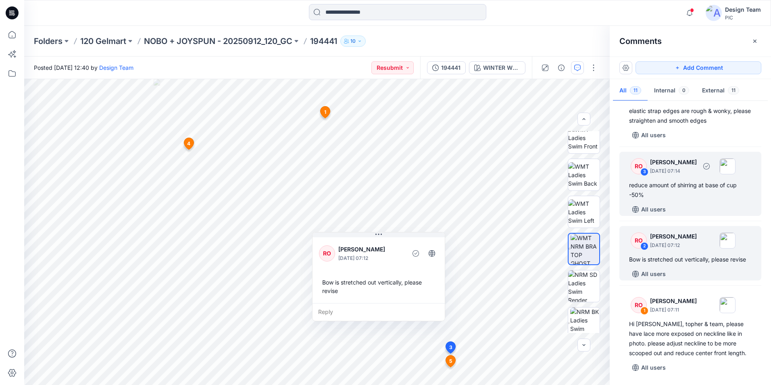
click at [678, 201] on div "RO 3 [PERSON_NAME] [DATE] 07:14 reduce amount of shirring at base of cup -50% A…" at bounding box center [690, 184] width 142 height 64
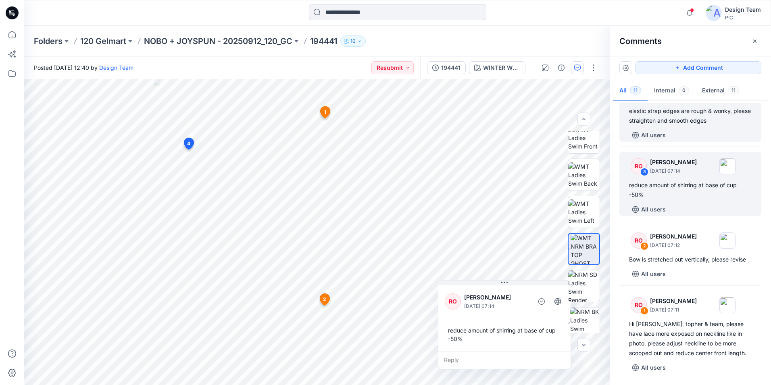
click at [687, 127] on div "RO 4 [PERSON_NAME] [DATE] 07:15 elastic strap edges are rough & wonky, please s…" at bounding box center [690, 109] width 142 height 64
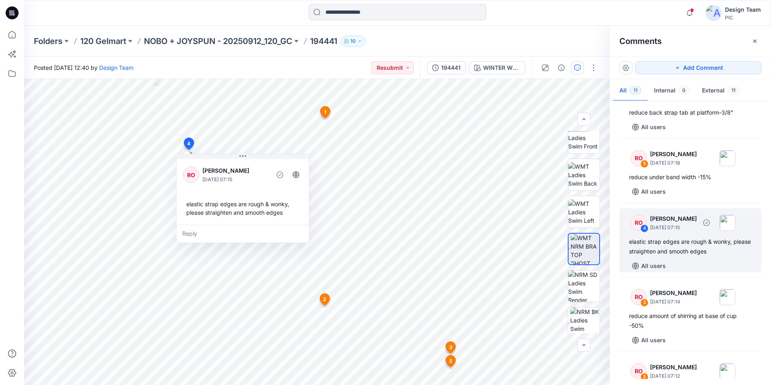
scroll to position [394, 0]
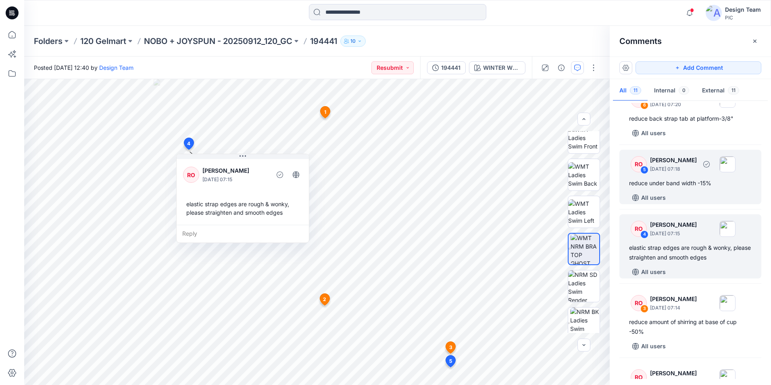
click at [700, 201] on div "All users" at bounding box center [695, 197] width 132 height 13
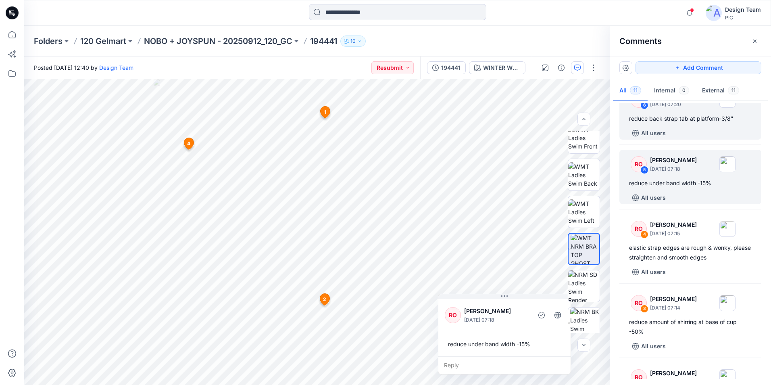
click at [693, 122] on div "RO 6 [PERSON_NAME] [DATE] 07:20 reduce back strap tab at platform-3/8" All users" at bounding box center [690, 112] width 142 height 54
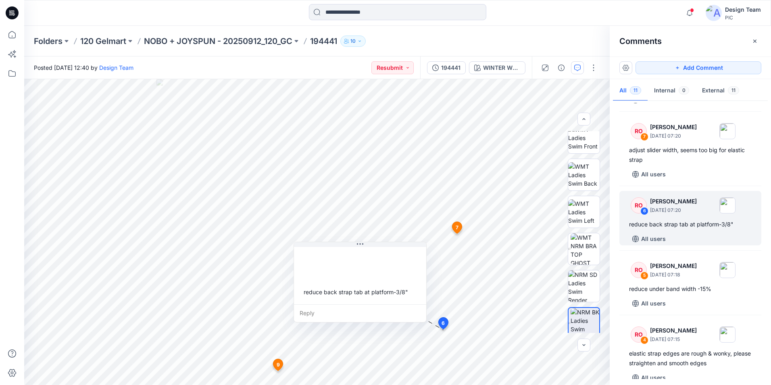
scroll to position [264, 0]
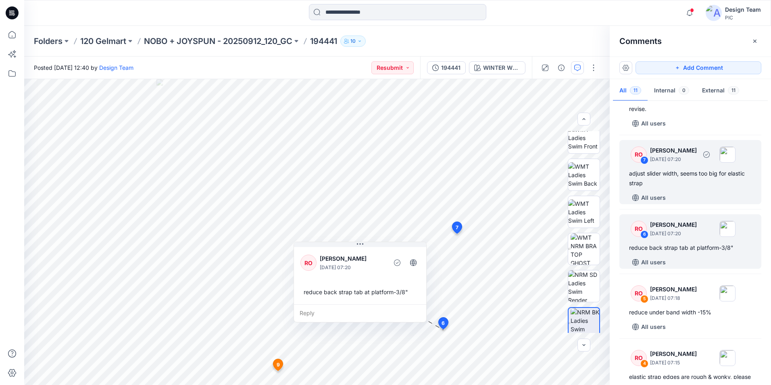
click at [700, 183] on div "adjust slider width, seems too big for elastic strap" at bounding box center [690, 178] width 123 height 19
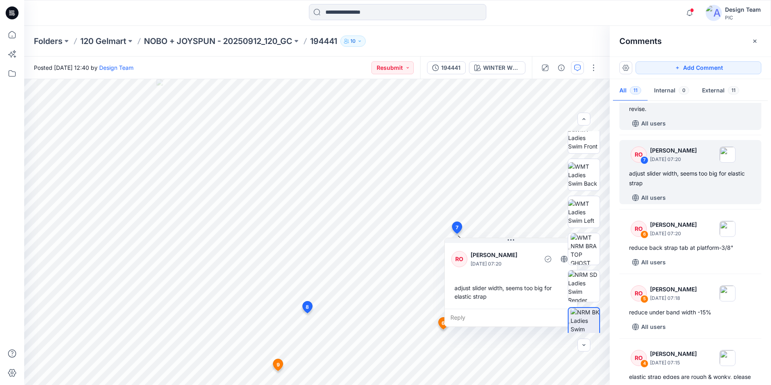
click at [697, 125] on div "RO 8 [PERSON_NAME] [DATE] 07:22 make center front lining skin clean finish. Cup…" at bounding box center [690, 93] width 142 height 74
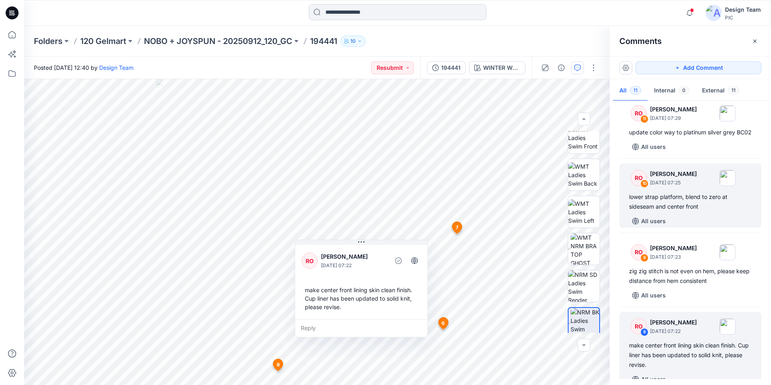
scroll to position [0, 0]
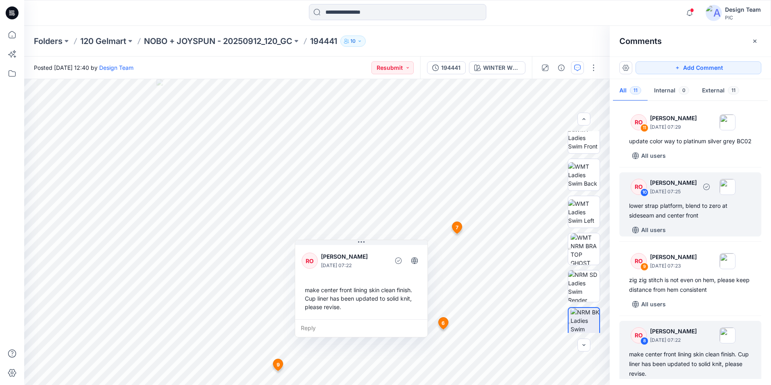
click at [698, 220] on div "lower strap platform, blend to zero at sideseam and center front" at bounding box center [690, 210] width 123 height 19
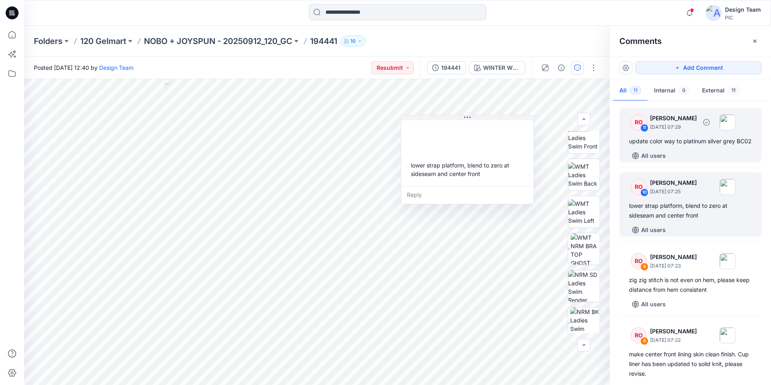
click at [691, 159] on div "All users" at bounding box center [695, 155] width 132 height 13
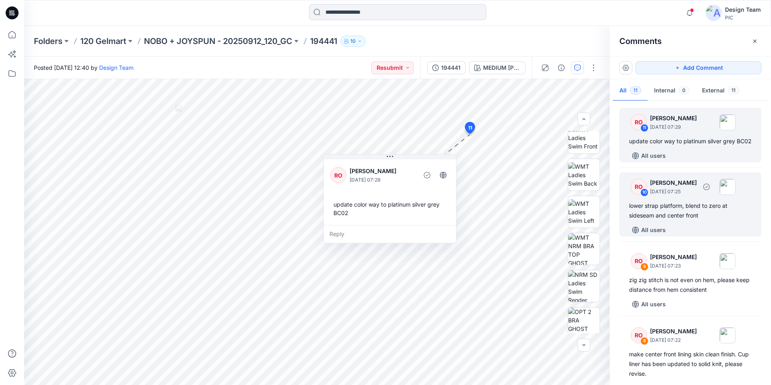
click at [708, 210] on div "RO 10 [PERSON_NAME] [DATE] 07:25 lower strap platform, blend to zero at sidesea…" at bounding box center [690, 204] width 142 height 64
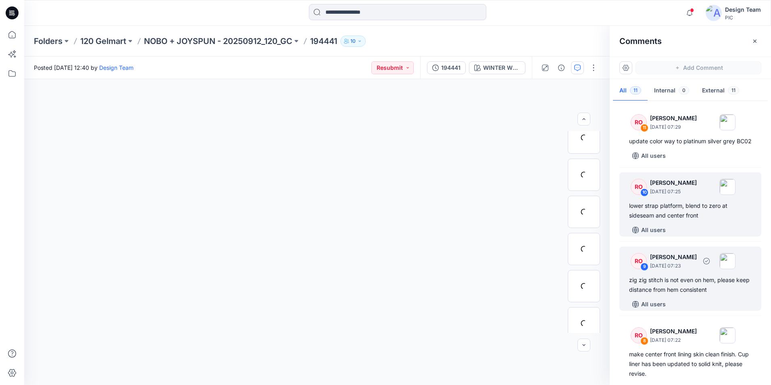
click at [700, 288] on div "zig zig stitch is not even on hem, please keep distance from hem consistent" at bounding box center [690, 284] width 123 height 19
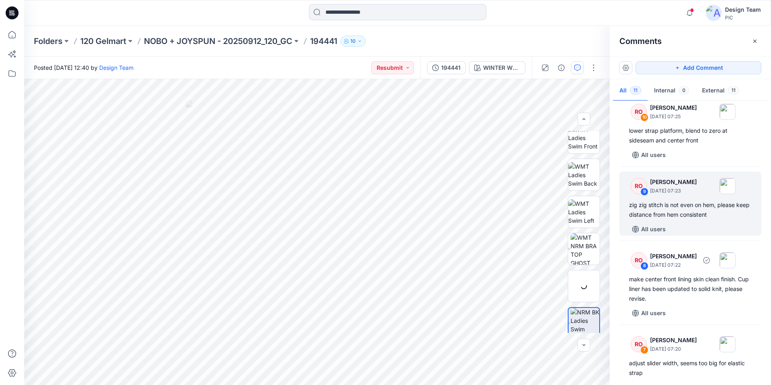
scroll to position [81, 0]
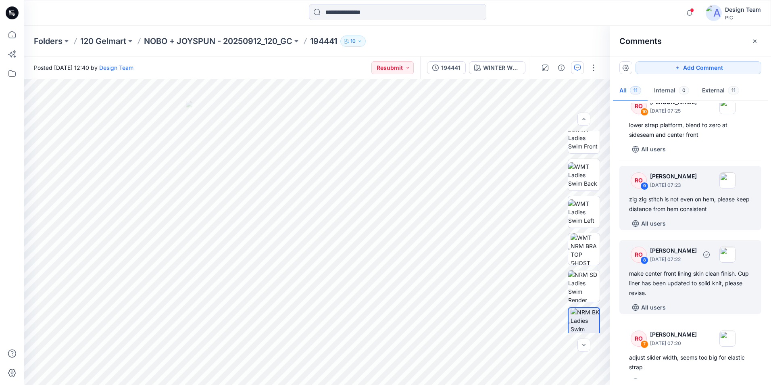
click at [707, 287] on div "make center front lining skin clean finish. Cup liner has been updated to solid…" at bounding box center [690, 283] width 123 height 29
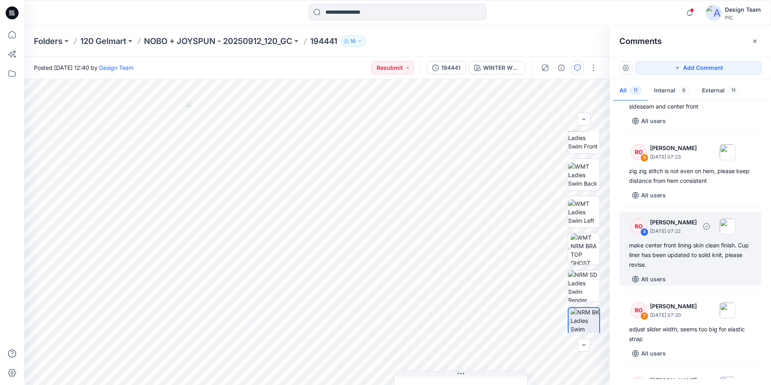
scroll to position [242, 0]
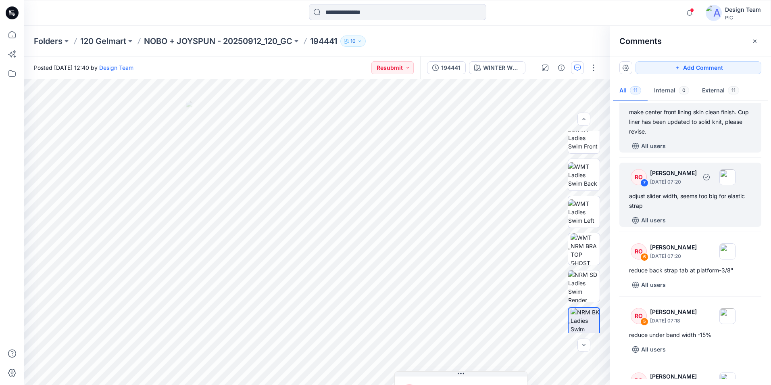
click at [702, 210] on div "adjust slider width, seems too big for elastic strap" at bounding box center [690, 200] width 123 height 19
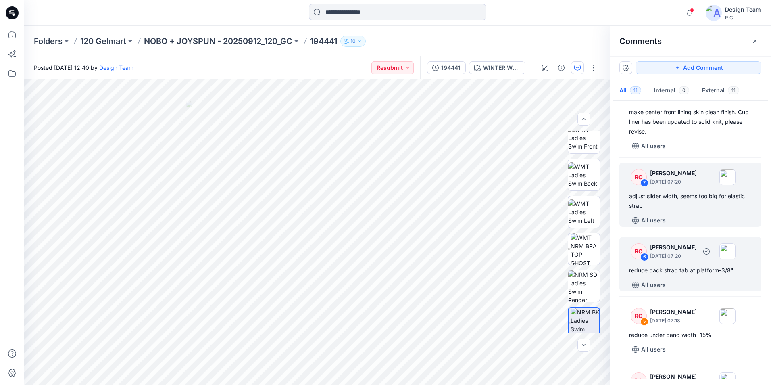
click at [706, 275] on div "RO 6 [PERSON_NAME] [DATE] 07:20 reduce back strap tab at platform-3/8" All users" at bounding box center [690, 264] width 142 height 54
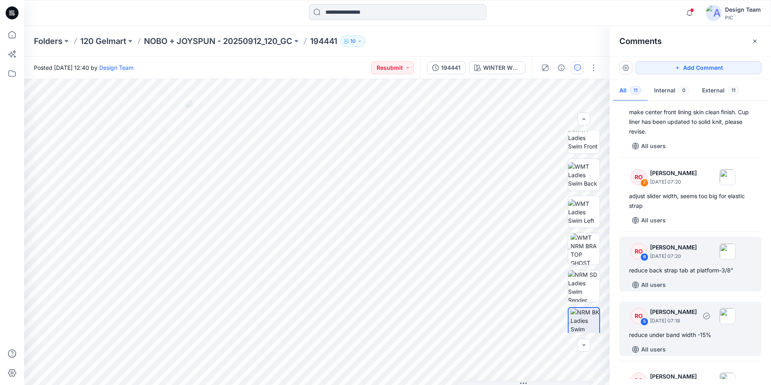
click at [695, 327] on div "RO 5 [PERSON_NAME] [DATE] 07:18" at bounding box center [679, 315] width 111 height 22
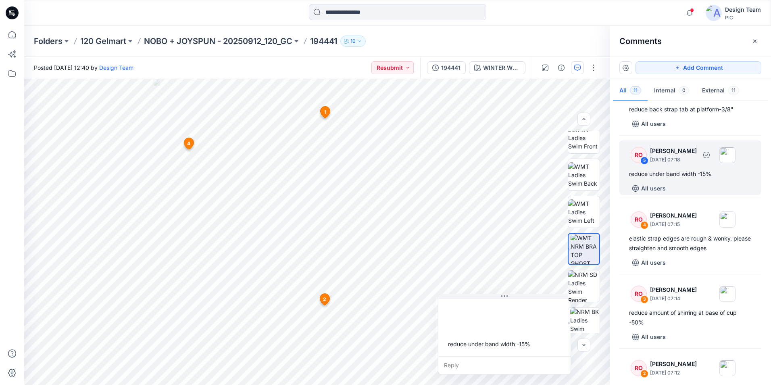
scroll to position [403, 0]
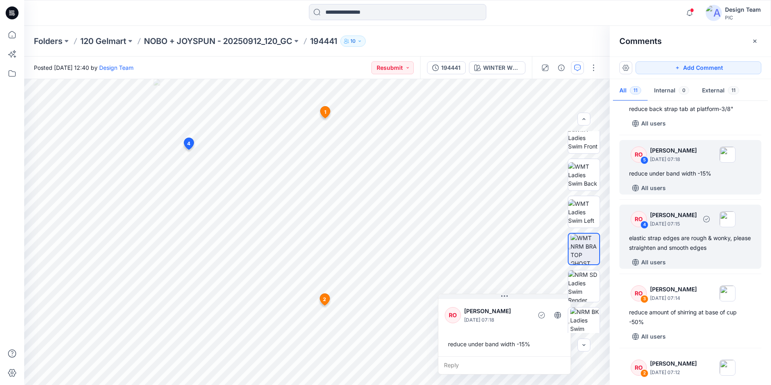
click at [695, 252] on div "elastic strap edges are rough & wonky, please straighten and smooth edges" at bounding box center [690, 242] width 123 height 19
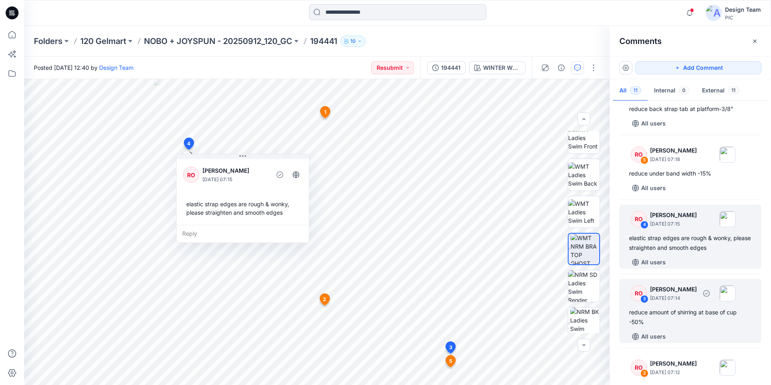
click at [689, 320] on div "reduce amount of shirring at base of cup -50%" at bounding box center [690, 316] width 123 height 19
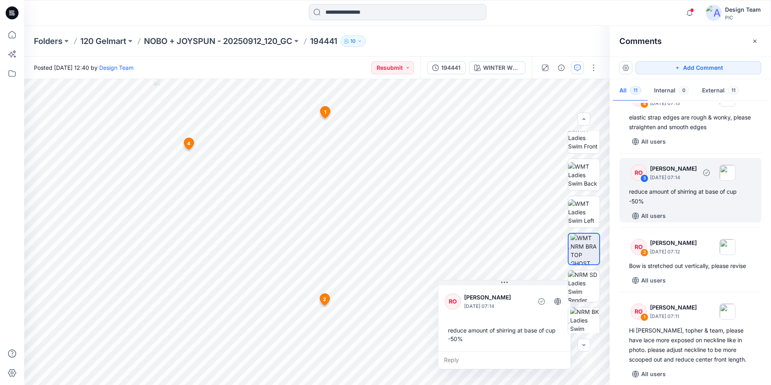
scroll to position [524, 0]
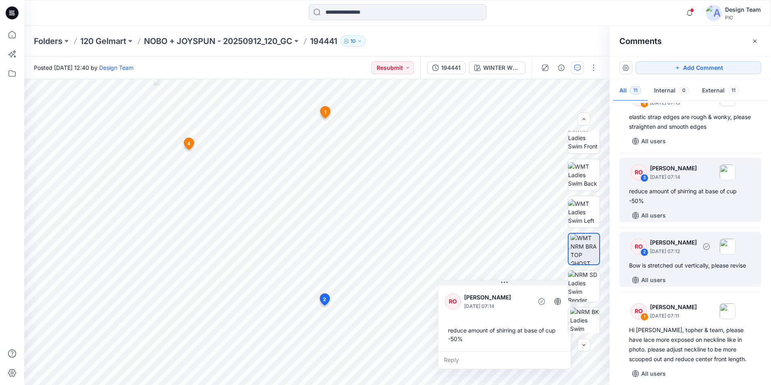
click at [689, 284] on div "All users" at bounding box center [695, 279] width 132 height 13
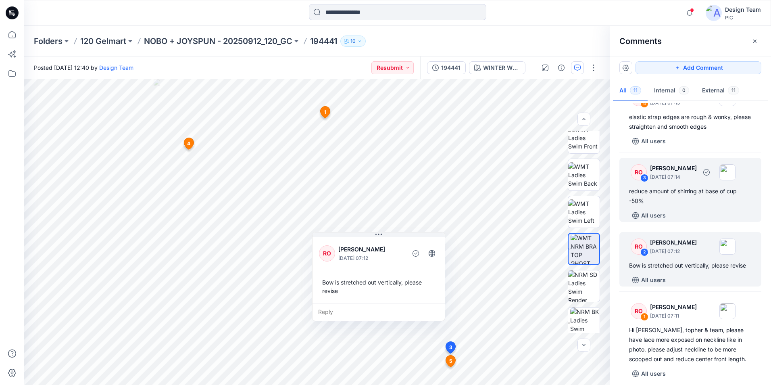
click at [683, 205] on div "reduce amount of shirring at base of cup -50%" at bounding box center [690, 195] width 123 height 19
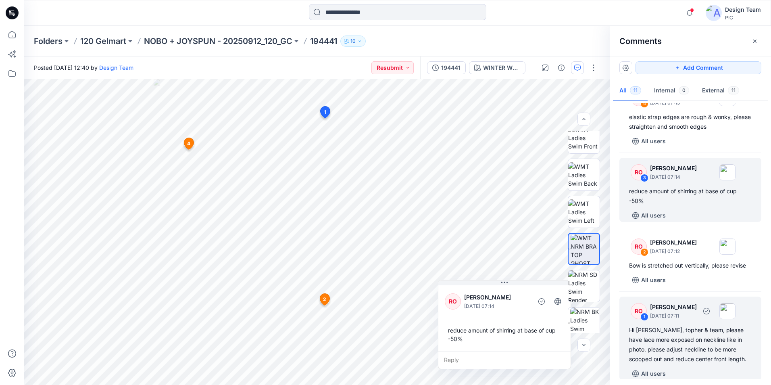
click at [706, 339] on div "Hi [PERSON_NAME], topher & team, please have lace more exposed on neckline like…" at bounding box center [690, 344] width 123 height 39
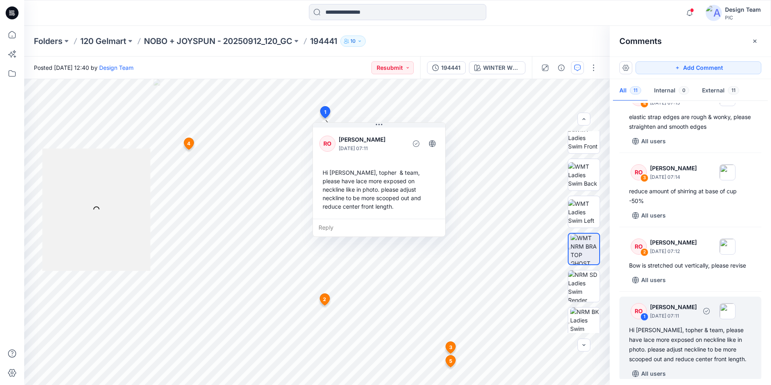
scroll to position [535, 0]
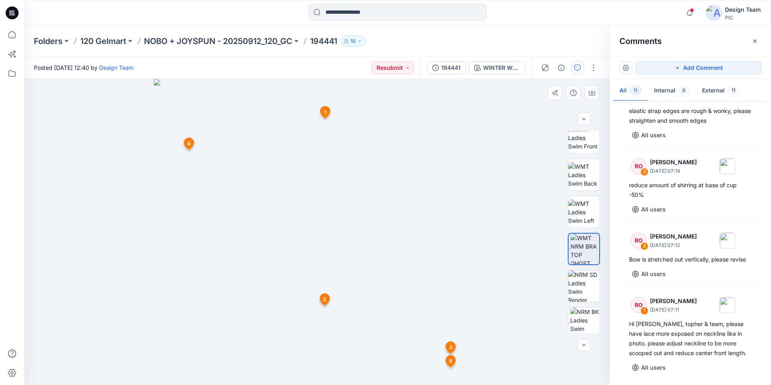
click at [459, 150] on img at bounding box center [317, 232] width 327 height 306
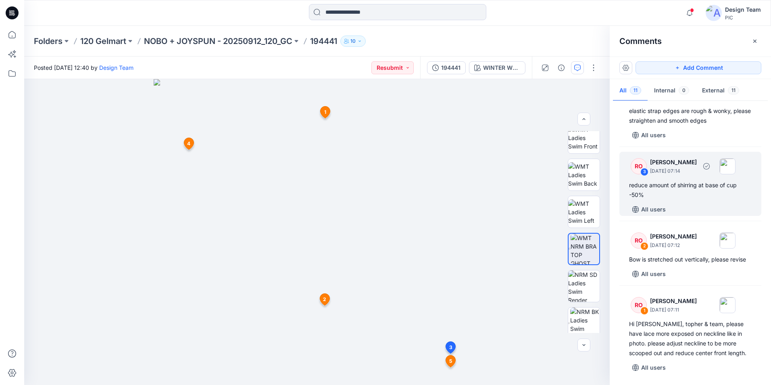
click at [648, 198] on div "reduce amount of shirring at base of cup -50%" at bounding box center [690, 189] width 123 height 19
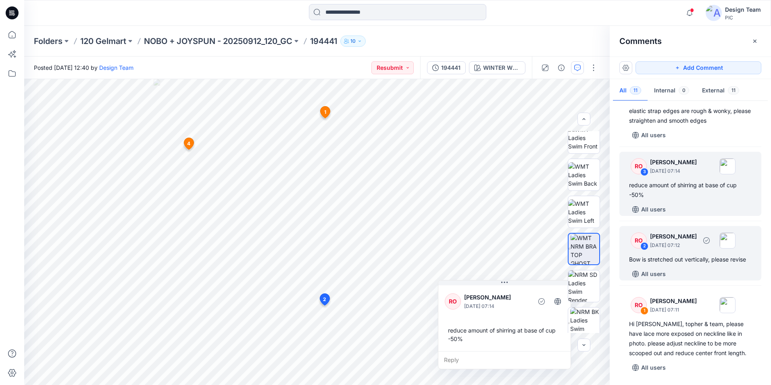
click at [664, 264] on div "Bow is stretched out vertically, please revise" at bounding box center [690, 259] width 123 height 10
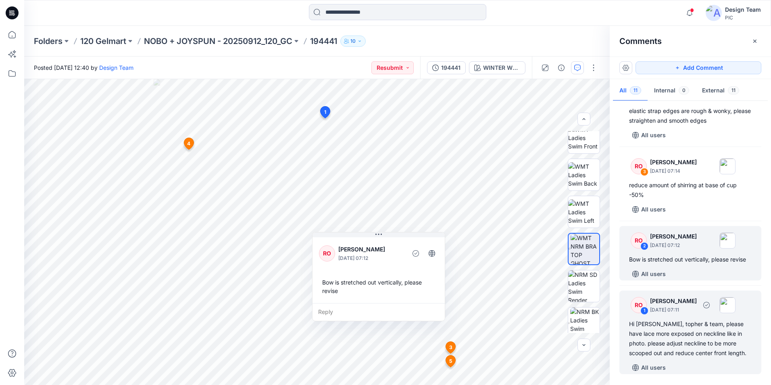
click at [683, 333] on div "Hi [PERSON_NAME], topher & team, please have lace more exposed on neckline like…" at bounding box center [690, 338] width 123 height 39
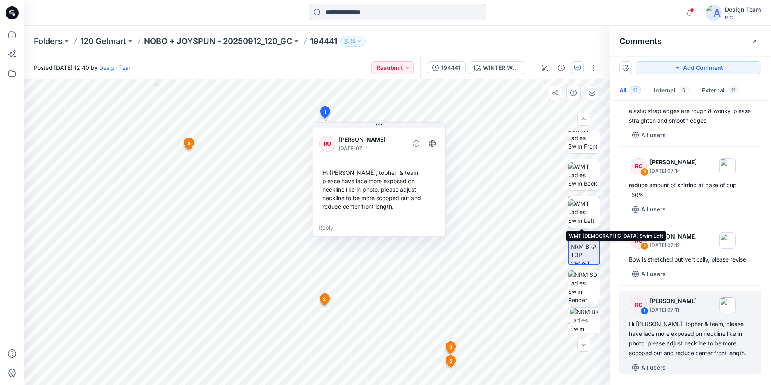
click at [584, 214] on img at bounding box center [583, 211] width 31 height 25
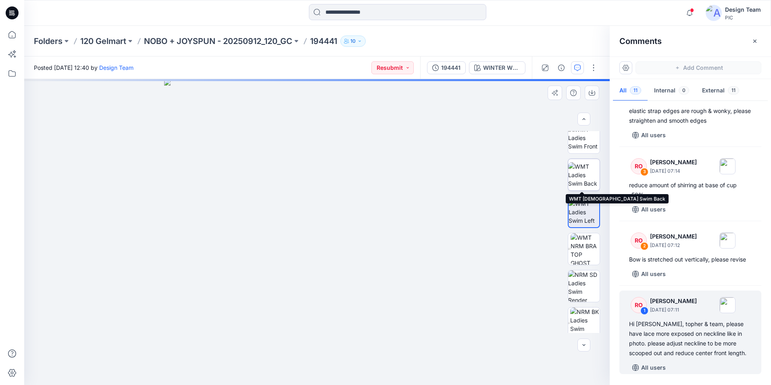
click at [583, 183] on img at bounding box center [583, 174] width 31 height 25
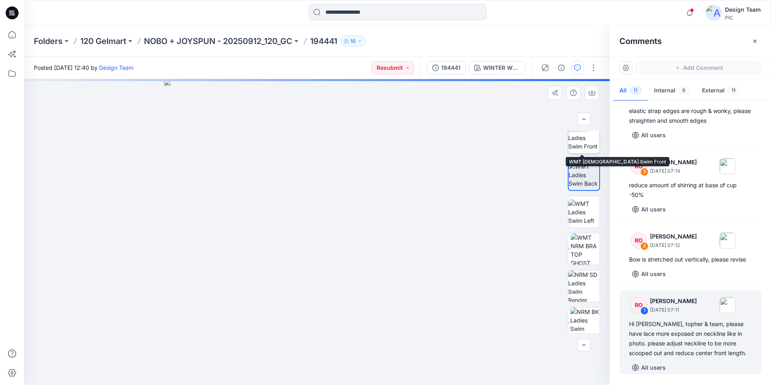
click at [581, 141] on img at bounding box center [583, 137] width 31 height 25
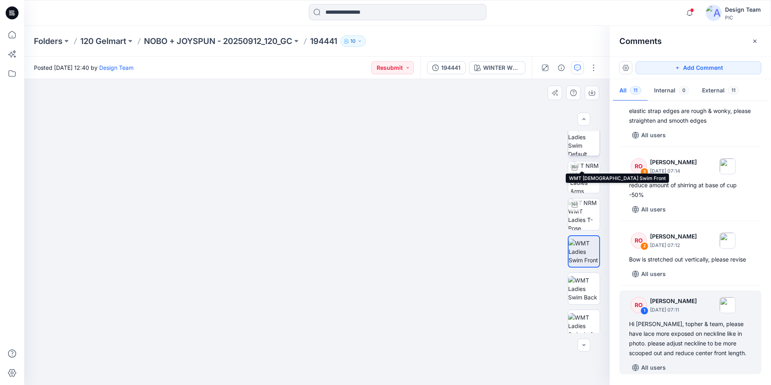
scroll to position [0, 0]
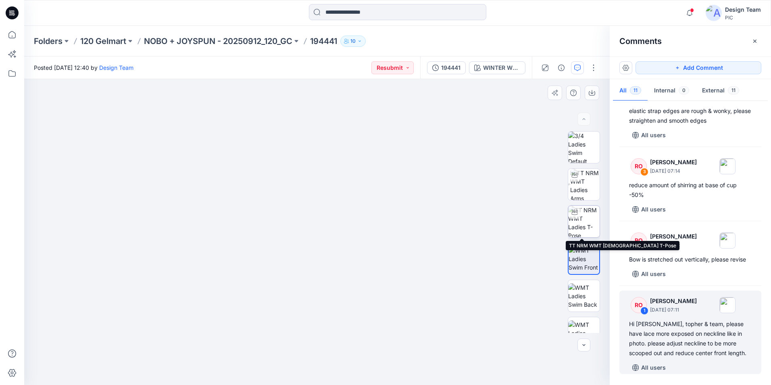
click at [590, 226] on img at bounding box center [583, 221] width 31 height 31
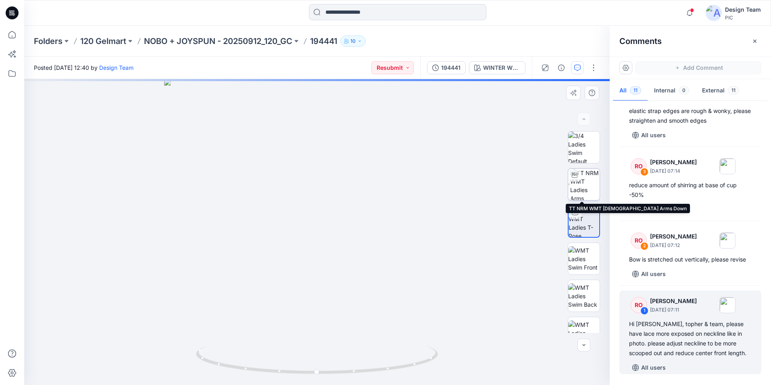
click at [589, 185] on img at bounding box center [584, 184] width 29 height 31
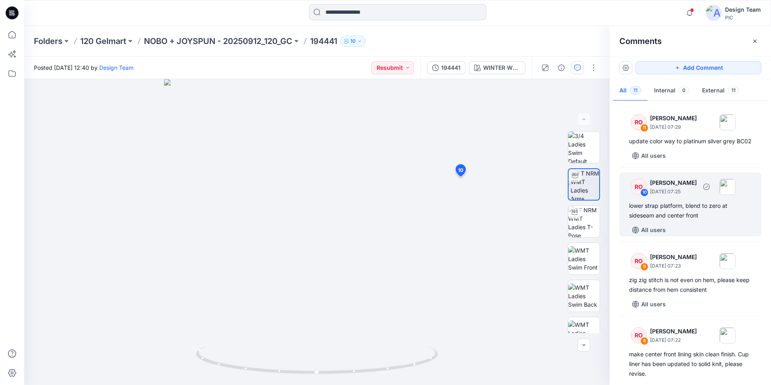
click at [704, 220] on div "lower strap platform, blend to zero at sideseam and center front" at bounding box center [690, 210] width 123 height 19
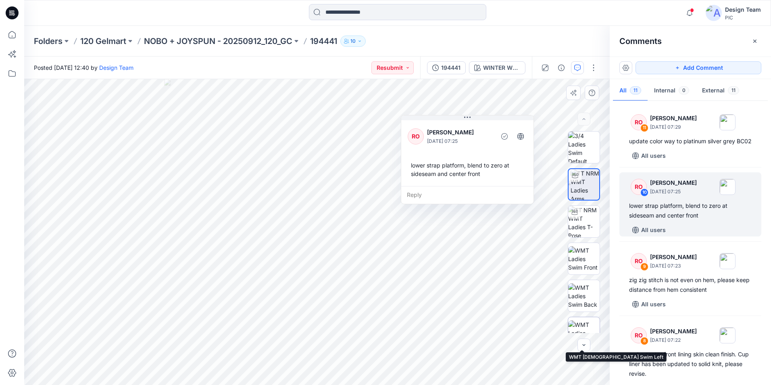
click at [581, 327] on img at bounding box center [583, 332] width 31 height 25
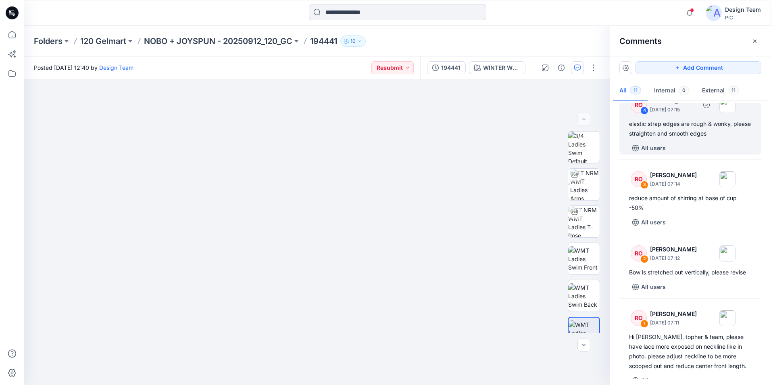
scroll to position [540, 0]
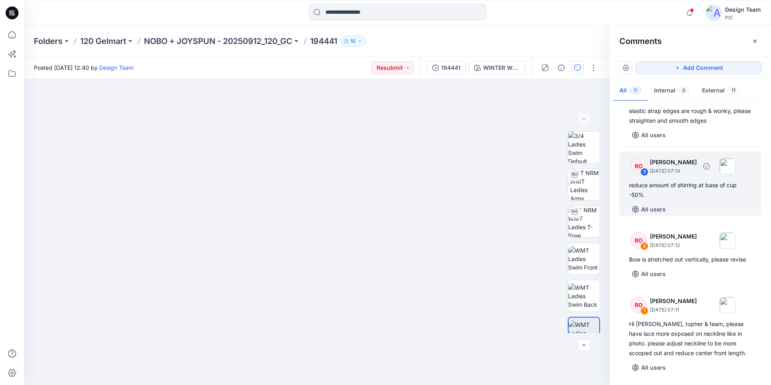
click at [698, 199] on div "reduce amount of shirring at base of cup -50%" at bounding box center [690, 189] width 123 height 19
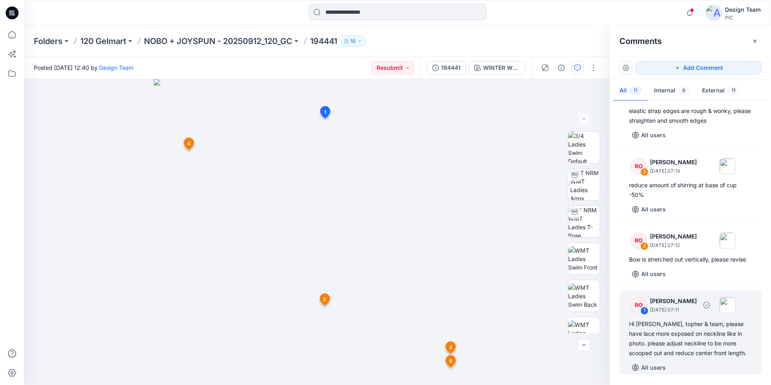
click at [671, 326] on div "Hi [PERSON_NAME], topher & team, please have lace more exposed on neckline like…" at bounding box center [690, 338] width 123 height 39
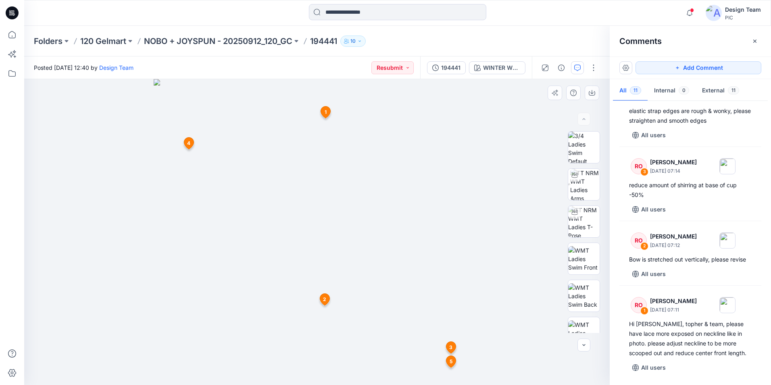
click at [309, 208] on img at bounding box center [317, 232] width 327 height 306
